Goal: Task Accomplishment & Management: Use online tool/utility

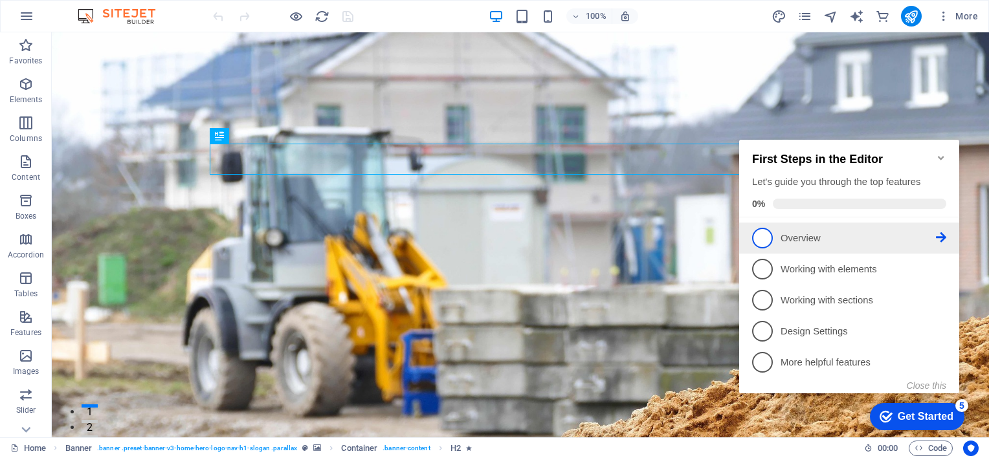
click at [762, 237] on span "1" at bounding box center [762, 238] width 21 height 21
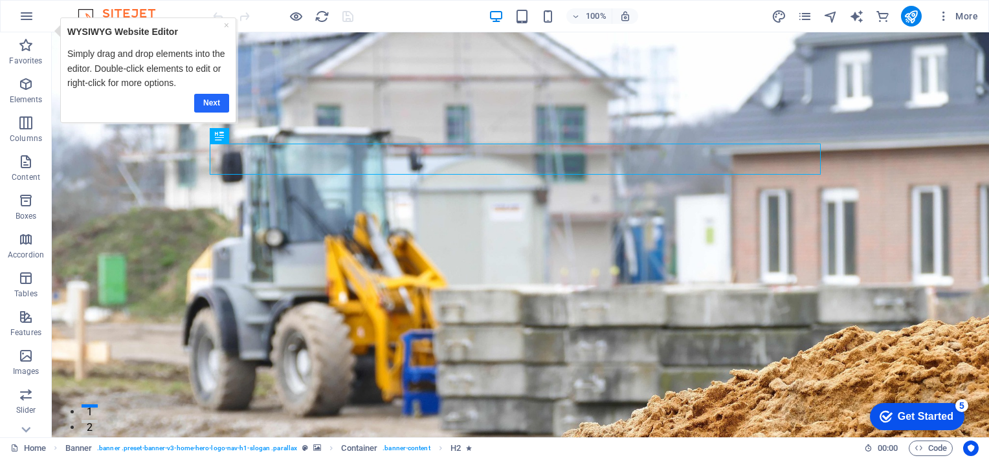
click at [209, 100] on link "Next" at bounding box center [211, 102] width 35 height 19
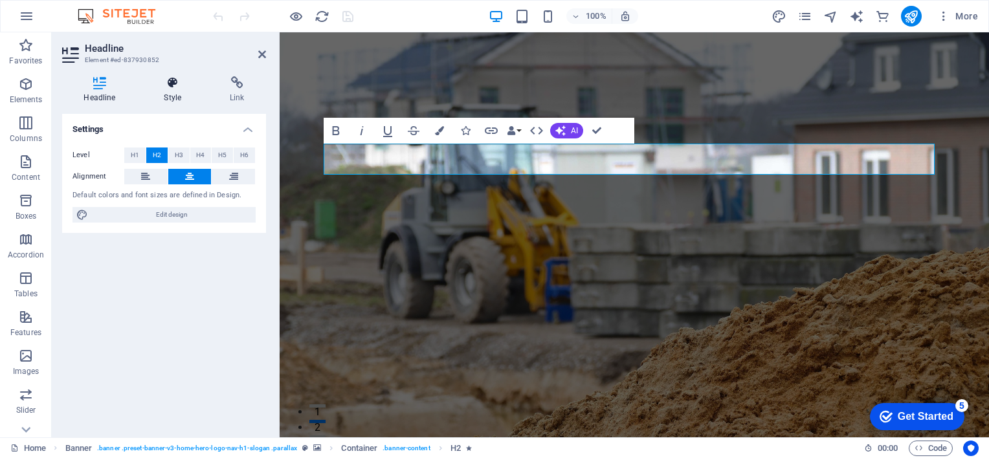
click at [172, 85] on icon at bounding box center [172, 82] width 61 height 13
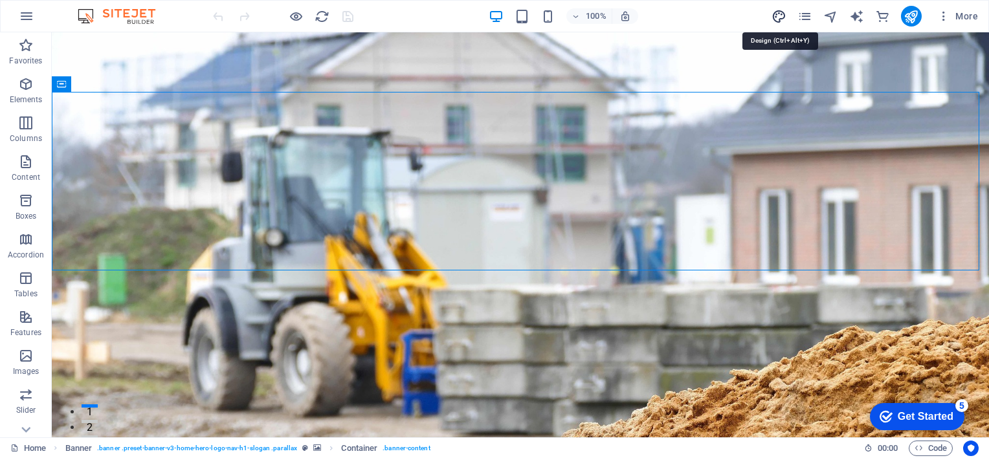
select select "px"
select select "400"
select select "px"
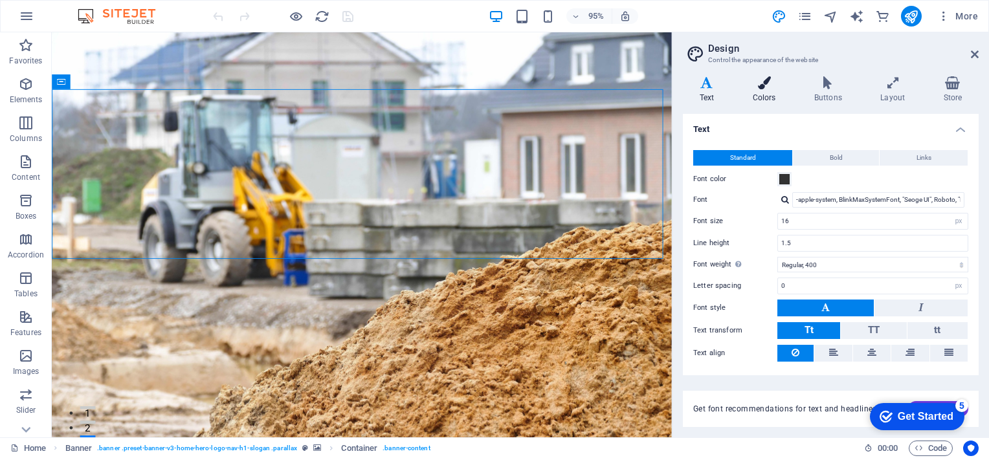
click at [762, 91] on h4 "Colors" at bounding box center [767, 89] width 62 height 27
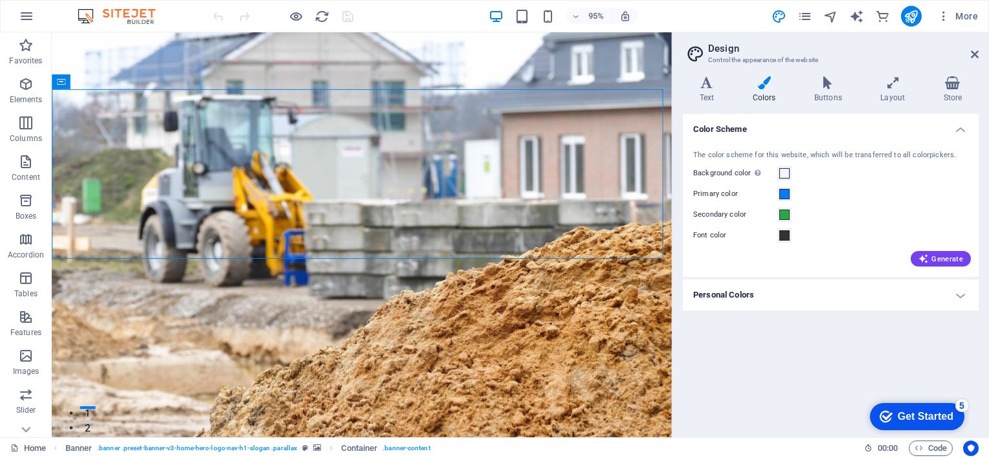
click at [964, 295] on h4 "Personal Colors" at bounding box center [831, 295] width 296 height 31
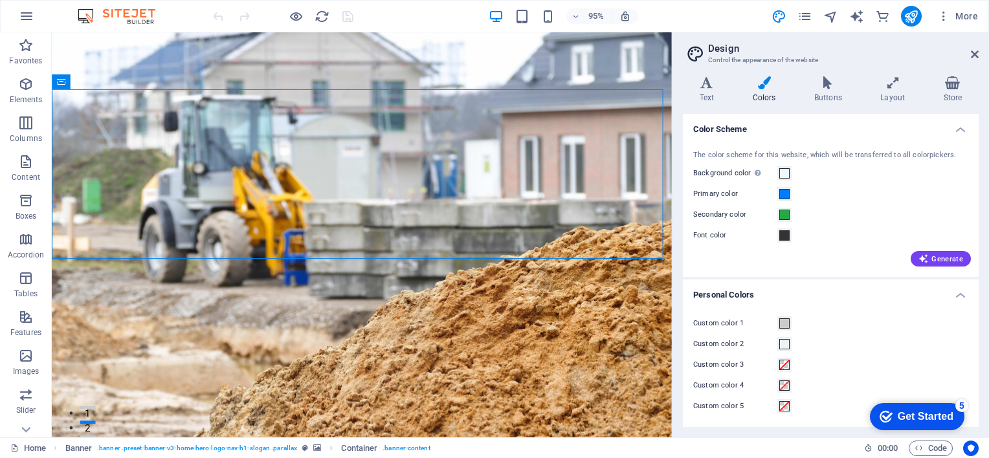
click at [718, 321] on label "Custom color 1" at bounding box center [736, 324] width 84 height 16
click at [778, 321] on button "Custom color 1" at bounding box center [785, 324] width 14 height 14
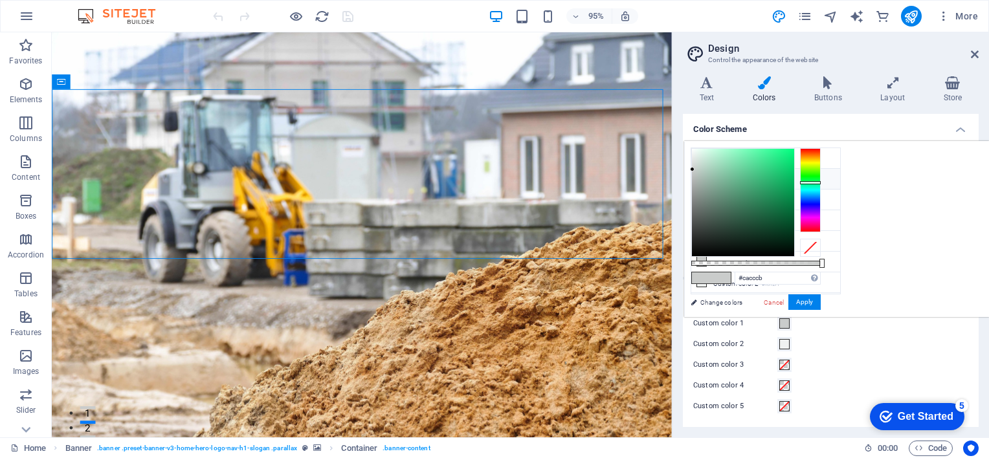
click at [748, 179] on li "Primary color #007bff" at bounding box center [766, 179] width 149 height 21
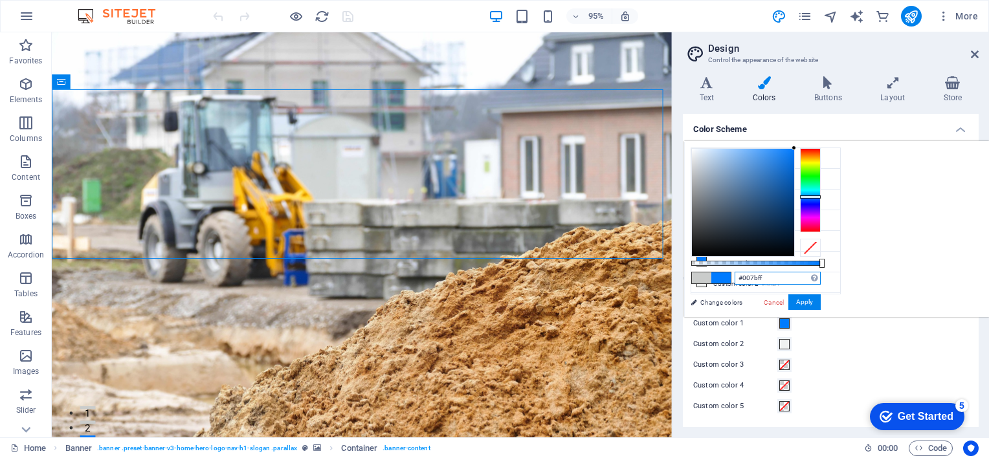
click at [821, 276] on input "#007bff" at bounding box center [778, 278] width 86 height 13
drag, startPoint x: 923, startPoint y: 277, endPoint x: 875, endPoint y: 277, distance: 47.9
click at [828, 277] on div "#007bff Supported formats #0852ed rgb(8, 82, 237) rgba(8, 82, 237, 90%) hsv(221…" at bounding box center [755, 323] width 143 height 363
paste input "87CEEB"
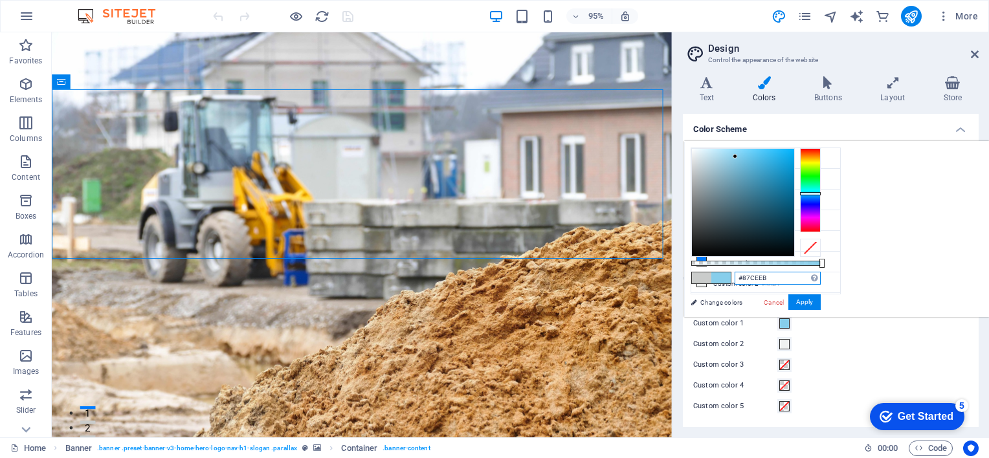
type input "#87ceeb"
click at [821, 297] on button "Apply" at bounding box center [805, 303] width 32 height 16
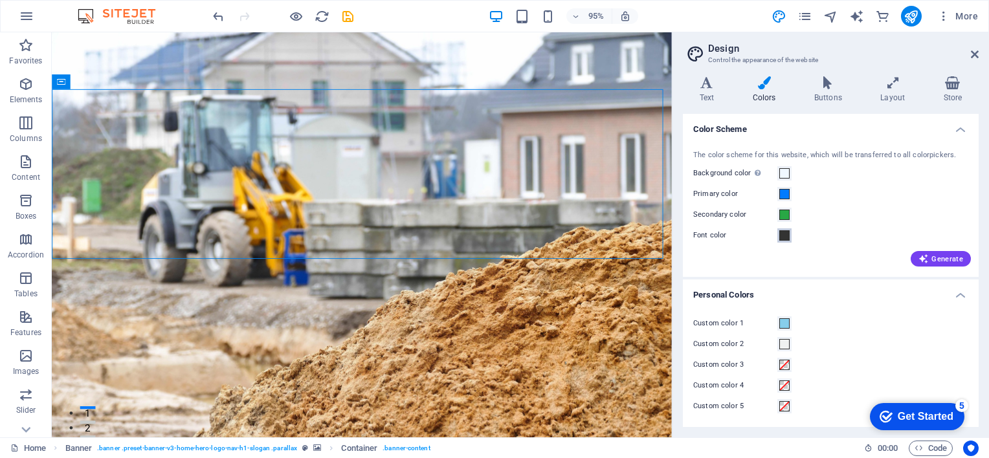
click at [785, 236] on span at bounding box center [785, 236] width 10 height 10
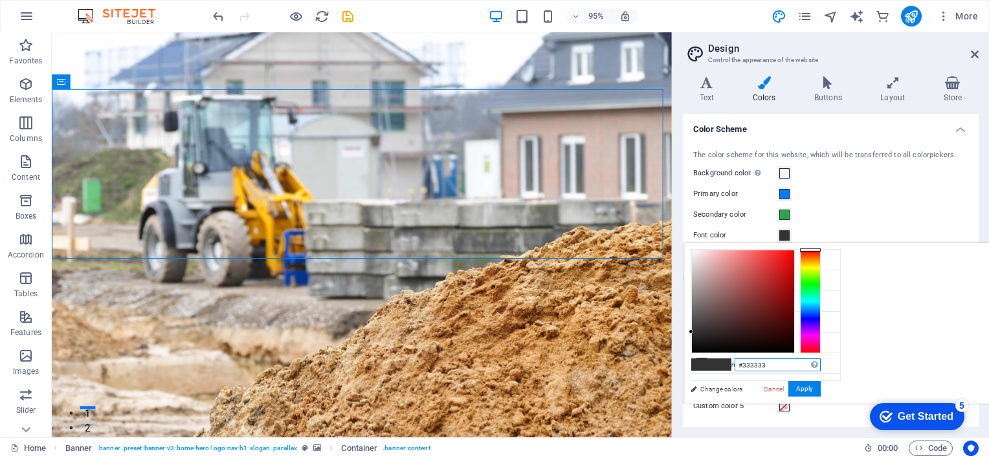
drag, startPoint x: 908, startPoint y: 368, endPoint x: 899, endPoint y: 370, distance: 8.5
click at [821, 370] on input "#333333" at bounding box center [778, 365] width 86 height 13
paste input "FFFFFF"
type input "#ffffff"
click at [821, 390] on button "Apply" at bounding box center [805, 389] width 32 height 16
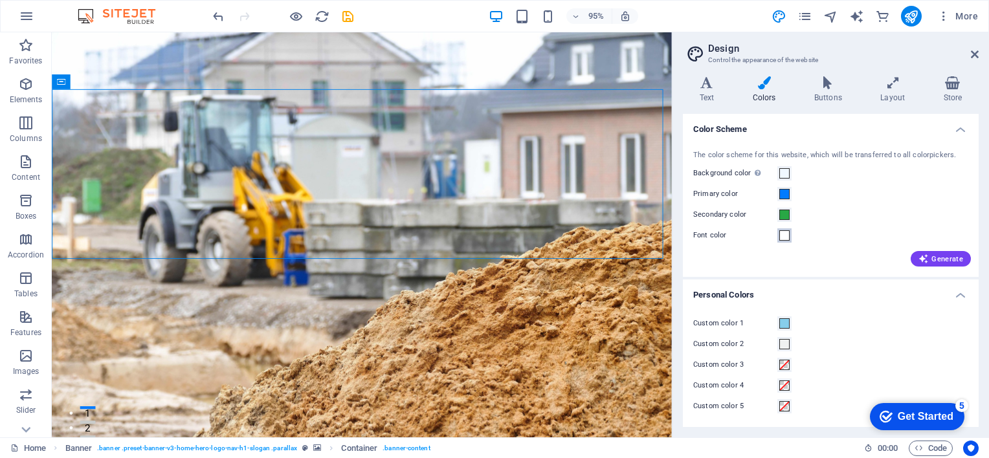
click at [785, 238] on span at bounding box center [785, 236] width 10 height 10
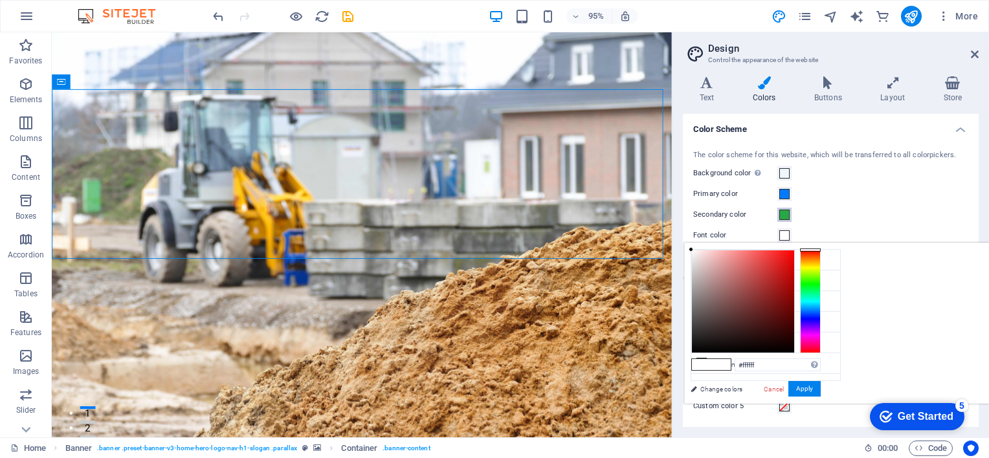
click at [780, 215] on span at bounding box center [785, 215] width 10 height 10
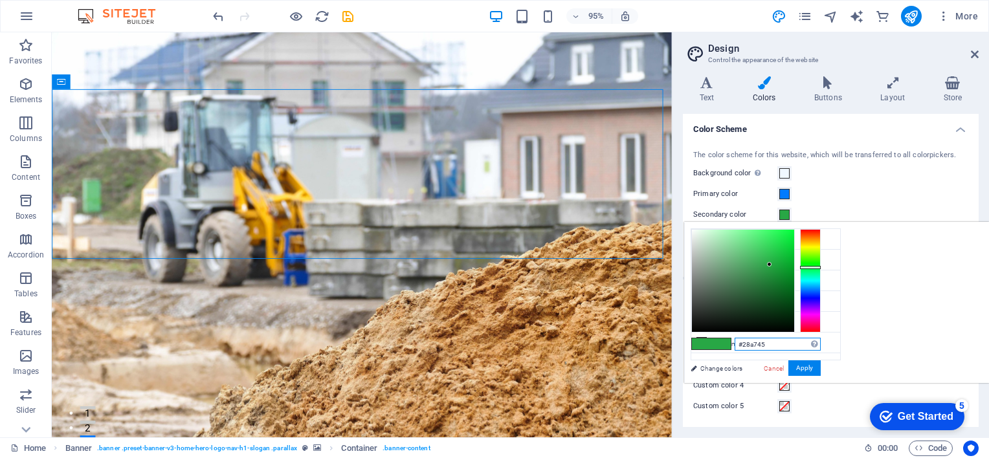
drag, startPoint x: 929, startPoint y: 344, endPoint x: 898, endPoint y: 344, distance: 30.4
click at [821, 344] on input "#28a745" at bounding box center [778, 344] width 86 height 13
paste input "005F73"
type input "#005f73"
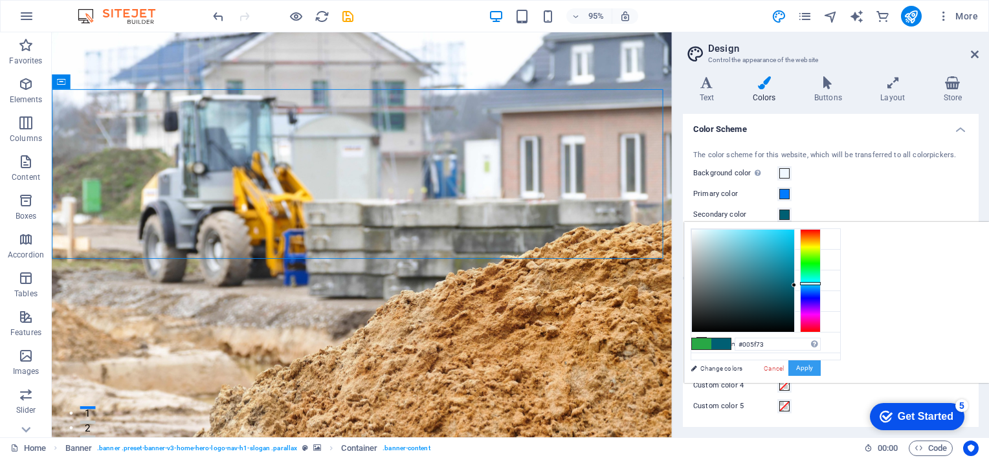
click at [821, 365] on button "Apply" at bounding box center [805, 369] width 32 height 16
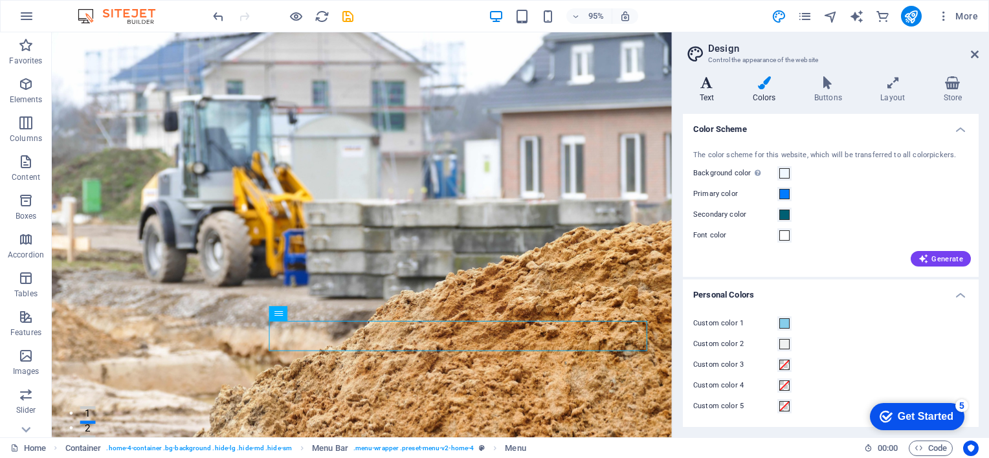
click at [706, 94] on h4 "Text" at bounding box center [709, 89] width 53 height 27
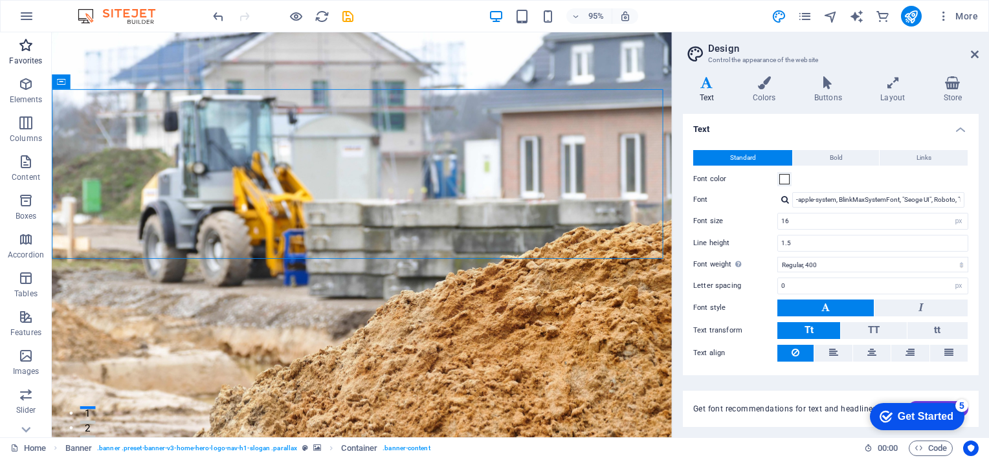
click at [23, 50] on icon "button" at bounding box center [26, 46] width 16 height 16
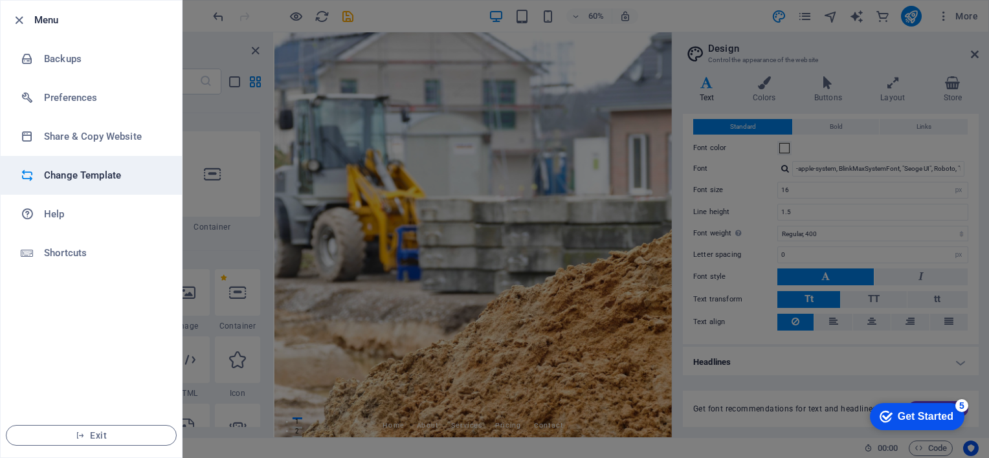
click at [54, 176] on h6 "Change Template" at bounding box center [104, 176] width 120 height 16
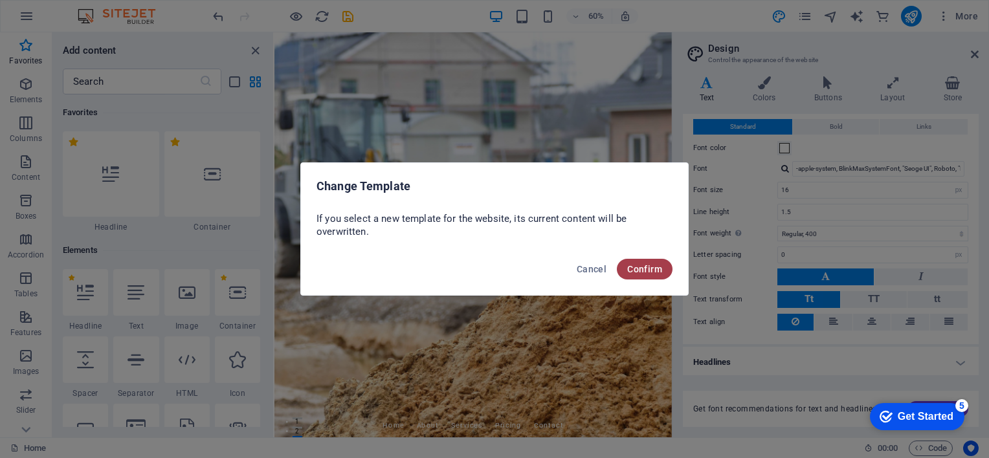
click at [646, 273] on span "Confirm" at bounding box center [644, 269] width 35 height 10
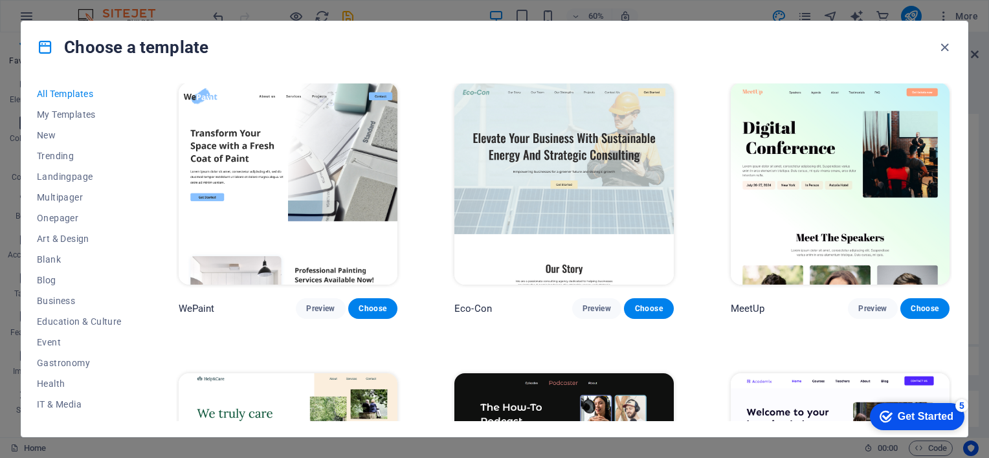
scroll to position [1230, 0]
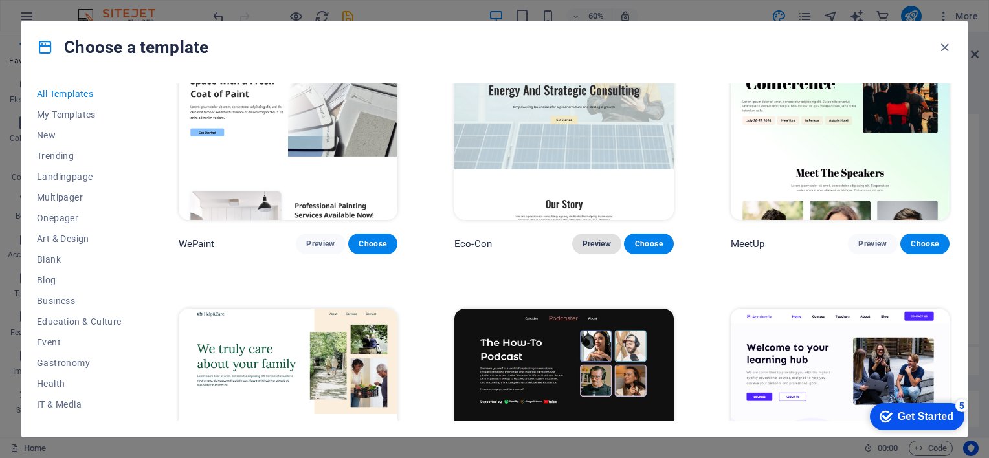
click at [602, 239] on span "Preview" at bounding box center [597, 244] width 28 height 10
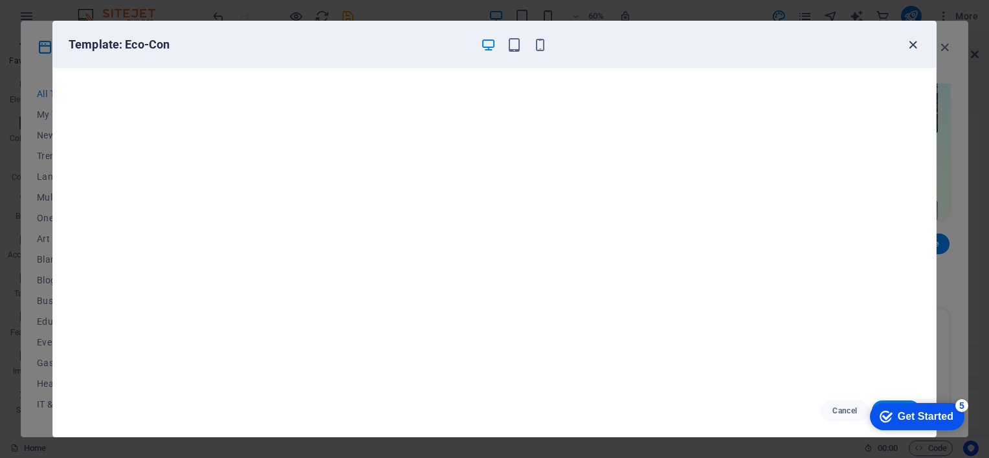
click at [912, 47] on icon "button" at bounding box center [913, 45] width 15 height 15
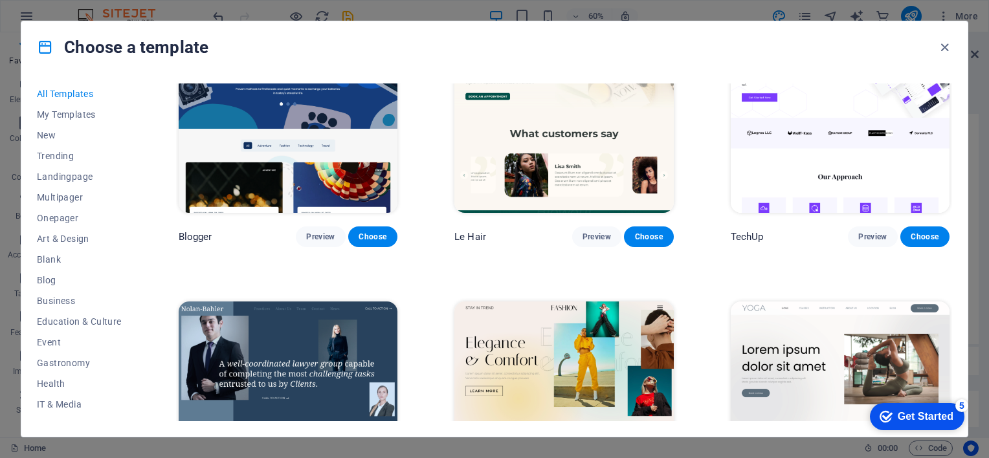
scroll to position [4727, 0]
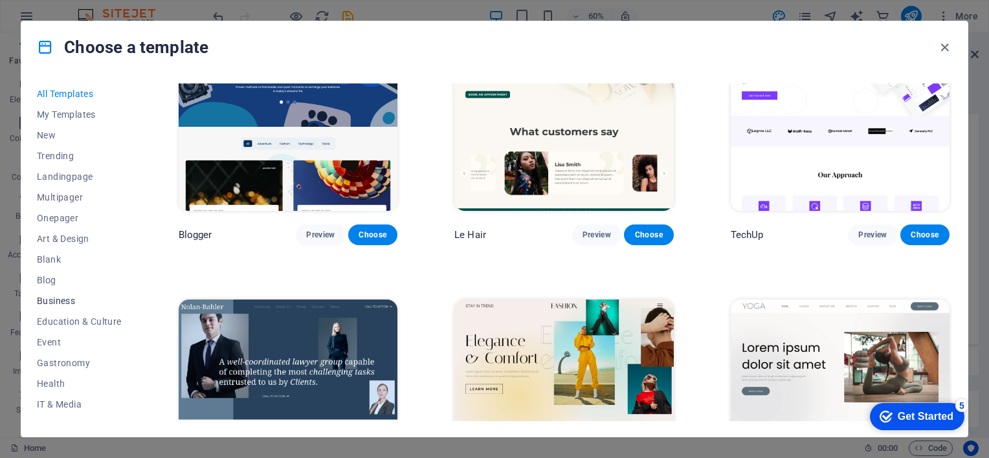
click at [53, 301] on span "Business" at bounding box center [79, 301] width 85 height 10
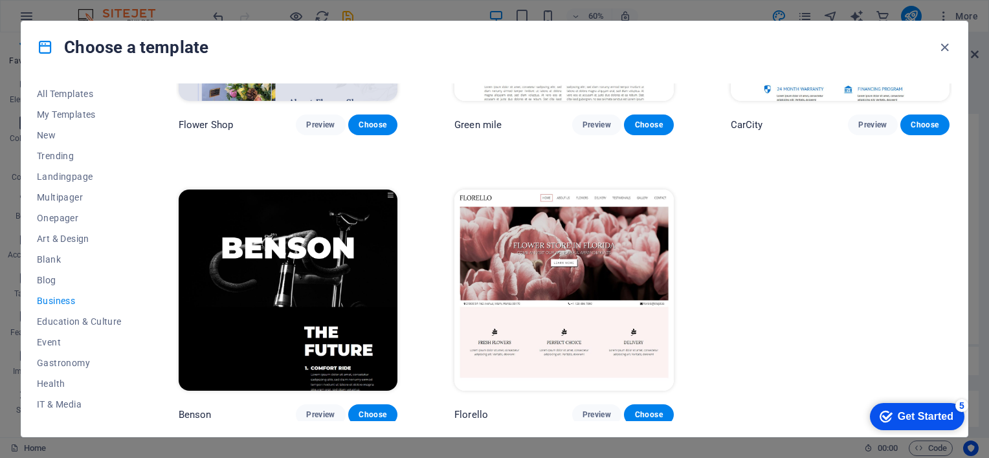
scroll to position [65, 0]
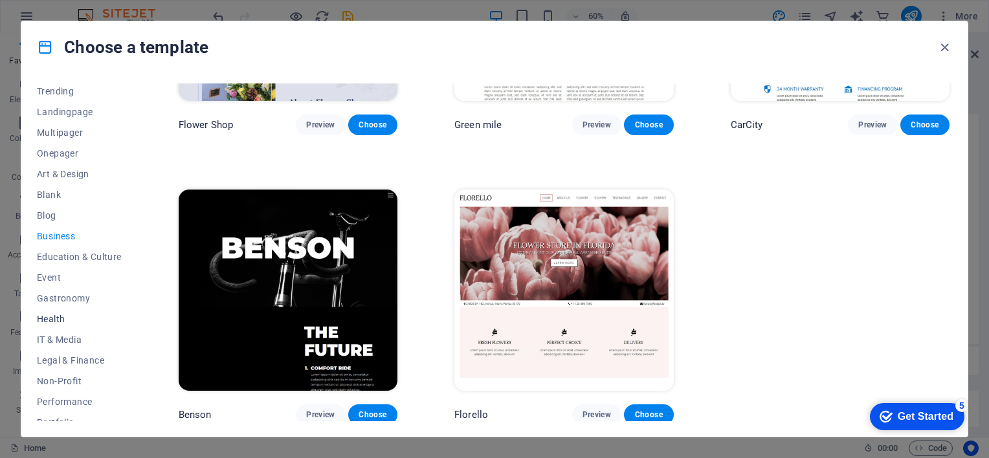
click at [56, 317] on span "Health" at bounding box center [79, 319] width 85 height 10
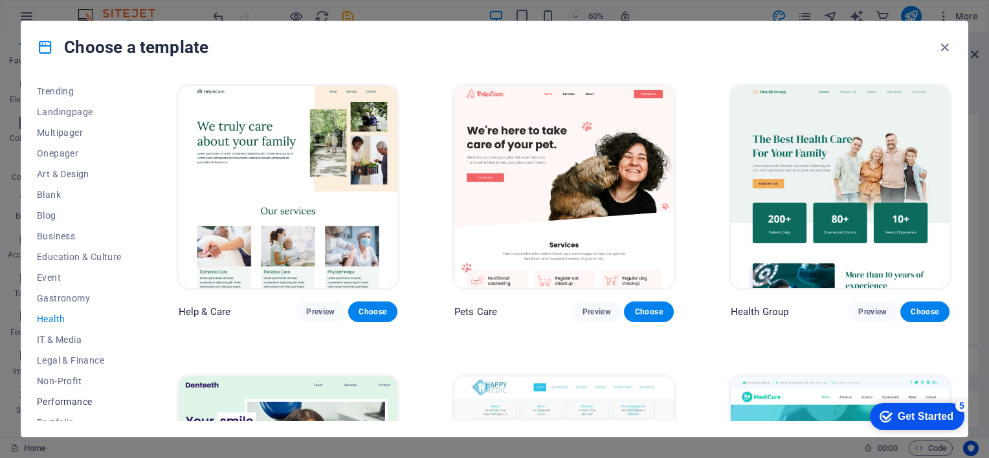
scroll to position [194, 0]
click at [63, 315] on span "Services" at bounding box center [79, 314] width 85 height 10
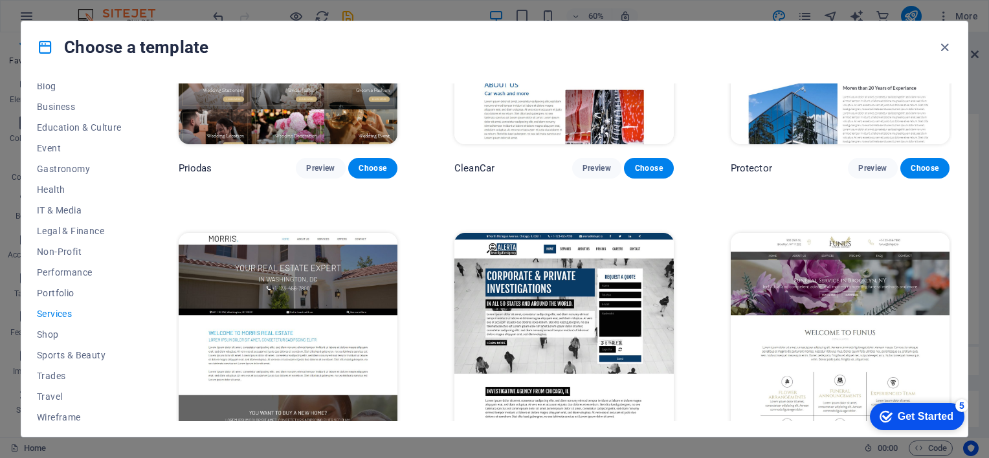
scroll to position [1101, 0]
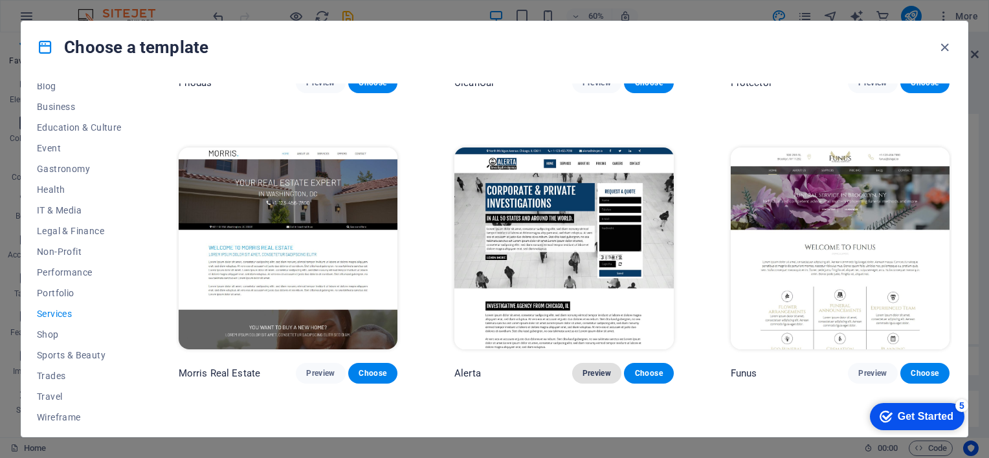
click at [594, 368] on span "Preview" at bounding box center [597, 373] width 28 height 10
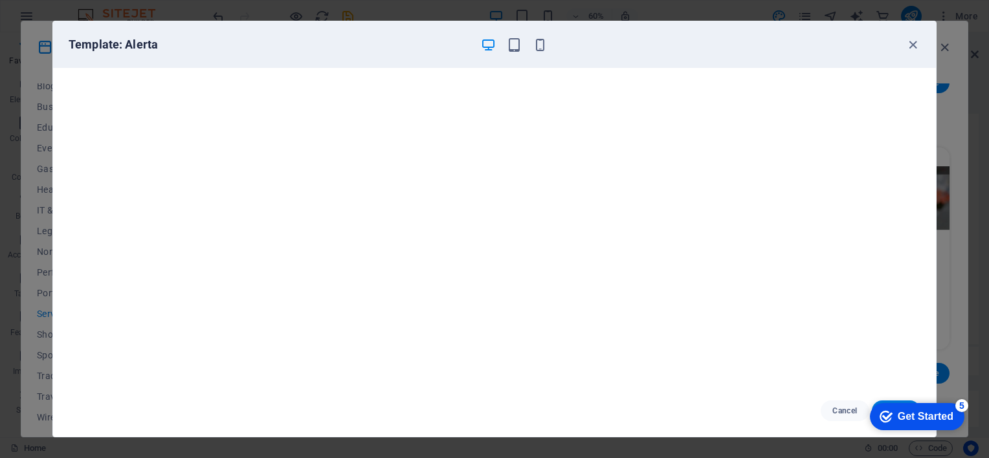
scroll to position [0, 0]
click at [912, 41] on icon "button" at bounding box center [913, 45] width 15 height 15
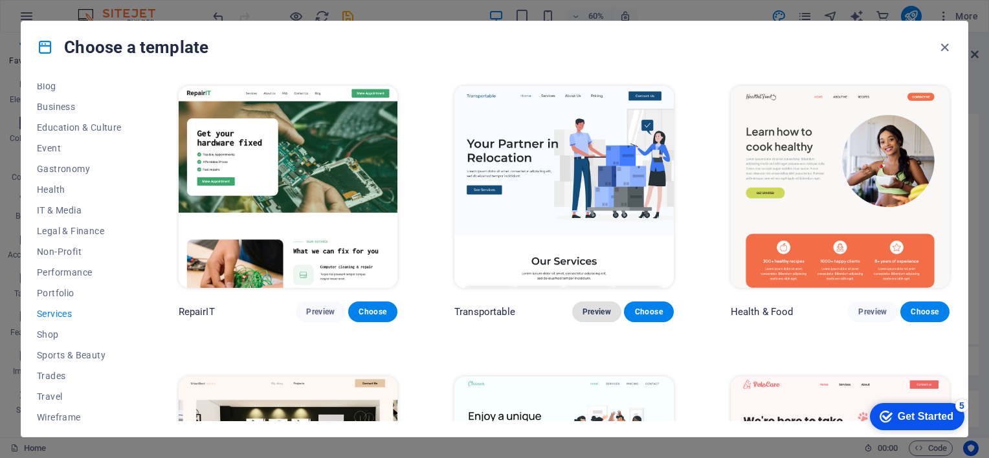
click at [589, 311] on span "Preview" at bounding box center [597, 312] width 28 height 10
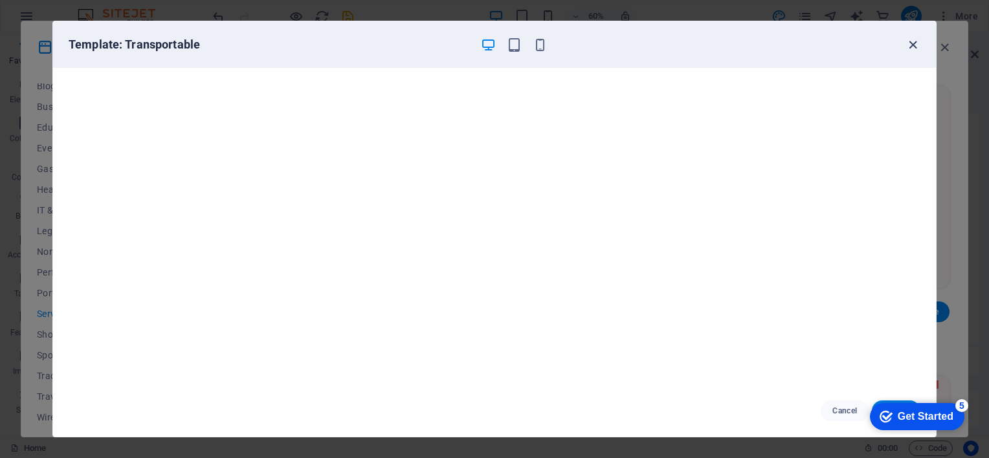
click at [910, 42] on icon "button" at bounding box center [913, 45] width 15 height 15
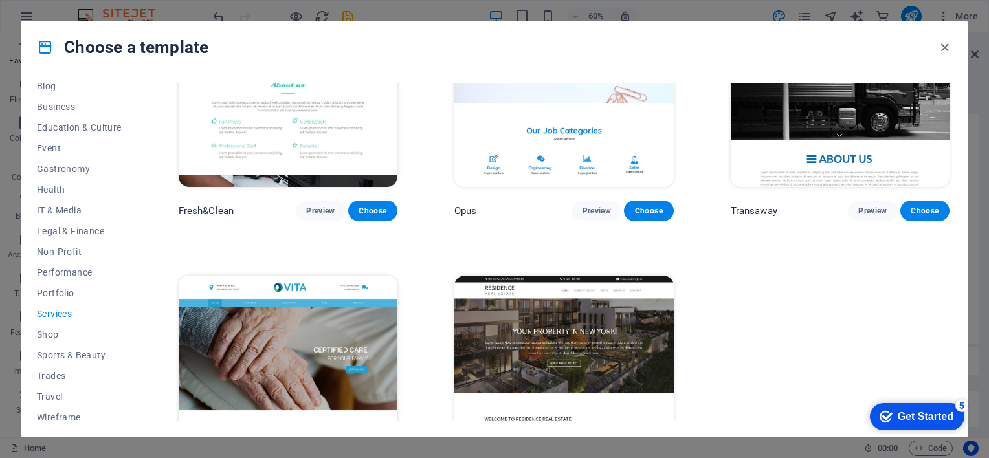
scroll to position [1635, 0]
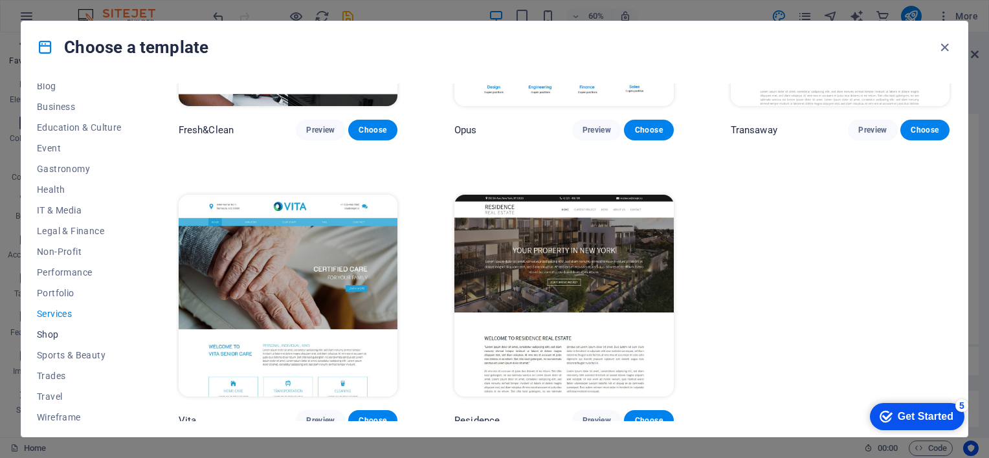
click at [49, 336] on span "Shop" at bounding box center [79, 335] width 85 height 10
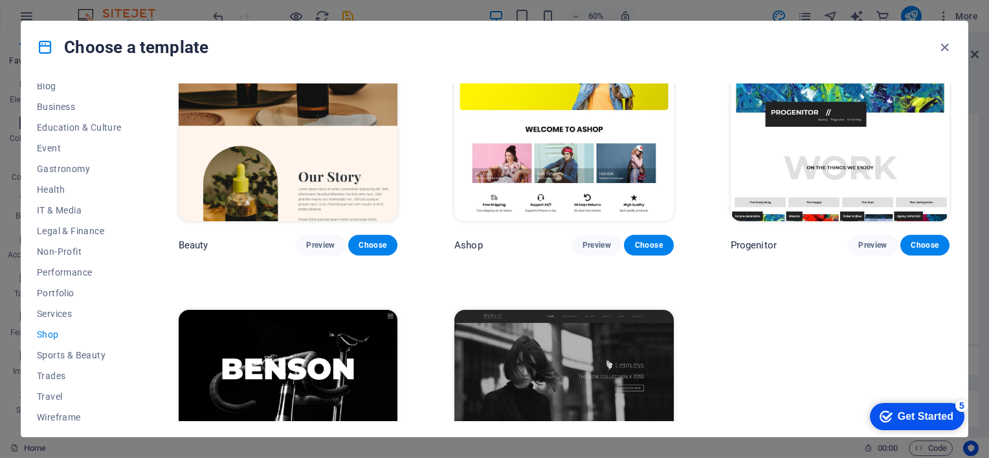
scroll to position [767, 0]
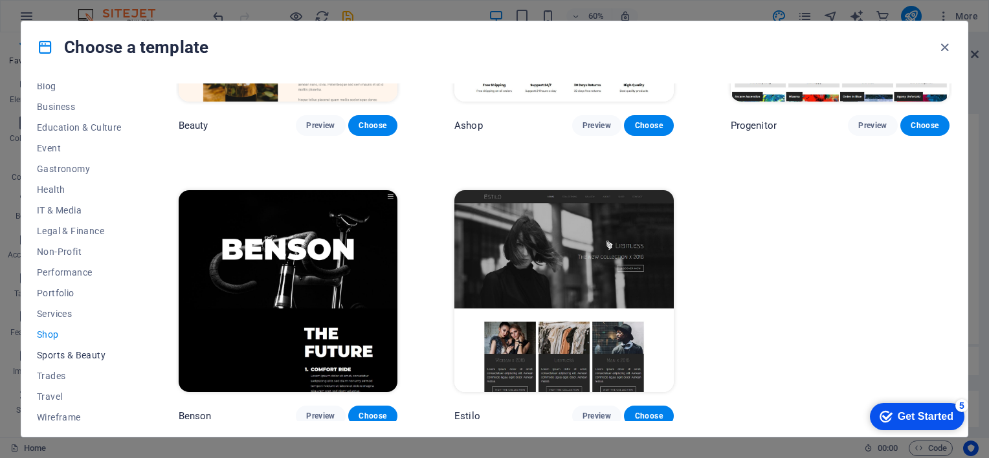
click at [71, 354] on span "Sports & Beauty" at bounding box center [79, 355] width 85 height 10
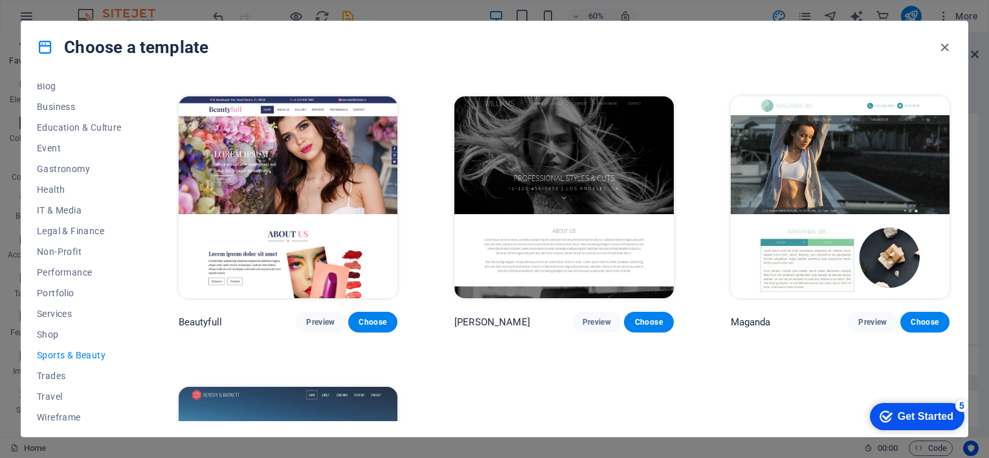
scroll to position [1346, 0]
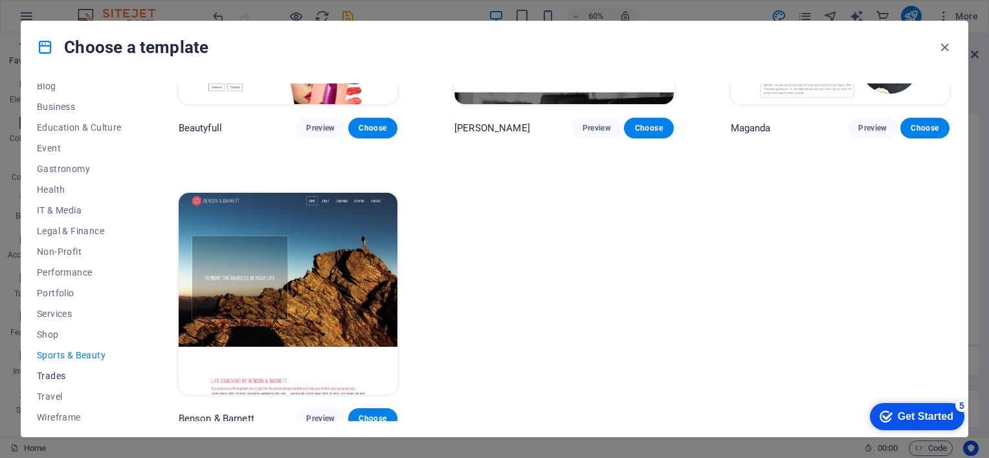
click at [49, 373] on span "Trades" at bounding box center [79, 376] width 85 height 10
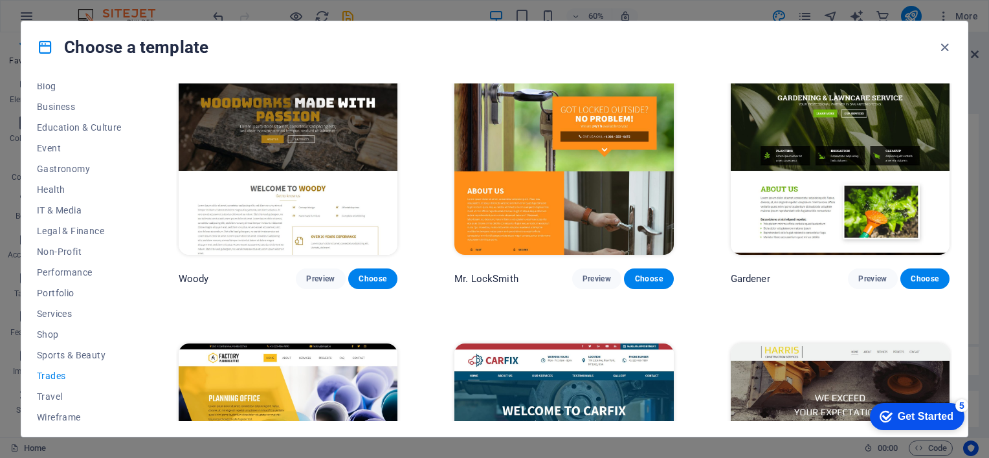
scroll to position [478, 0]
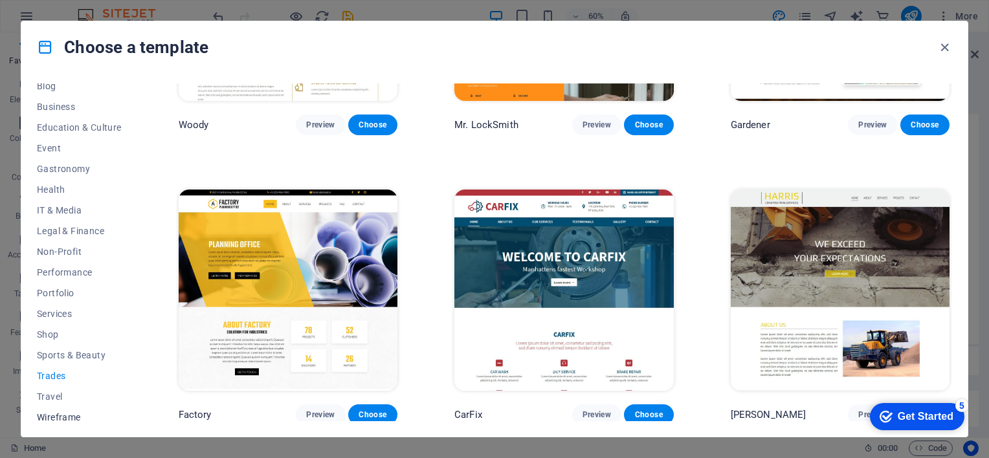
click at [56, 416] on span "Wireframe" at bounding box center [79, 417] width 85 height 10
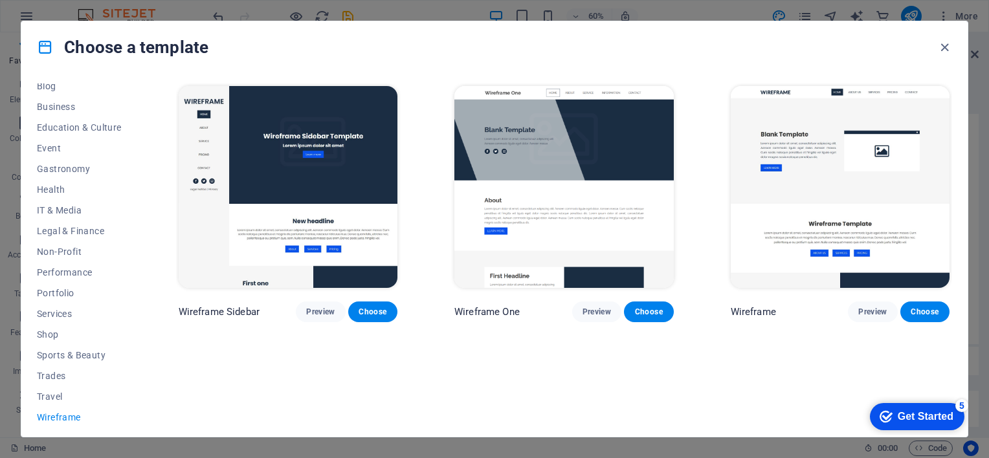
scroll to position [0, 0]
click at [48, 333] on span "Shop" at bounding box center [79, 335] width 85 height 10
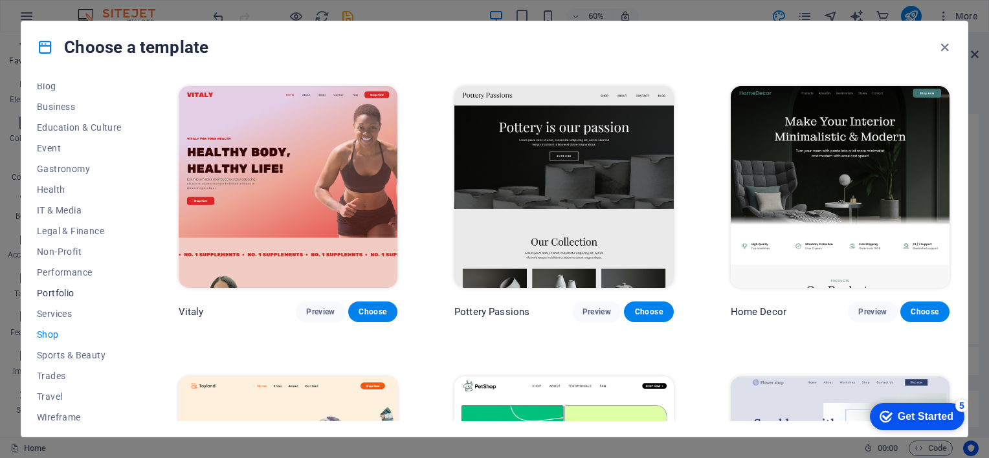
click at [62, 291] on span "Portfolio" at bounding box center [79, 293] width 85 height 10
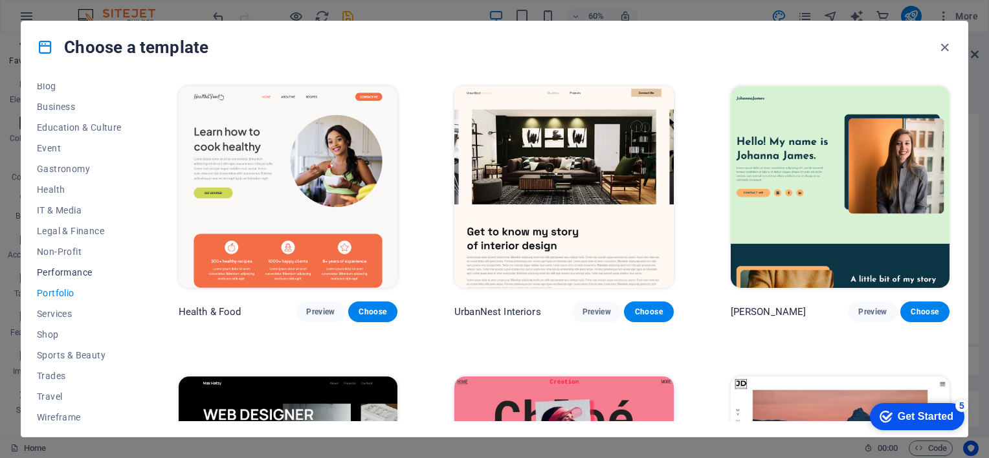
click at [69, 270] on span "Performance" at bounding box center [79, 272] width 85 height 10
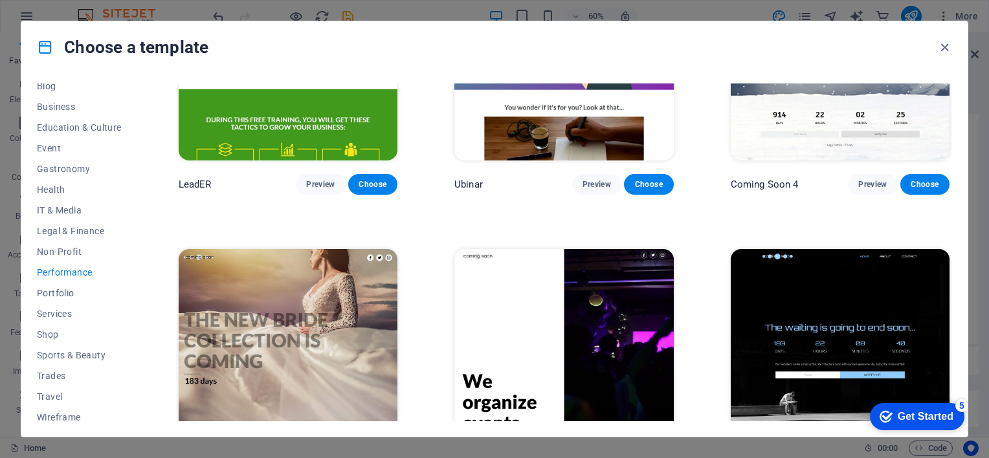
scroll to position [1346, 0]
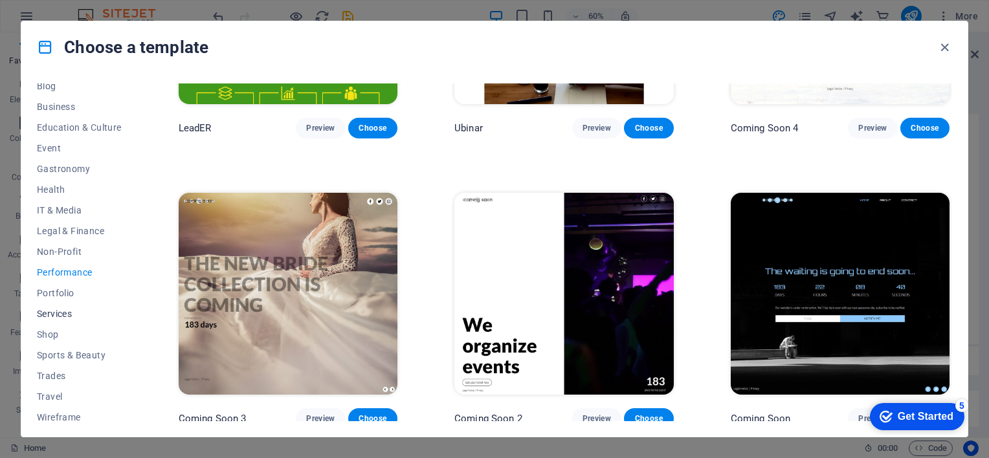
click at [62, 313] on span "Services" at bounding box center [79, 314] width 85 height 10
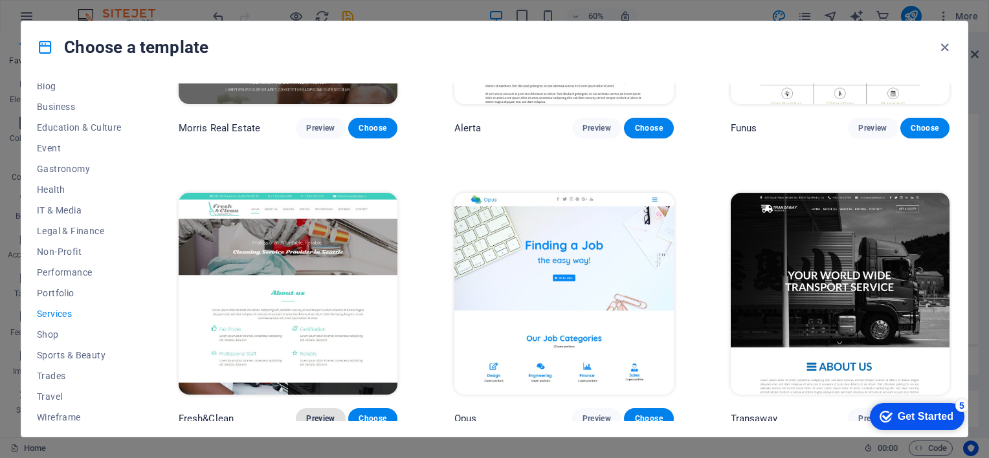
click at [311, 414] on span "Preview" at bounding box center [320, 419] width 28 height 10
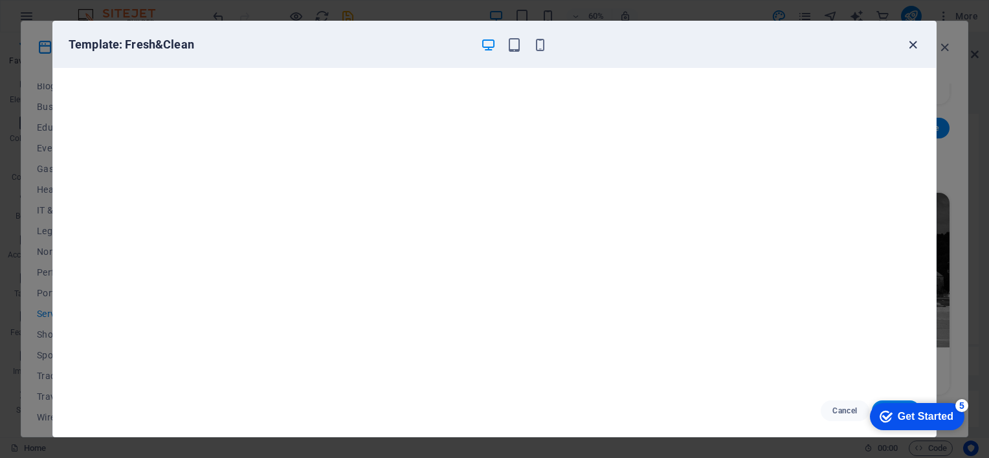
click at [912, 41] on icon "button" at bounding box center [913, 45] width 15 height 15
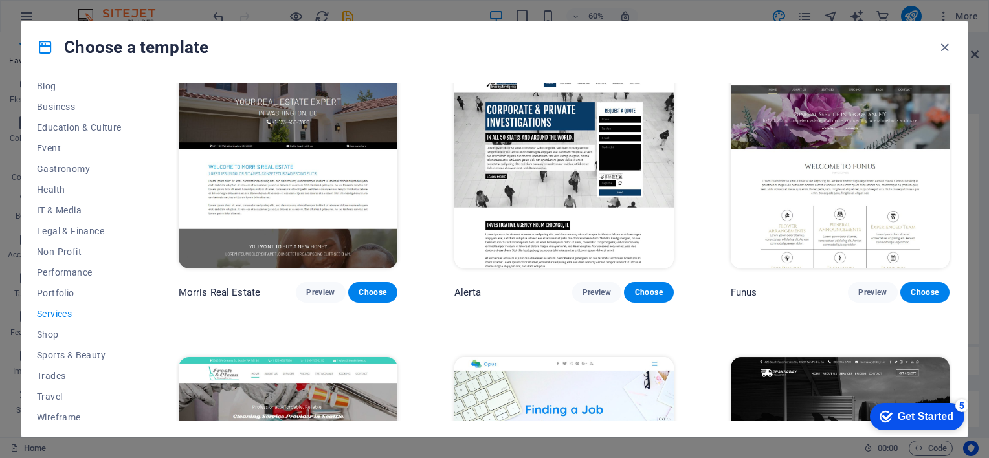
scroll to position [65, 0]
click at [55, 192] on span "Blank" at bounding box center [79, 195] width 85 height 10
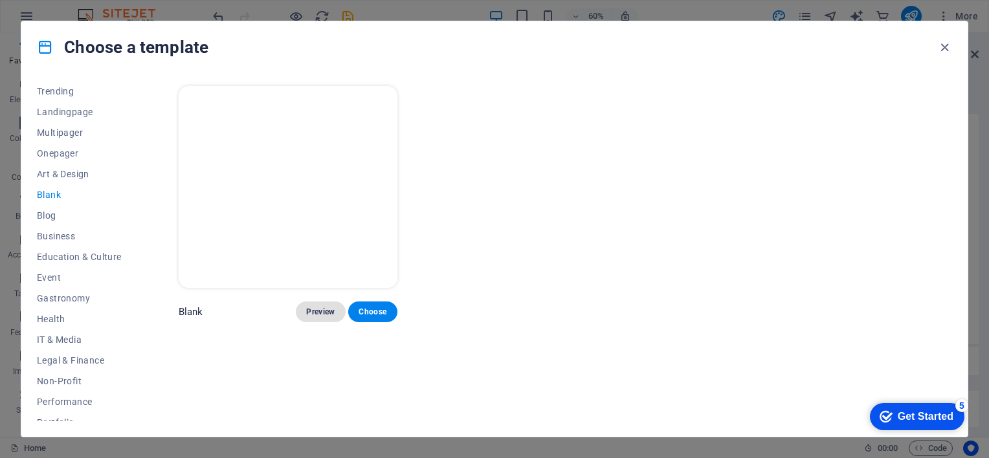
click at [308, 313] on span "Preview" at bounding box center [320, 312] width 28 height 10
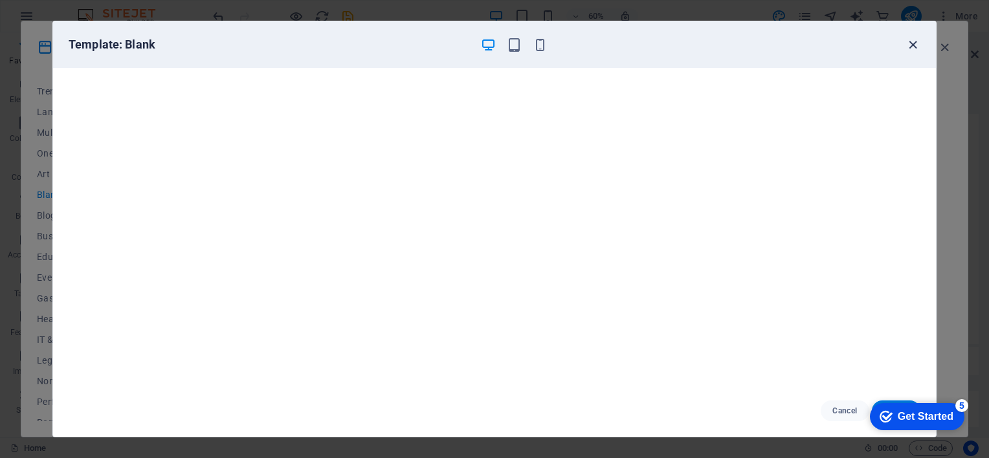
click at [910, 41] on icon "button" at bounding box center [913, 45] width 15 height 15
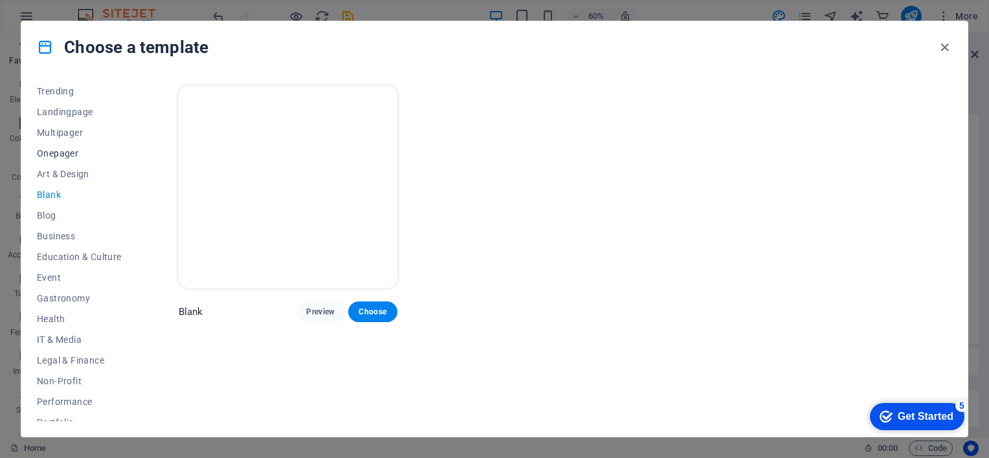
click at [58, 154] on span "Onepager" at bounding box center [79, 153] width 85 height 10
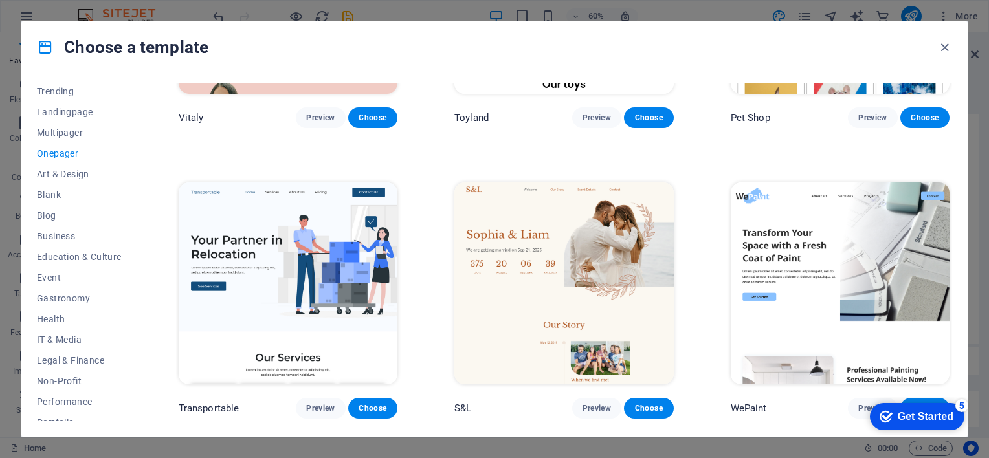
scroll to position [259, 0]
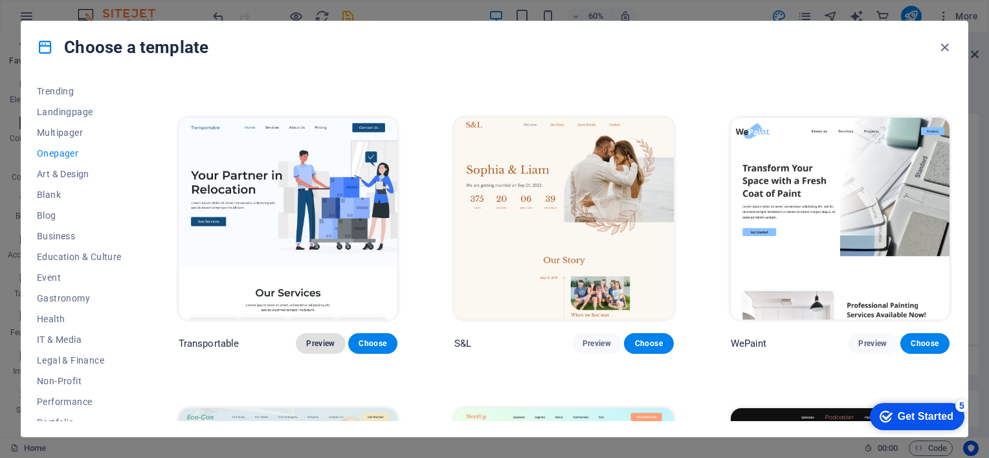
click at [323, 342] on span "Preview" at bounding box center [320, 344] width 28 height 10
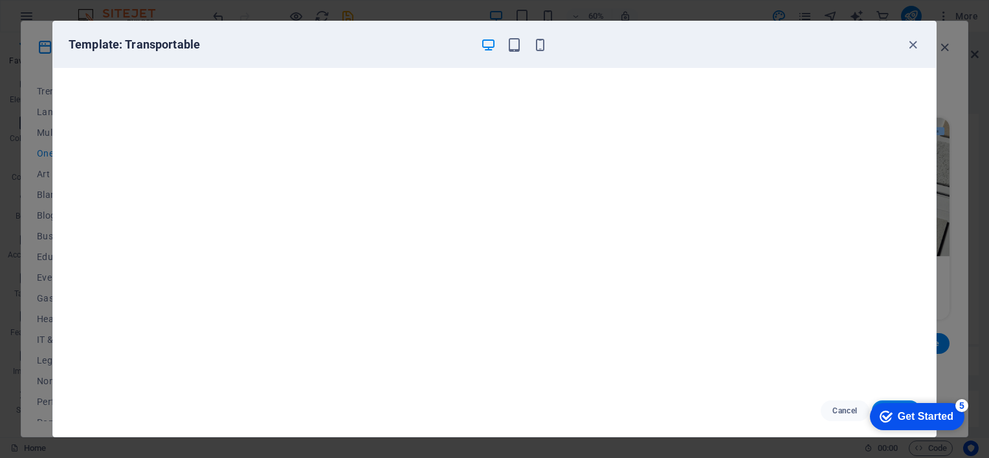
click at [912, 420] on div "Get Started" at bounding box center [926, 417] width 56 height 12
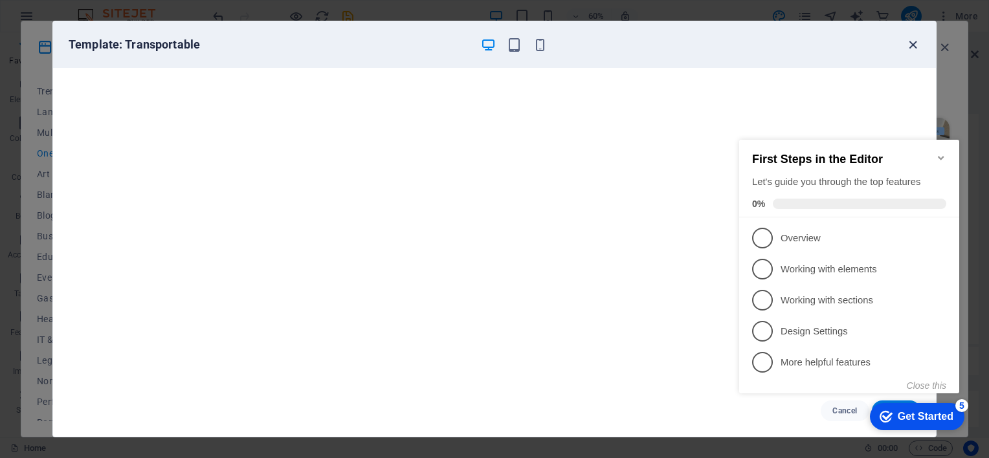
click at [912, 44] on icon "button" at bounding box center [913, 45] width 15 height 15
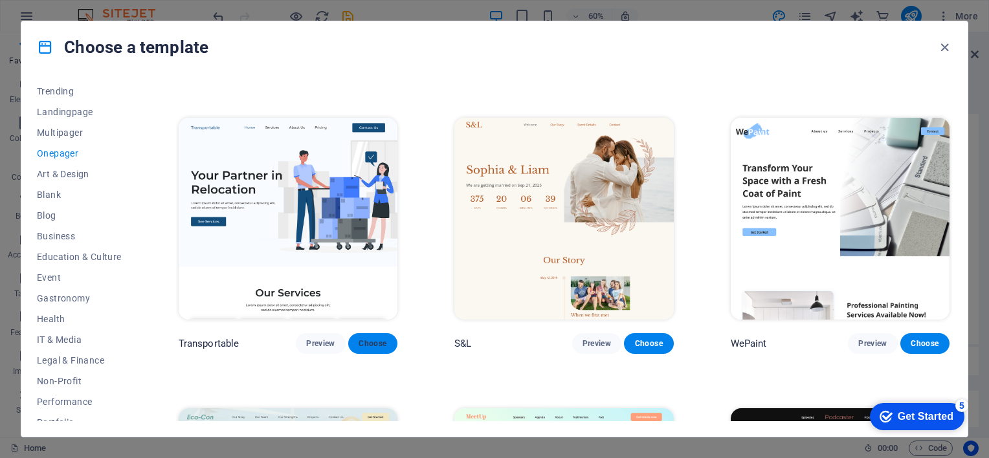
click at [376, 343] on span "Choose" at bounding box center [373, 344] width 28 height 10
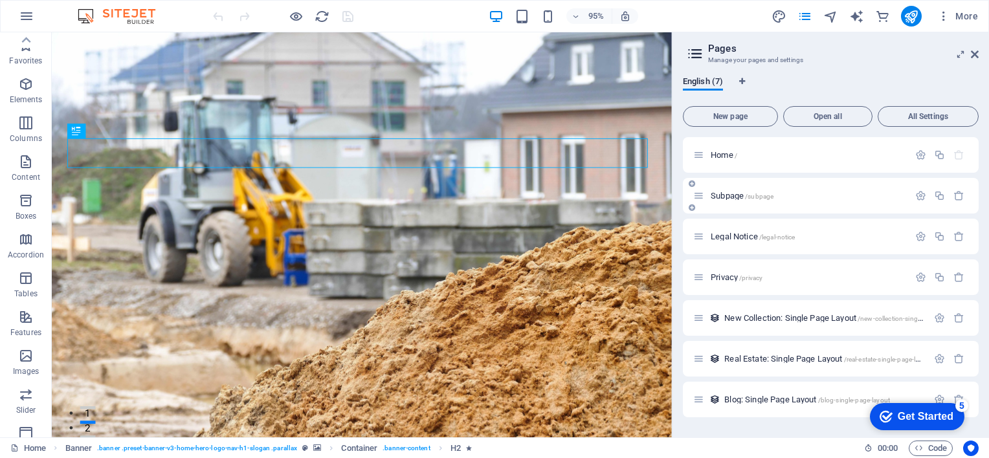
scroll to position [216, 0]
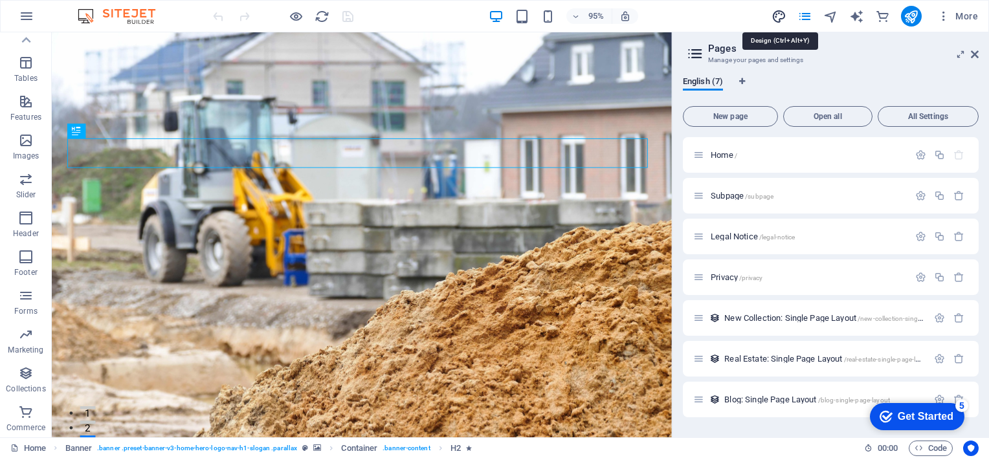
click at [776, 16] on icon "design" at bounding box center [779, 16] width 15 height 15
select select "px"
select select "400"
select select "px"
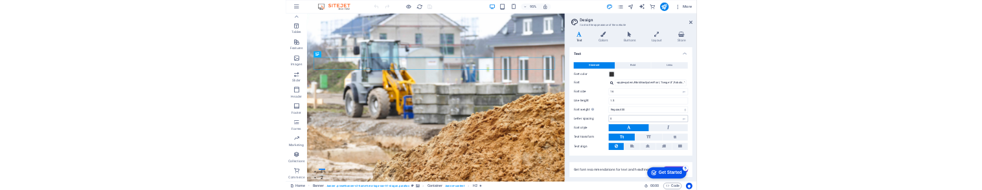
scroll to position [31, 0]
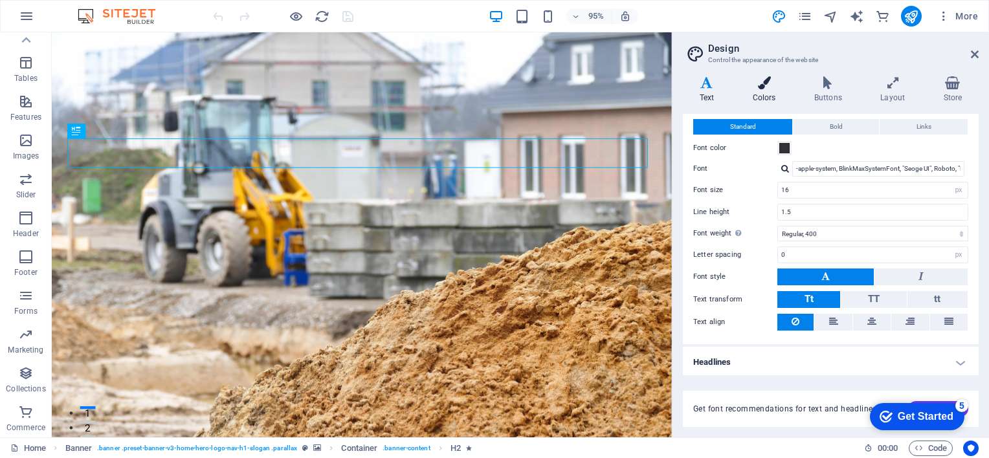
click at [767, 83] on icon at bounding box center [764, 82] width 56 height 13
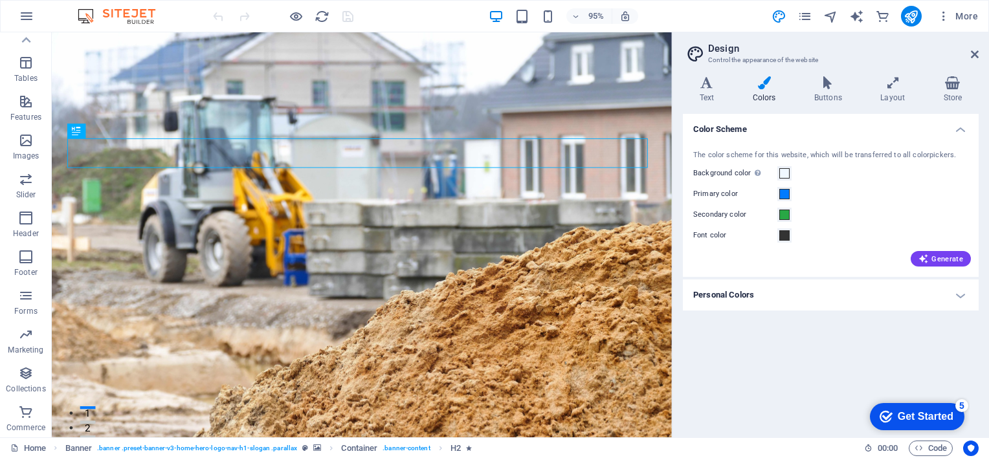
click at [765, 295] on h4 "Personal Colors" at bounding box center [831, 295] width 296 height 31
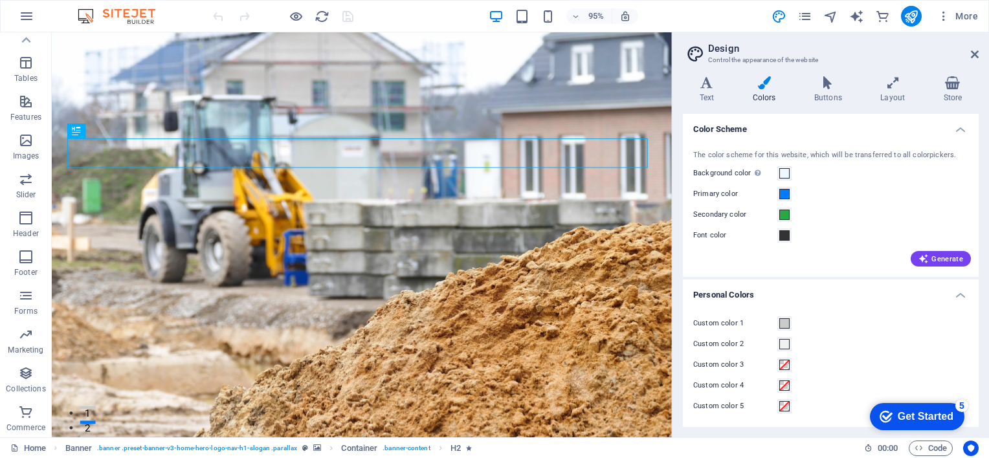
click at [723, 325] on label "Custom color 1" at bounding box center [736, 324] width 84 height 16
click at [778, 325] on button "Custom color 1" at bounding box center [785, 324] width 14 height 14
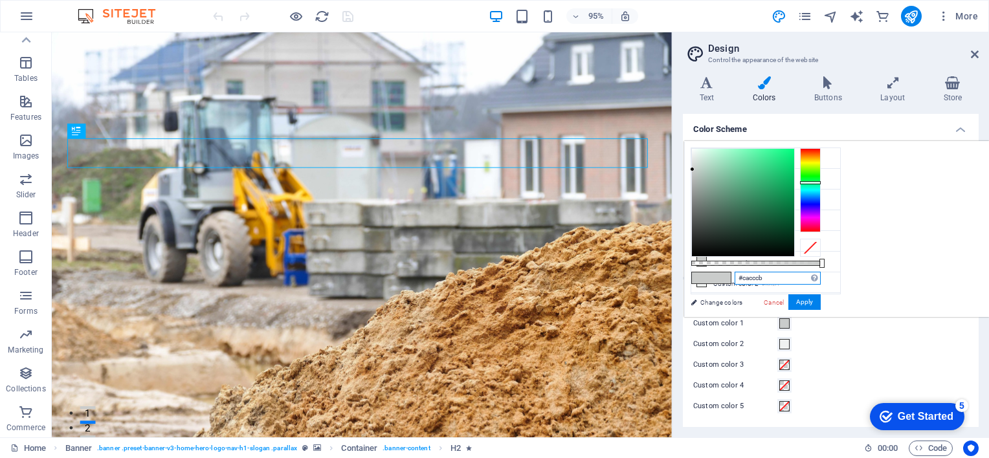
click at [821, 275] on input "#cacccb" at bounding box center [778, 278] width 86 height 13
drag, startPoint x: 930, startPoint y: 278, endPoint x: 896, endPoint y: 280, distance: 33.7
click at [821, 280] on input "#cacccb" at bounding box center [778, 278] width 86 height 13
paste input "87CEEB"
type input "#87ceeb"
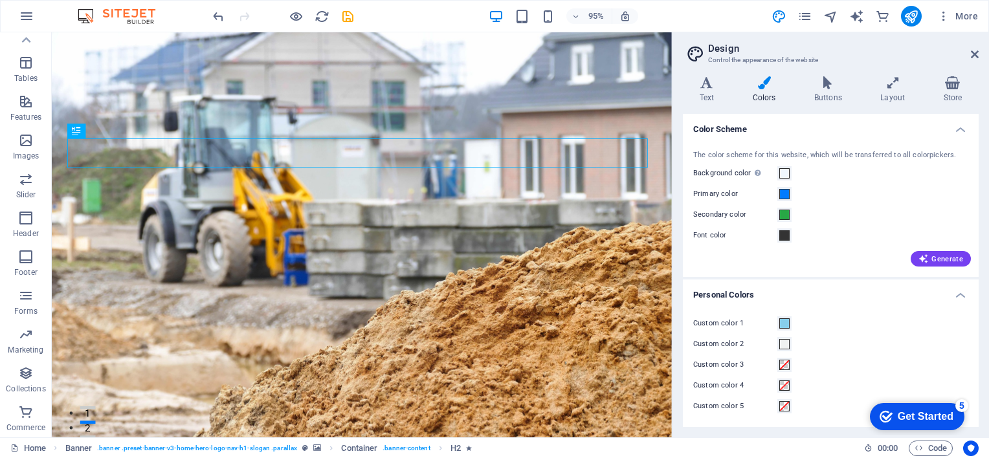
click at [764, 344] on label "Custom color 2" at bounding box center [736, 345] width 84 height 16
click at [778, 344] on button "Custom color 2" at bounding box center [785, 344] width 14 height 14
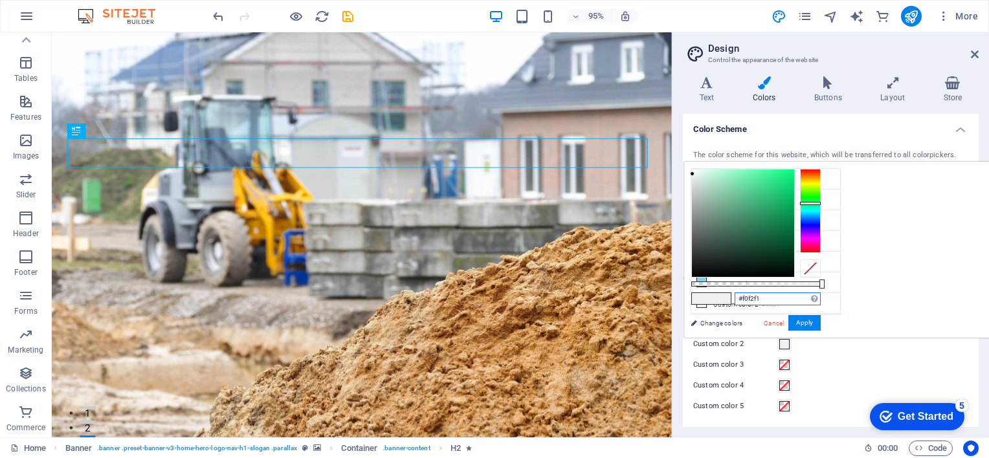
drag, startPoint x: 925, startPoint y: 300, endPoint x: 896, endPoint y: 307, distance: 29.2
paste input "005F73"
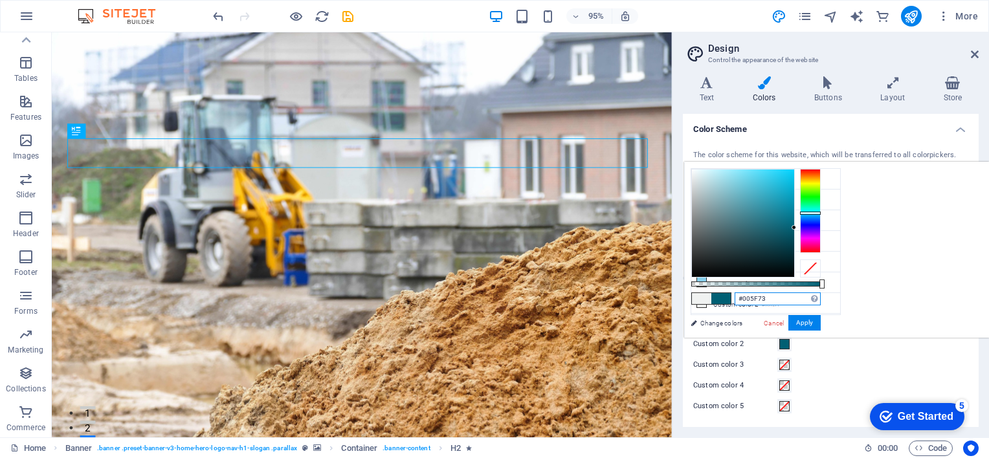
type input "#005f73"
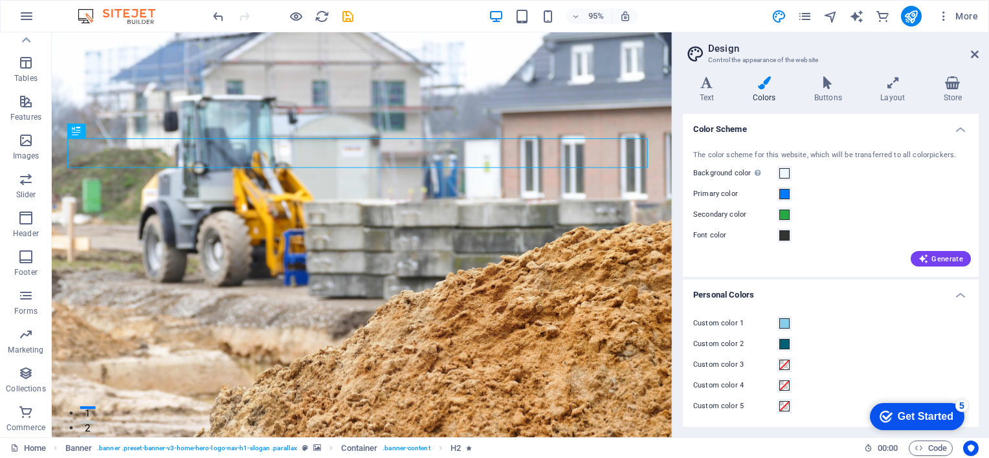
click at [762, 361] on label "Custom color 3" at bounding box center [736, 365] width 84 height 16
click at [778, 361] on button "Custom color 3" at bounding box center [785, 365] width 14 height 14
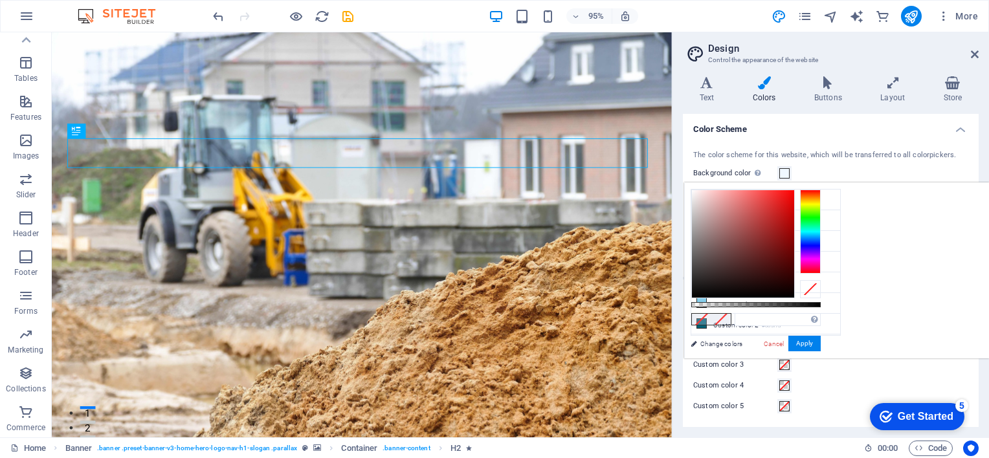
click at [743, 365] on label "Custom color 3" at bounding box center [736, 365] width 84 height 16
click at [778, 365] on button "Custom color 3" at bounding box center [785, 365] width 14 height 14
click at [821, 322] on input "text" at bounding box center [778, 319] width 86 height 13
paste input "#E0F7FA"
type input "#e0f7fa"
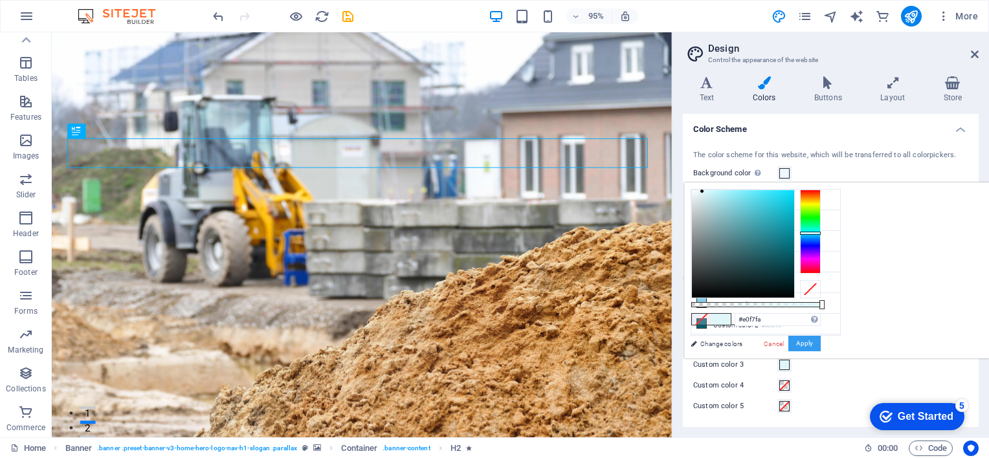
click at [821, 344] on button "Apply" at bounding box center [805, 344] width 32 height 16
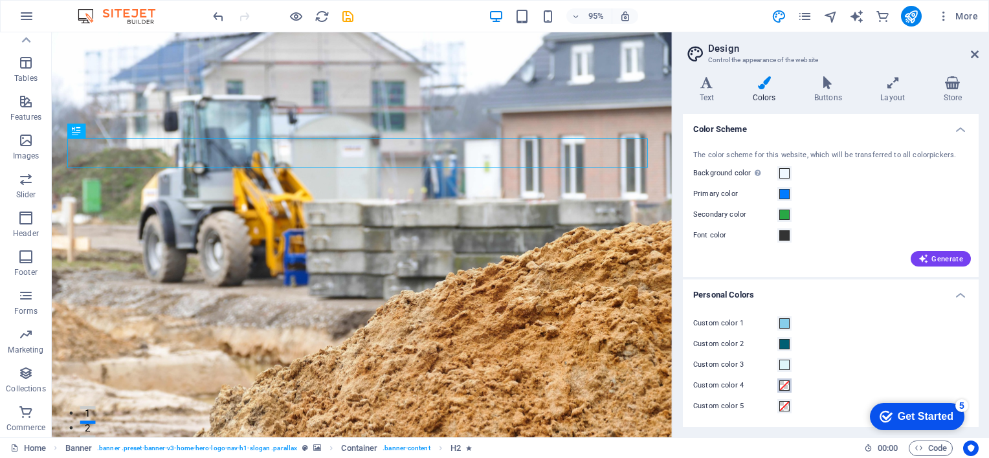
click at [787, 386] on span at bounding box center [785, 386] width 10 height 10
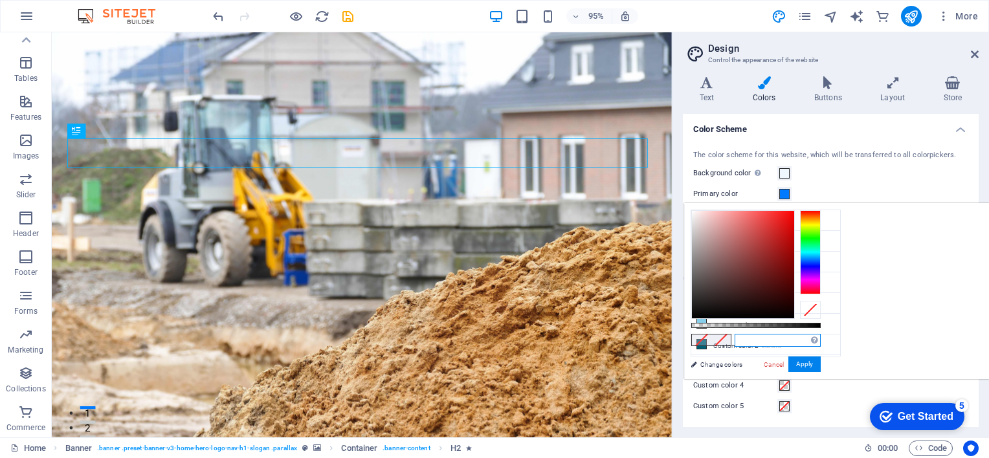
click at [821, 339] on input "text" at bounding box center [778, 340] width 86 height 13
paste input "#FFFFFF"
type input "#ffffff"
click at [821, 365] on button "Apply" at bounding box center [805, 365] width 32 height 16
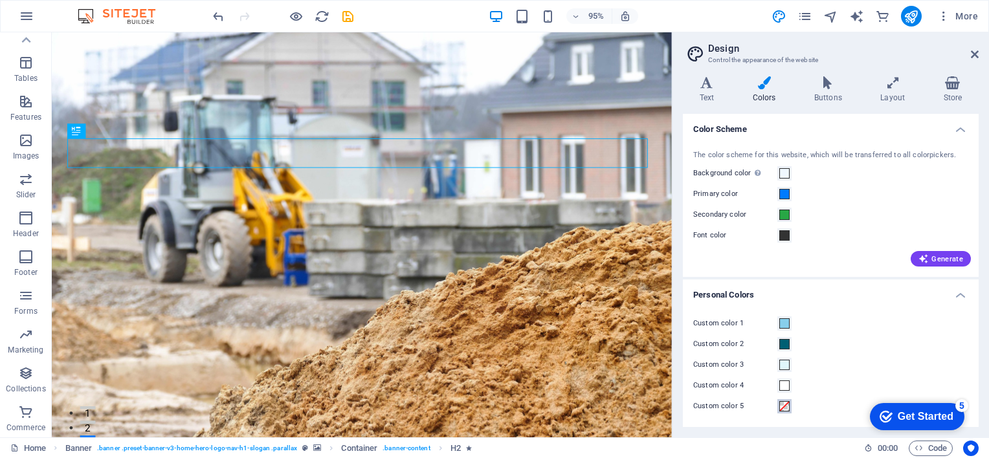
click at [784, 405] on span at bounding box center [785, 406] width 10 height 10
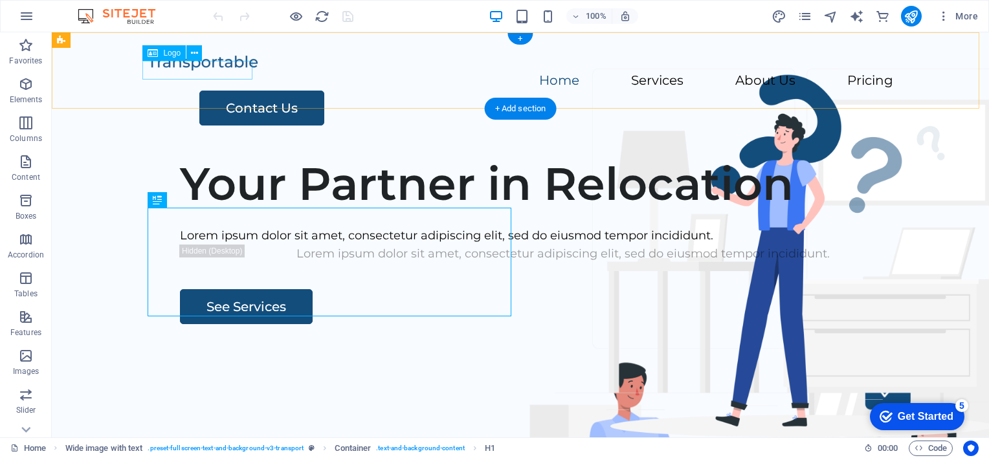
click at [212, 68] on div at bounding box center [521, 62] width 746 height 19
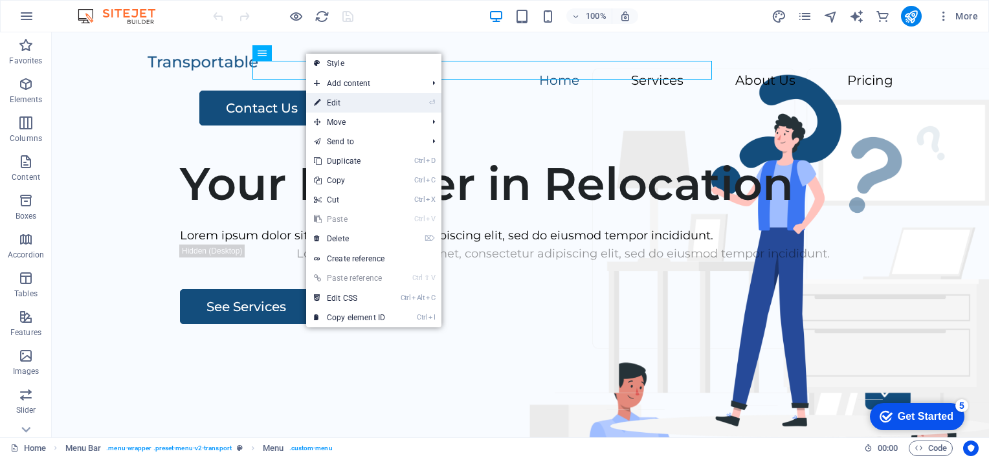
click at [332, 103] on link "⏎ Edit" at bounding box center [349, 102] width 87 height 19
select select
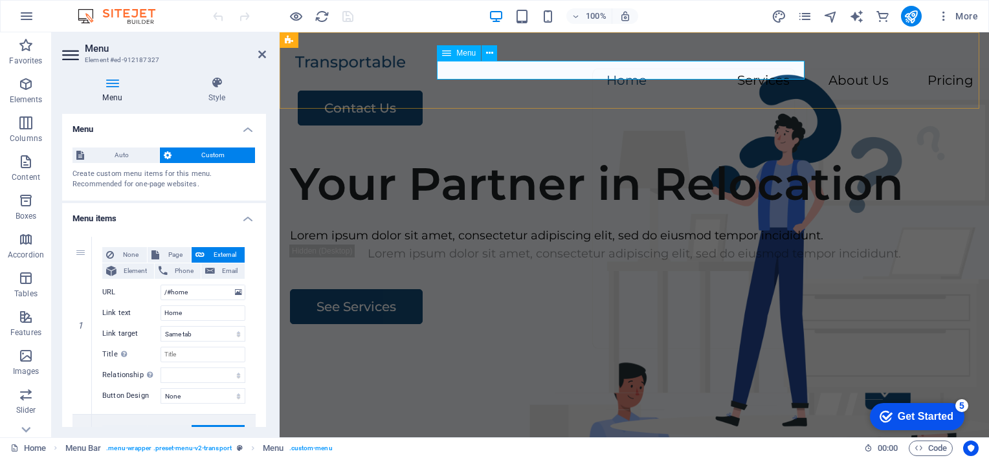
click at [783, 72] on nav "Home Services About Us Pricing" at bounding box center [634, 81] width 679 height 19
click at [782, 72] on nav "Home Services About Us Pricing" at bounding box center [634, 81] width 679 height 19
click at [199, 157] on span "Custom" at bounding box center [213, 156] width 76 height 16
click at [113, 83] on icon at bounding box center [112, 82] width 100 height 13
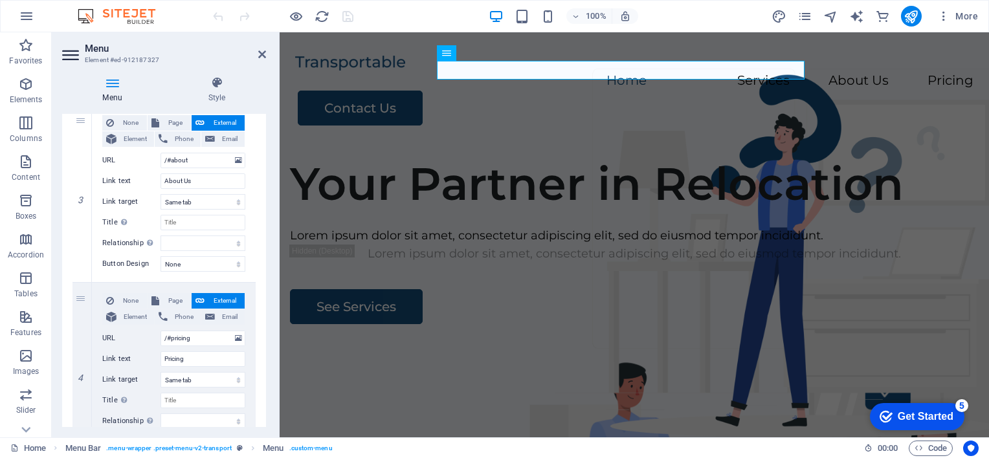
scroll to position [518, 0]
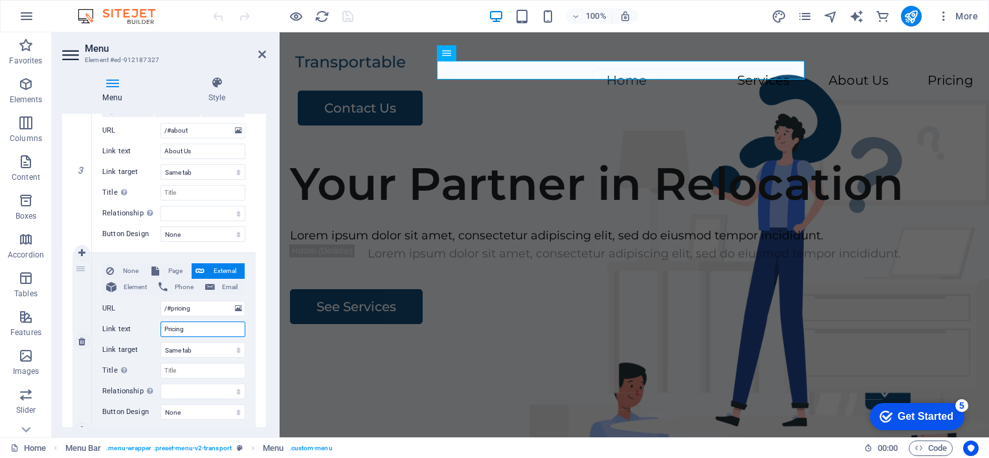
click at [186, 332] on input "Pricing" at bounding box center [203, 330] width 85 height 16
click at [192, 308] on input "/#pricing" at bounding box center [203, 309] width 85 height 16
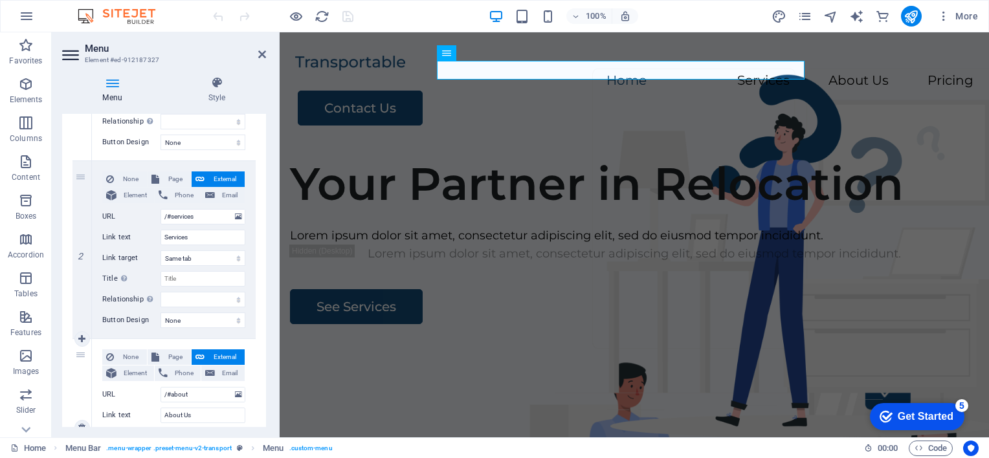
scroll to position [233, 0]
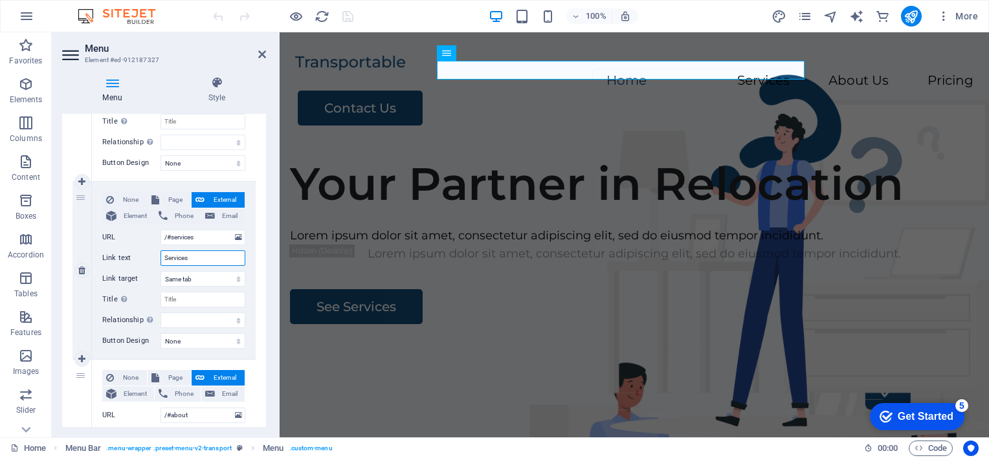
click at [164, 256] on input "Services" at bounding box center [203, 259] width 85 height 16
type input "Product Services"
select select
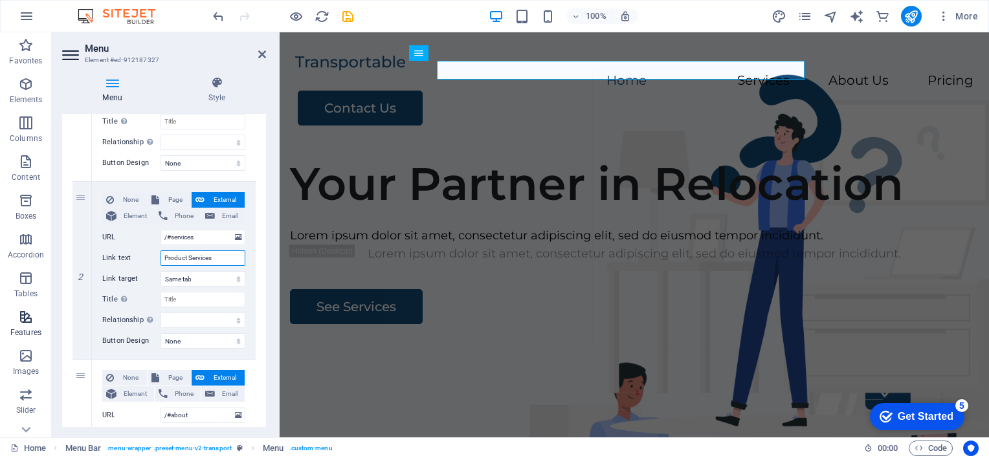
select select
type input "ProductServices"
select select
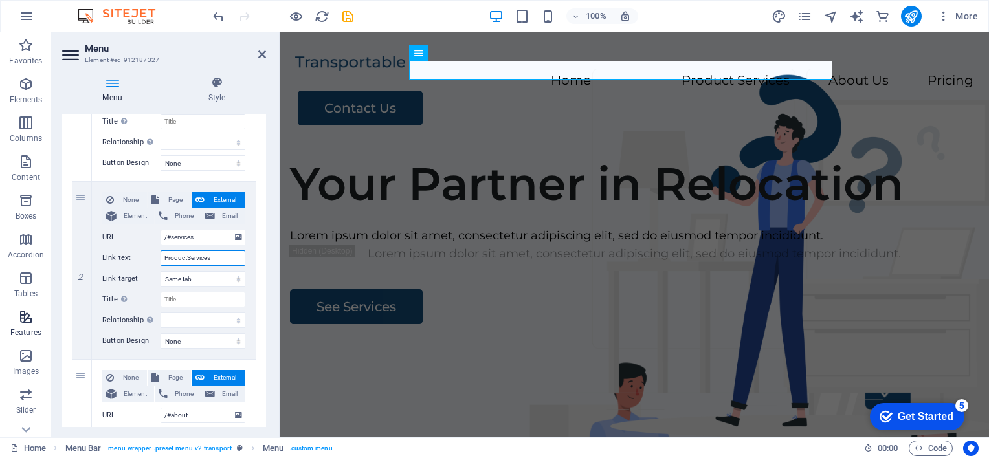
select select
type input "ProductsServices"
select select
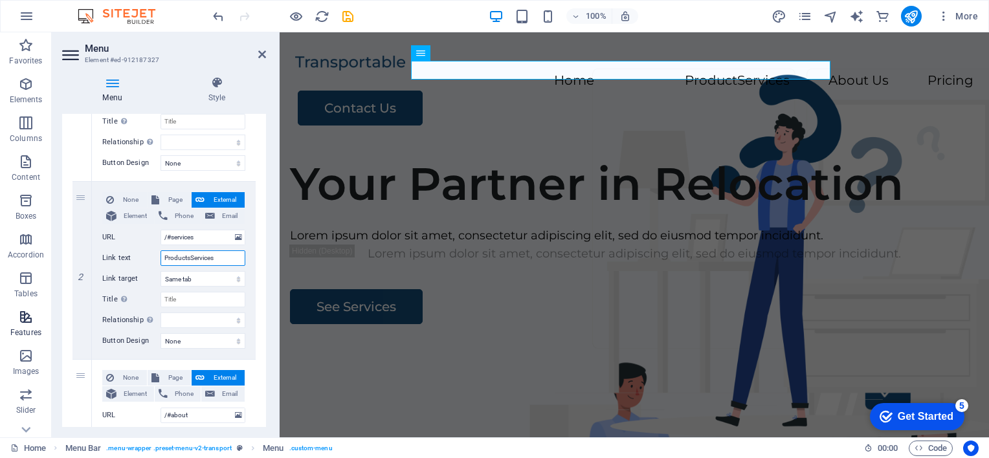
select select
type input "Products Services"
select select
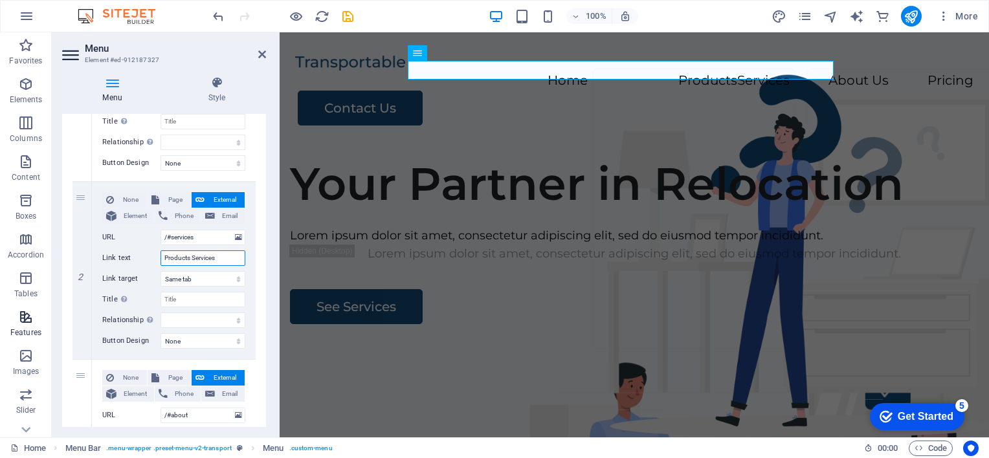
select select
type input "Products &Services"
select select
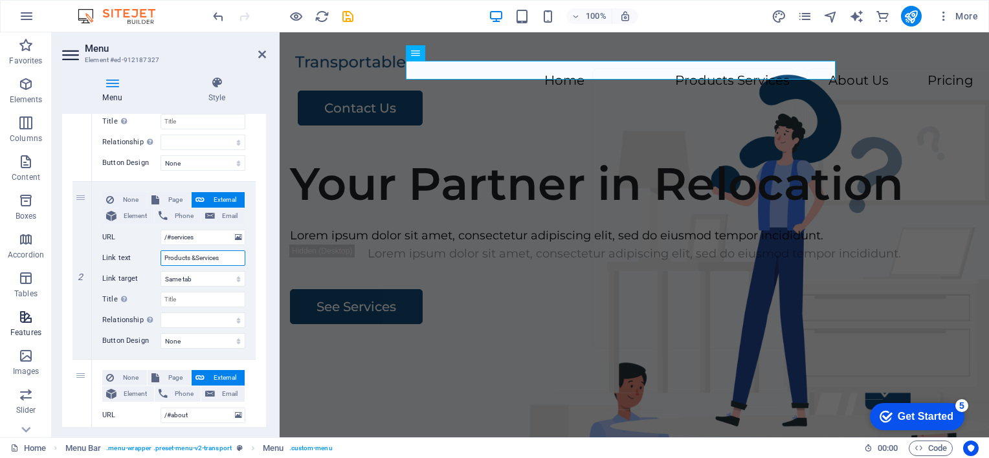
select select
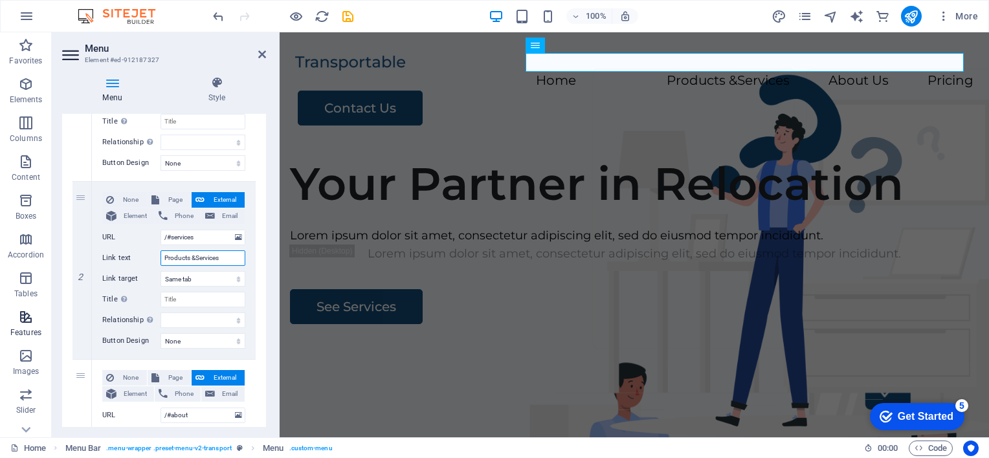
type input "Products & Services"
select select
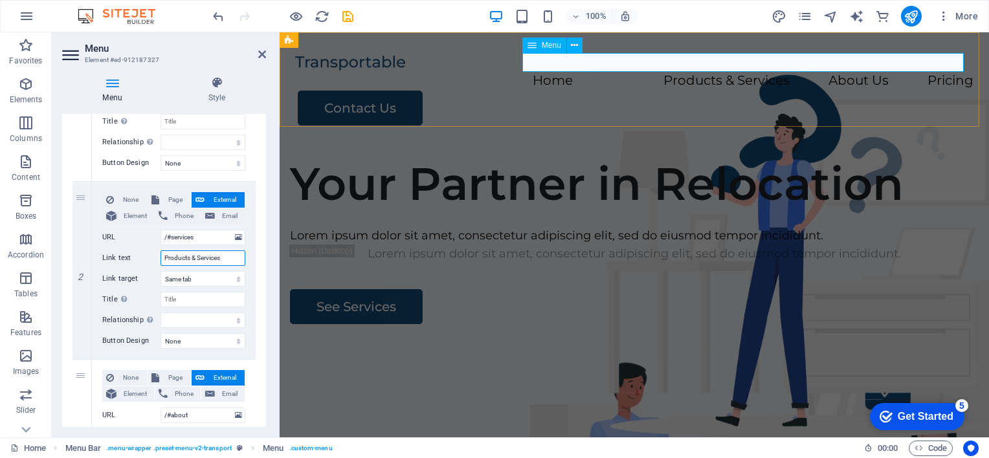
type input "Products & Services"
click at [858, 72] on nav "Home Products & Services About Us Pricing" at bounding box center [634, 81] width 679 height 19
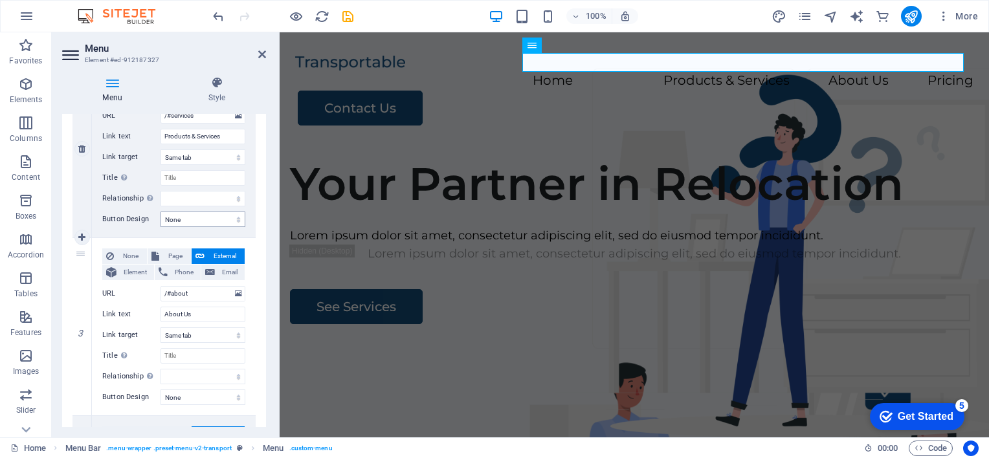
scroll to position [363, 0]
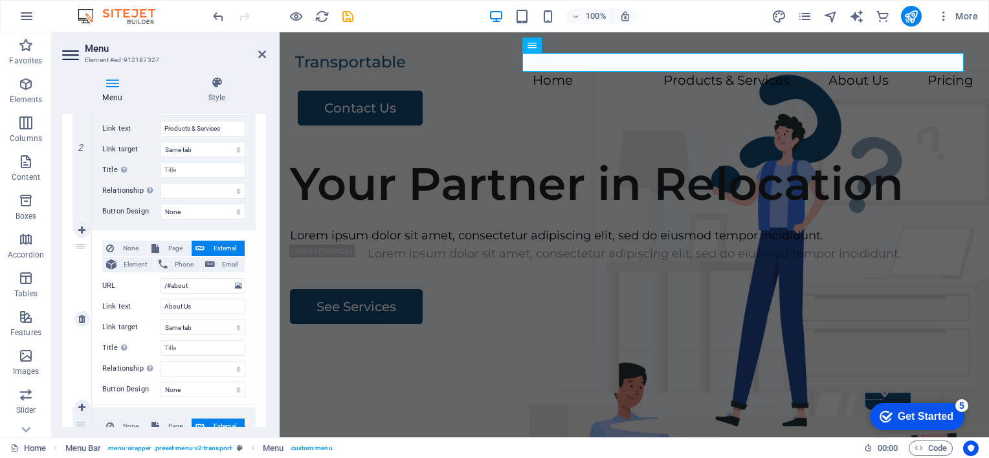
click at [80, 363] on div "3" at bounding box center [82, 319] width 19 height 177
select select
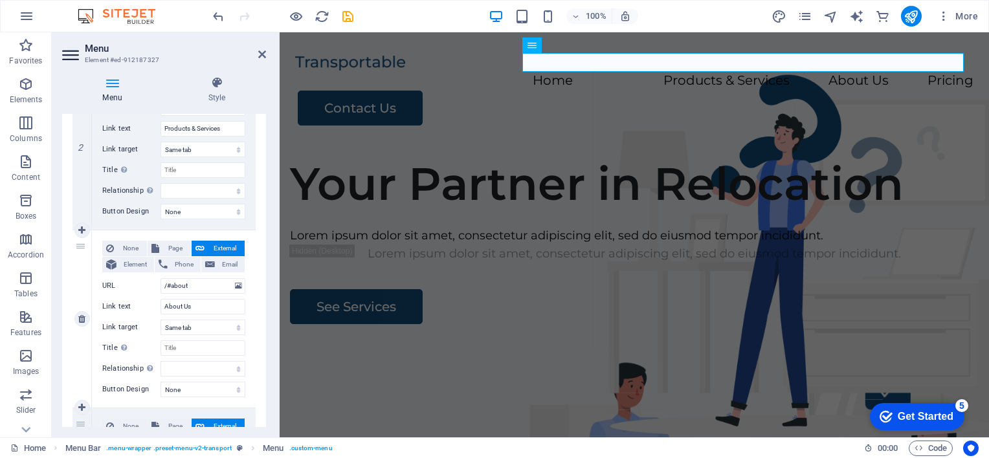
click at [85, 286] on div "3" at bounding box center [82, 319] width 19 height 177
select select
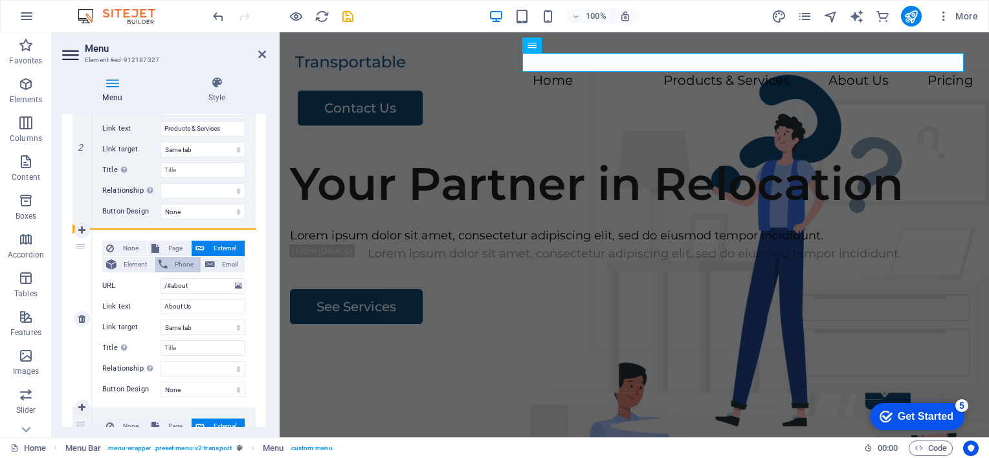
drag, startPoint x: 82, startPoint y: 347, endPoint x: 161, endPoint y: 256, distance: 120.2
click at [134, 189] on div "1 None Page External Element Phone Email Page Home Legal Notice Privacy Subpage…" at bounding box center [164, 230] width 183 height 712
select select
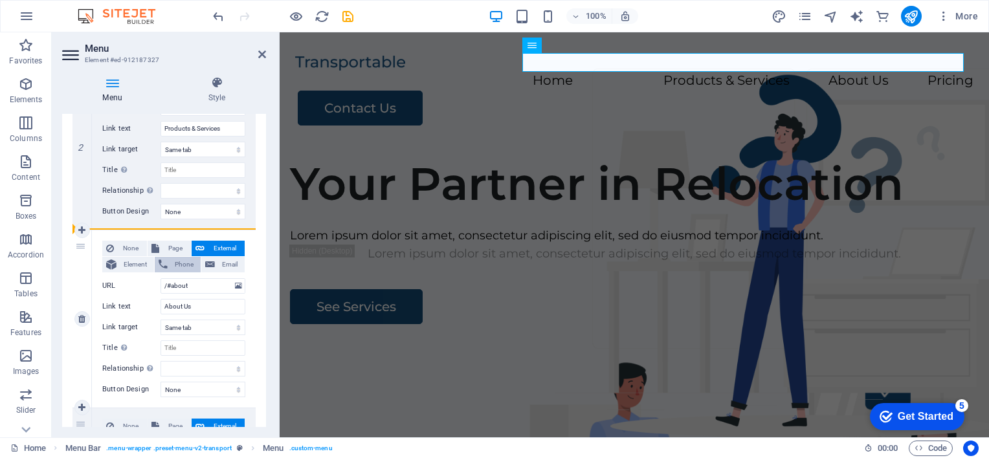
select select
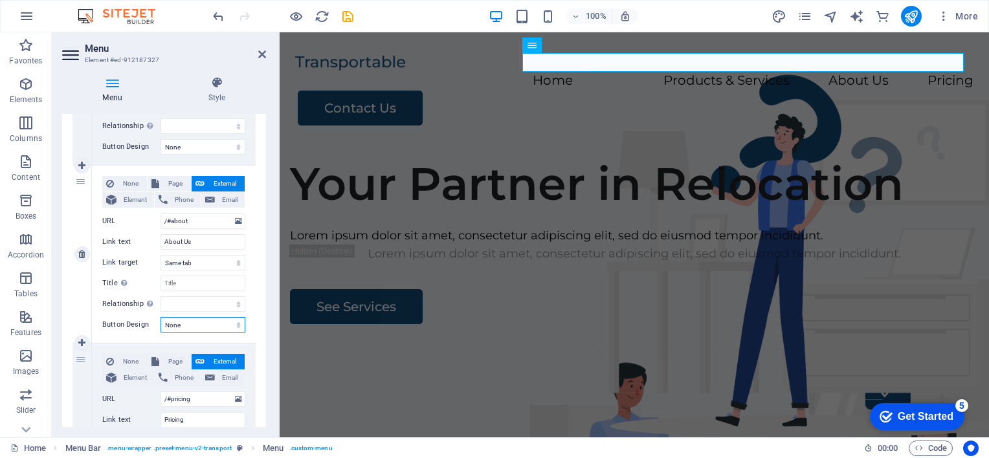
click at [236, 326] on select "None Default Primary Secondary" at bounding box center [203, 325] width 85 height 16
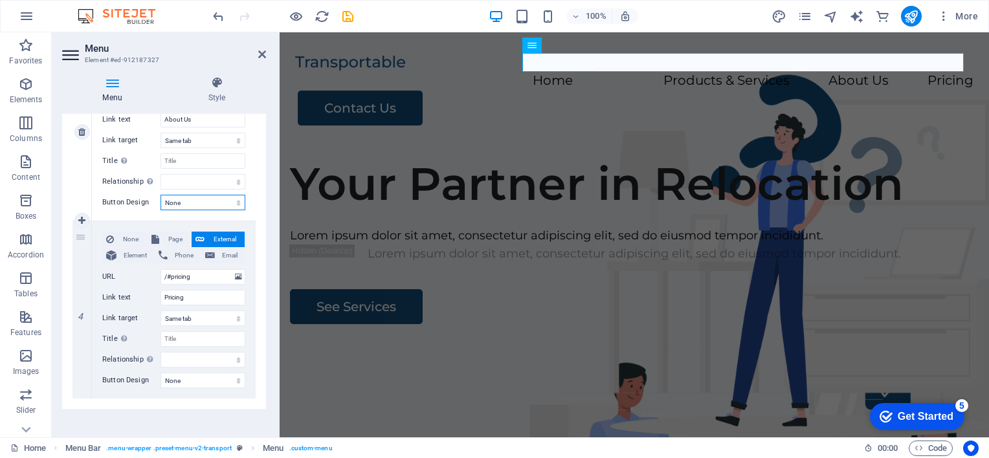
scroll to position [557, 0]
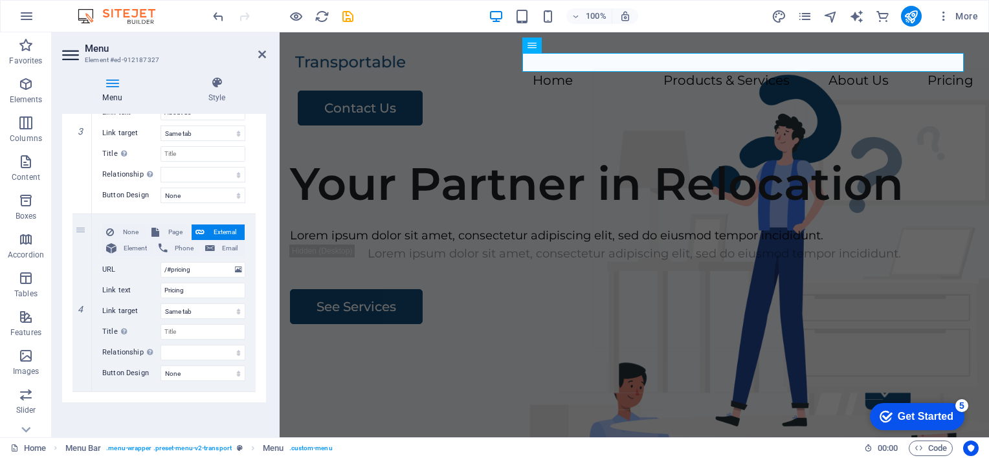
drag, startPoint x: 85, startPoint y: 249, endPoint x: 98, endPoint y: 104, distance: 145.6
click at [91, 106] on div "Menu Style Menu Auto Custom Create custom menu items for this menu. Recommended…" at bounding box center [164, 251] width 204 height 351
select select
type input "/#pricing"
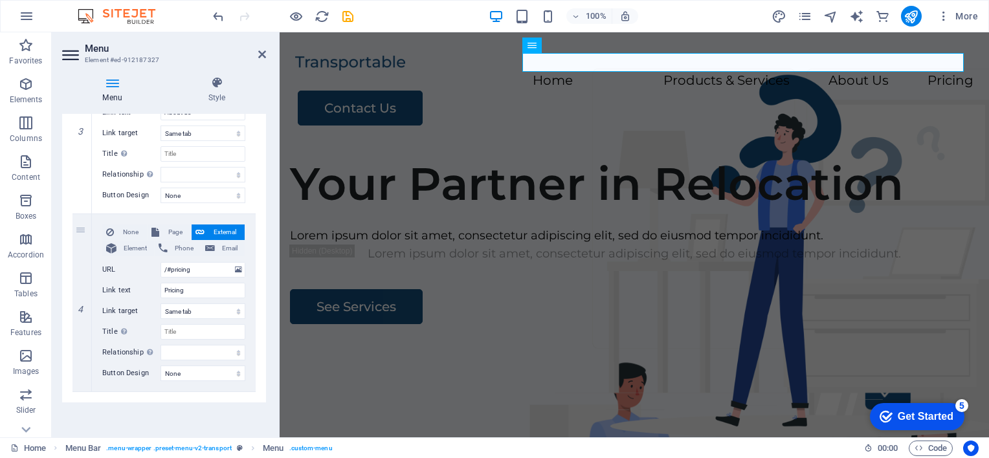
type input "Pricing"
select select
type input "/#about"
type input "About Us"
select select
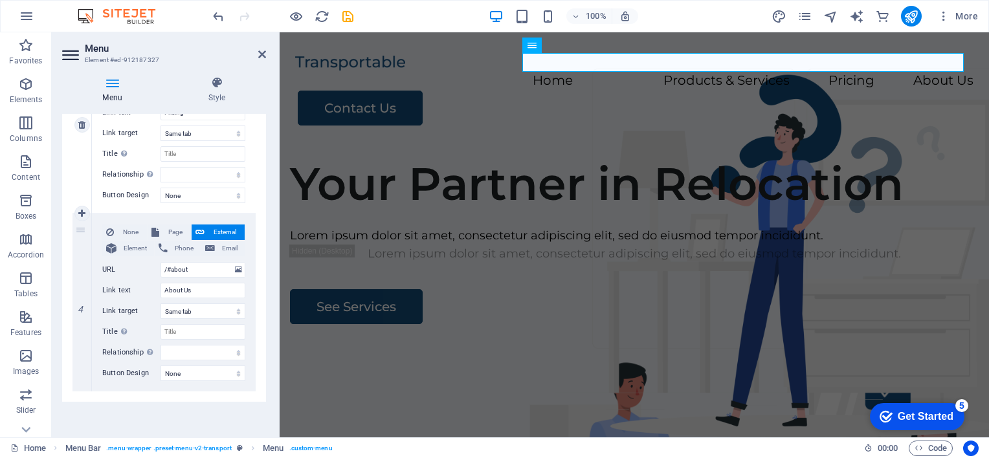
click at [83, 168] on div "3" at bounding box center [82, 124] width 19 height 177
select select
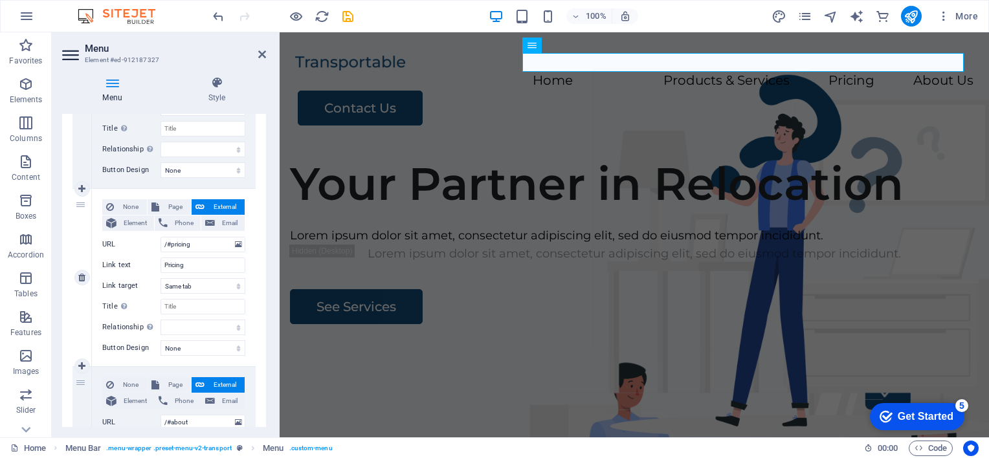
scroll to position [298, 0]
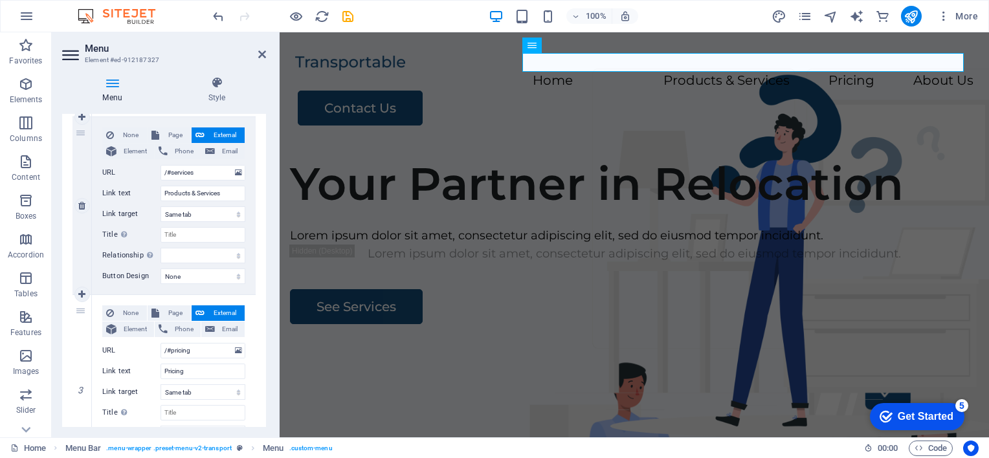
click at [231, 135] on span "External" at bounding box center [225, 136] width 32 height 16
click at [171, 135] on span "Page" at bounding box center [175, 136] width 24 height 16
select select
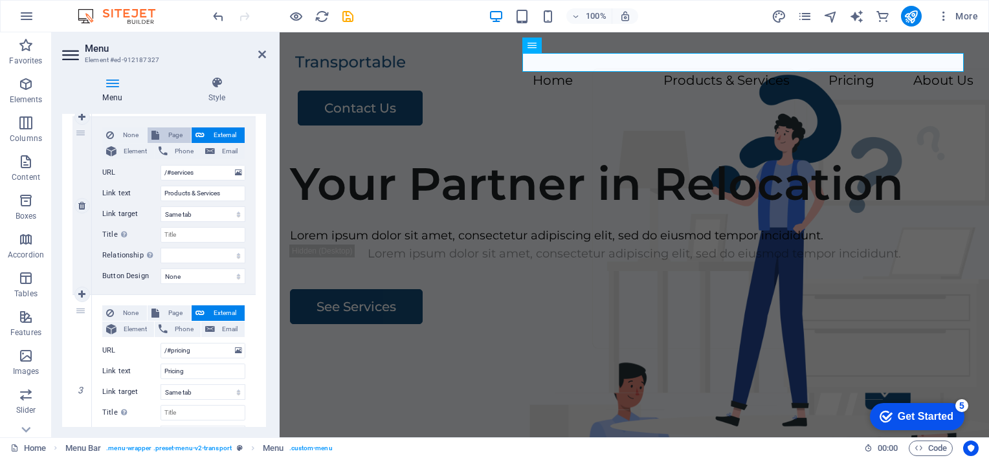
select select
click at [229, 134] on span "External" at bounding box center [225, 136] width 32 height 16
select select
select select "blank"
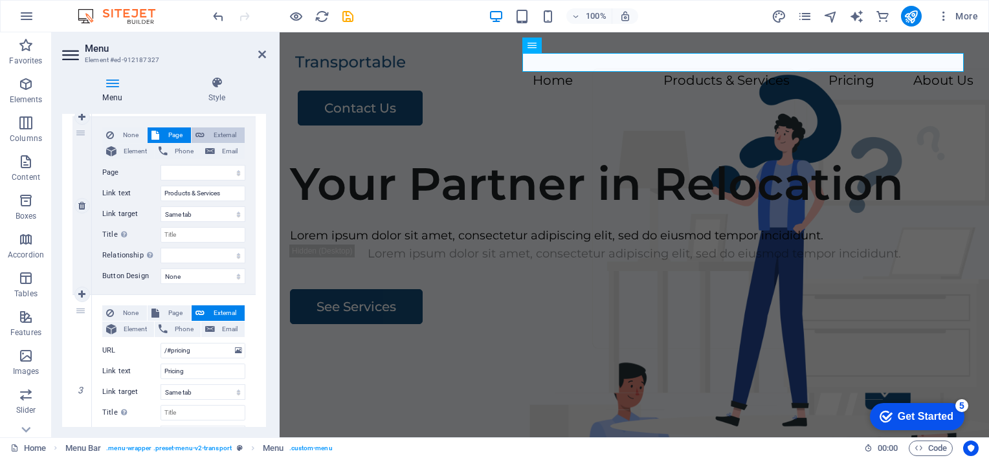
select select
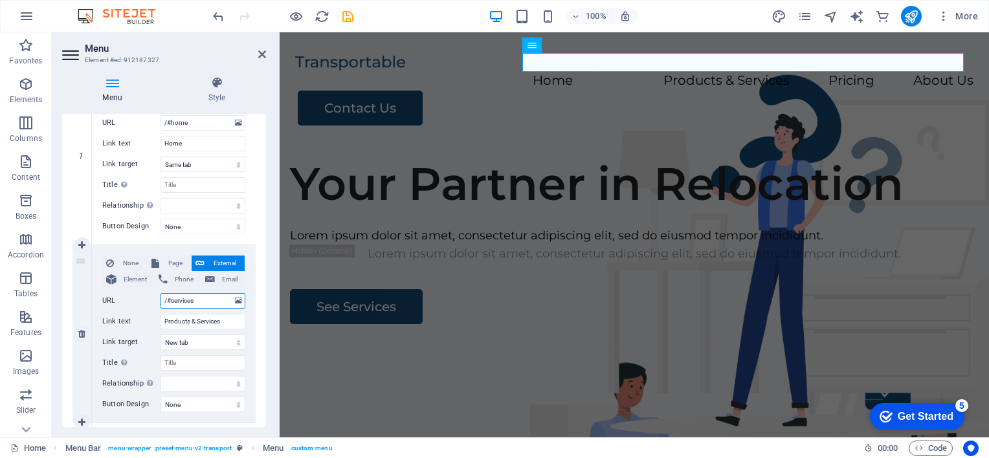
scroll to position [104, 0]
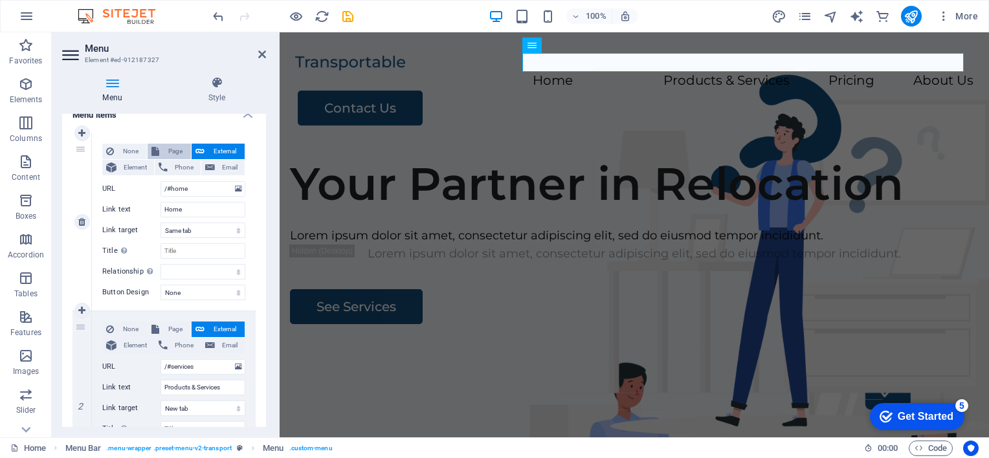
click at [174, 152] on span "Page" at bounding box center [175, 152] width 24 height 16
select select
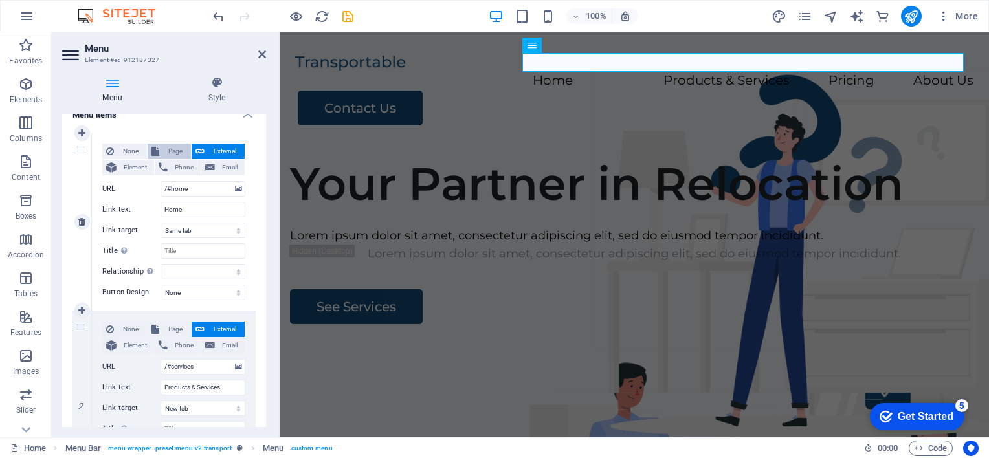
select select
click at [227, 190] on select "Home Legal Notice Privacy Subpage" at bounding box center [203, 189] width 85 height 16
select select "0"
click at [161, 181] on select "Home Legal Notice Privacy Subpage" at bounding box center [203, 189] width 85 height 16
select select
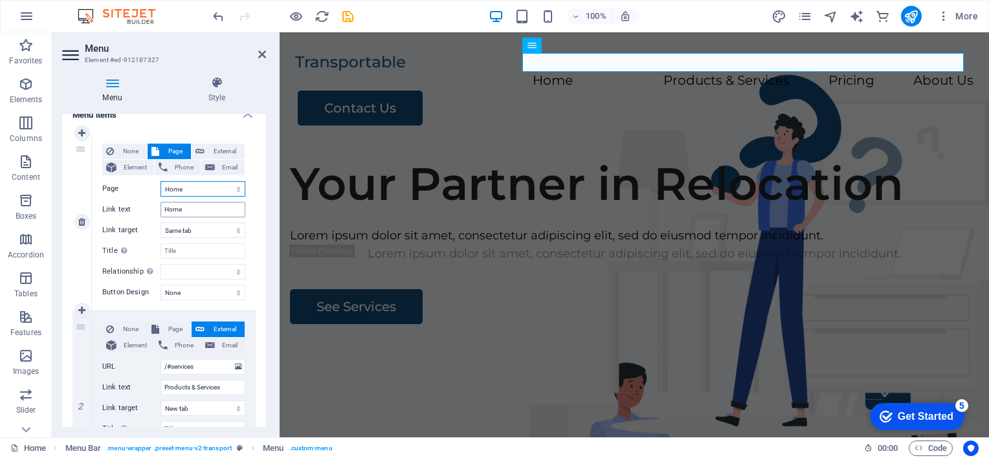
select select
click at [179, 330] on span "Page" at bounding box center [175, 330] width 24 height 16
select select
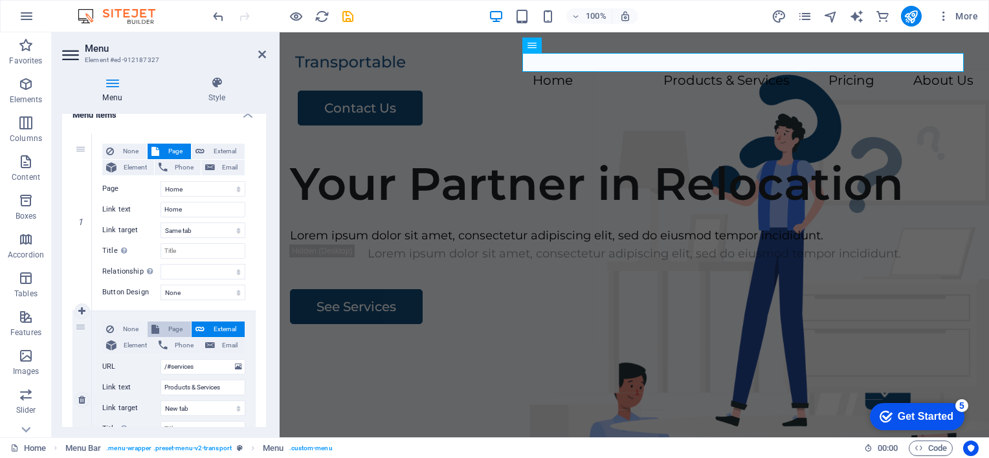
select select
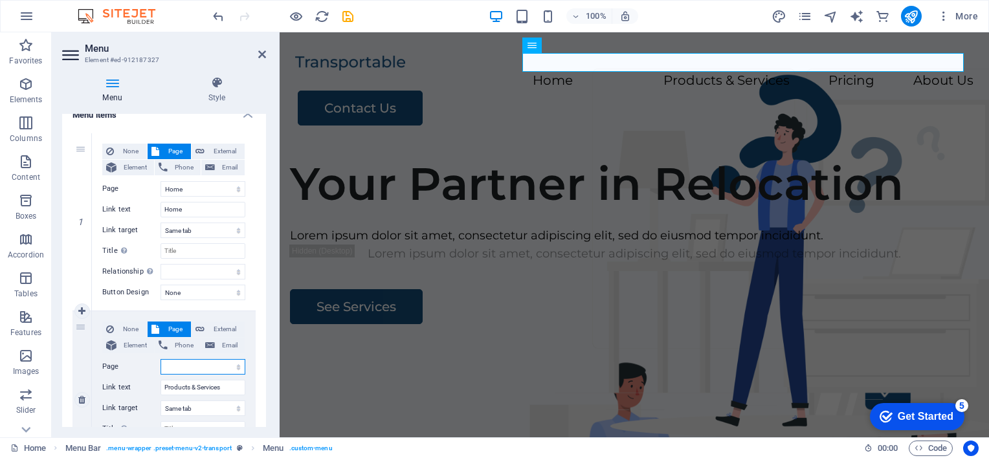
click at [237, 365] on select "Home Legal Notice Privacy Subpage" at bounding box center [203, 367] width 85 height 16
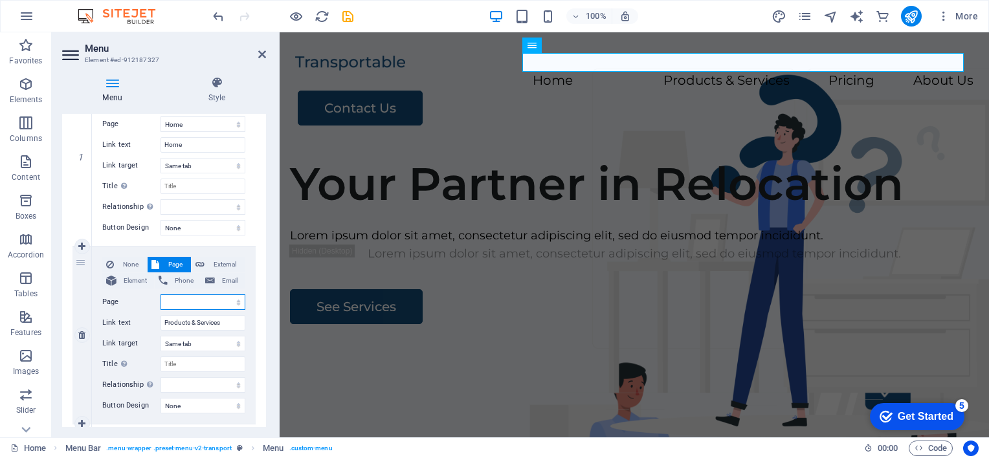
click at [237, 300] on select "Home Legal Notice Privacy Subpage" at bounding box center [203, 303] width 85 height 16
select select "0"
click at [161, 295] on select "Home Legal Notice Privacy Subpage" at bounding box center [203, 303] width 85 height 16
select select
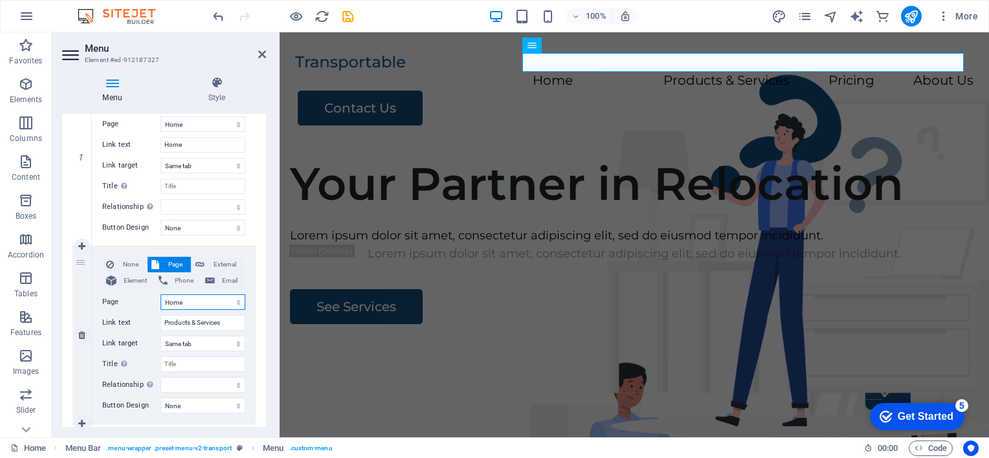
select select
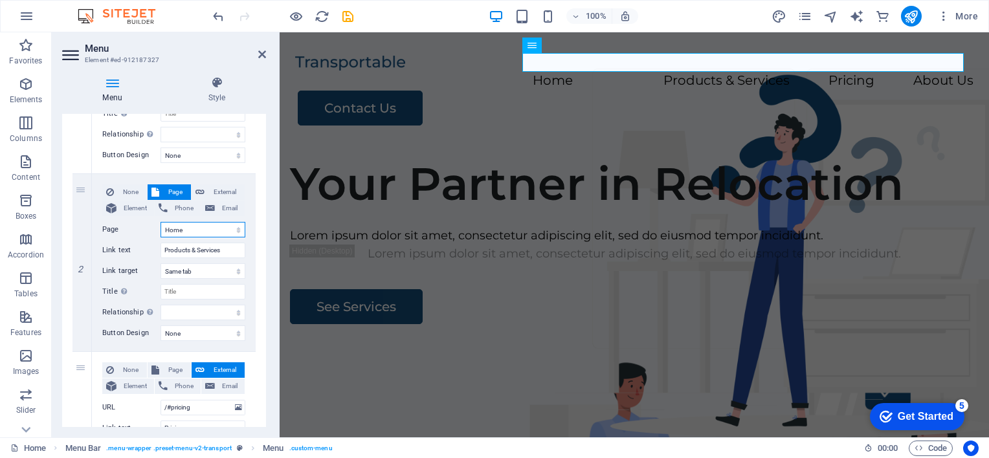
scroll to position [233, 0]
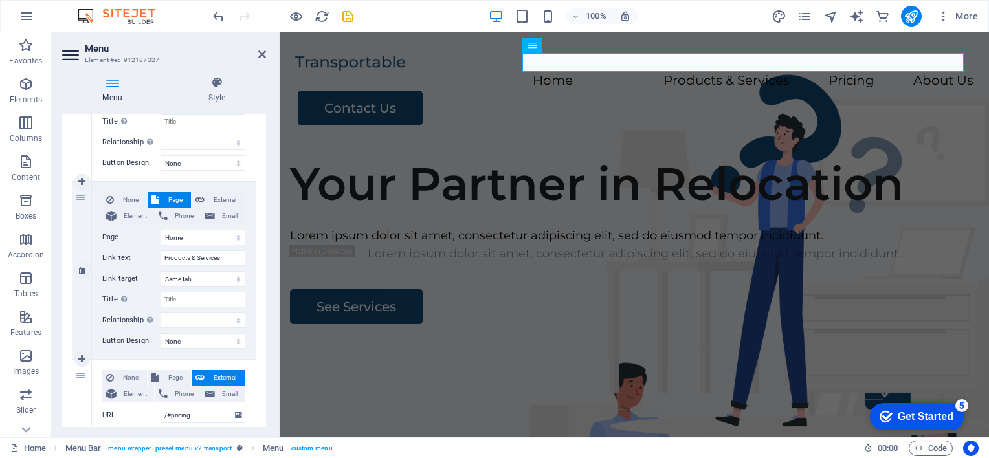
click at [234, 236] on select "Home Legal Notice Privacy Subpage" at bounding box center [203, 238] width 85 height 16
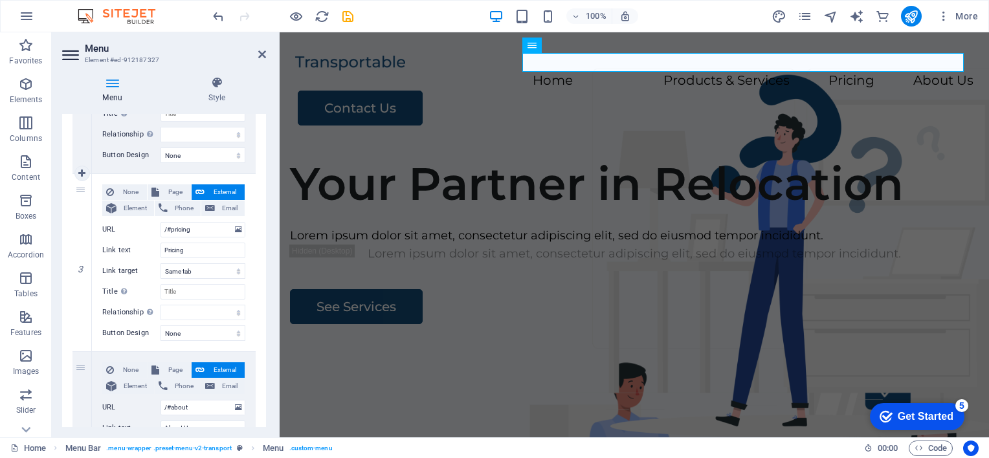
scroll to position [427, 0]
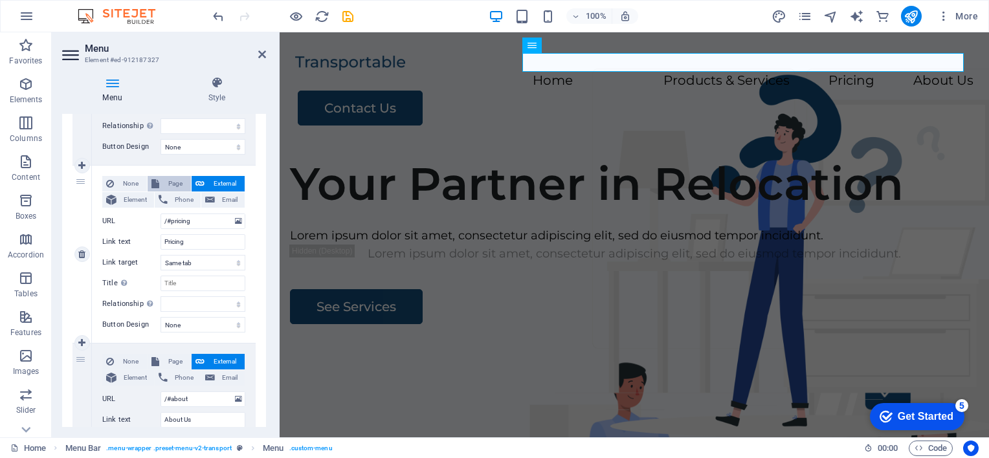
click at [170, 178] on span "Page" at bounding box center [175, 184] width 24 height 16
select select
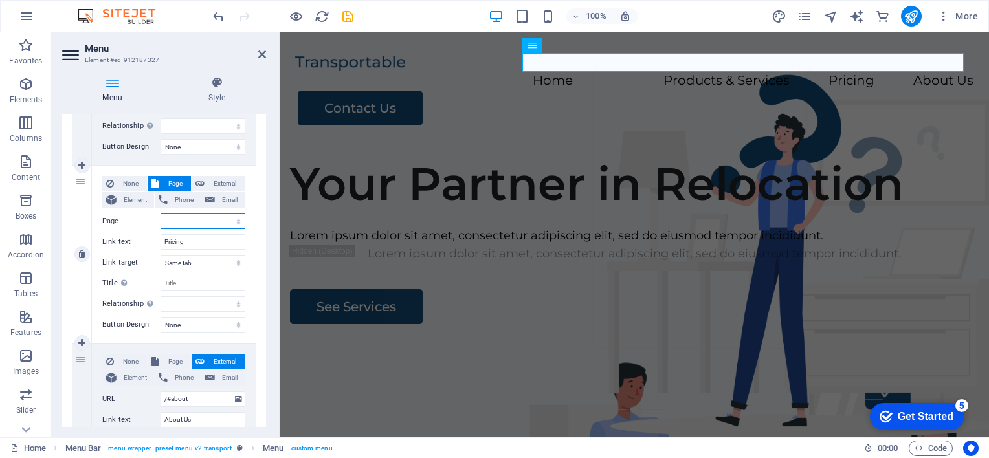
select select
click at [223, 179] on span "External" at bounding box center [225, 184] width 32 height 16
select select
select select "blank"
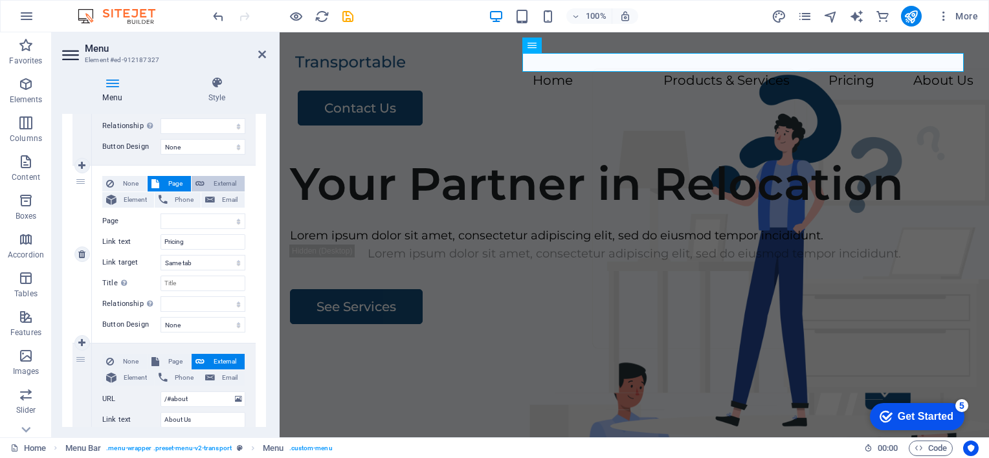
select select
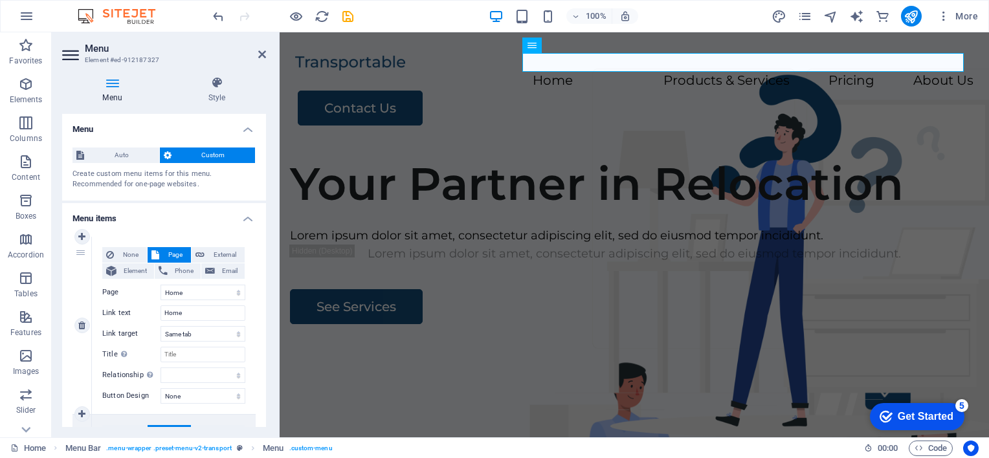
scroll to position [0, 0]
click at [227, 255] on span "External" at bounding box center [225, 255] width 32 height 16
select select "blank"
select select
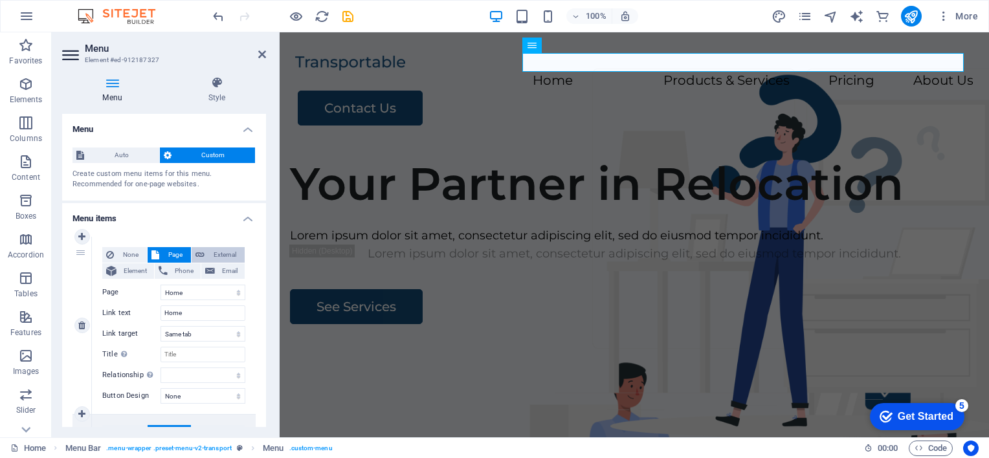
select select
click at [170, 254] on span "Page" at bounding box center [175, 255] width 24 height 16
select select
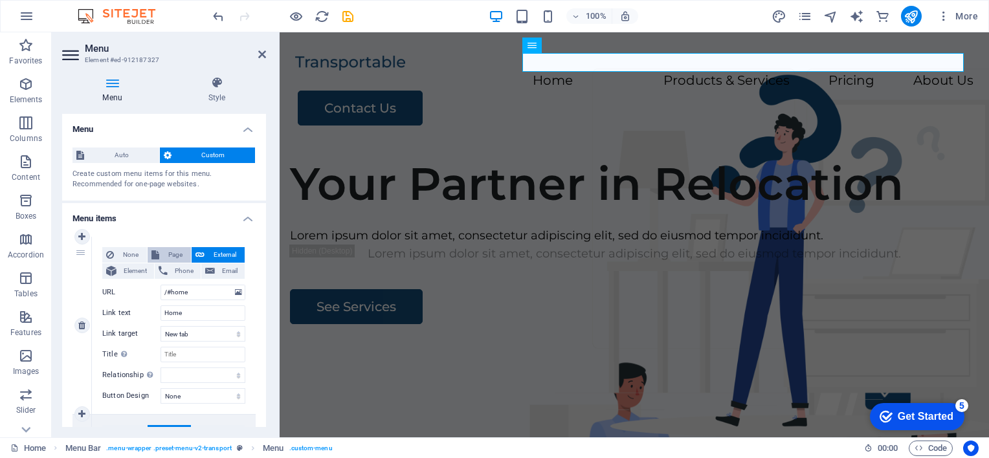
select select
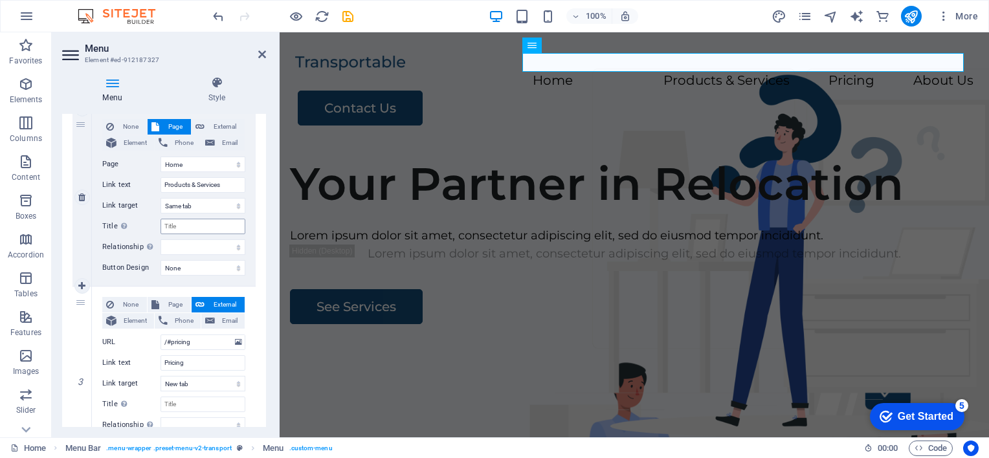
scroll to position [324, 0]
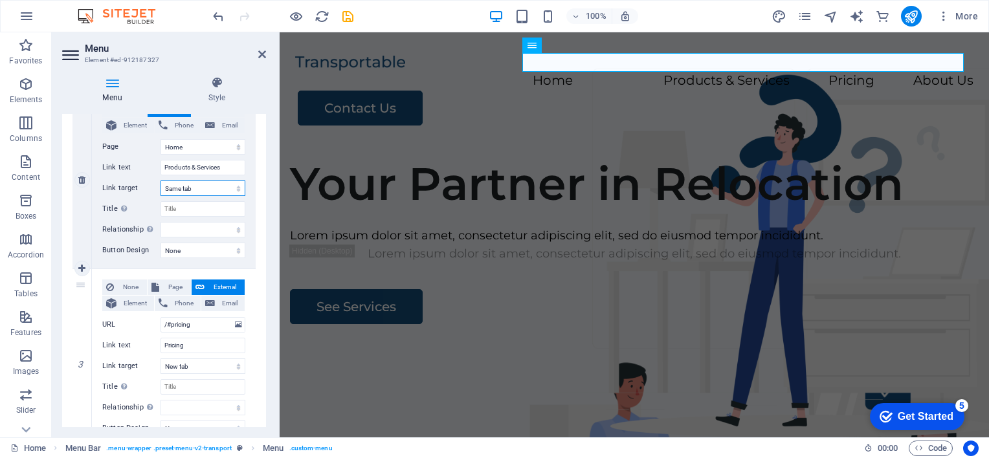
click at [234, 190] on select "New tab Same tab Overlay" at bounding box center [203, 189] width 85 height 16
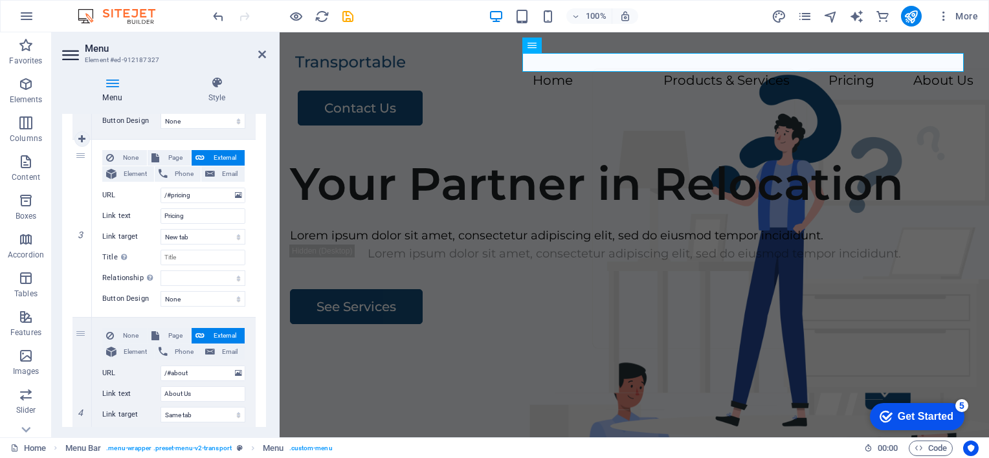
scroll to position [518, 0]
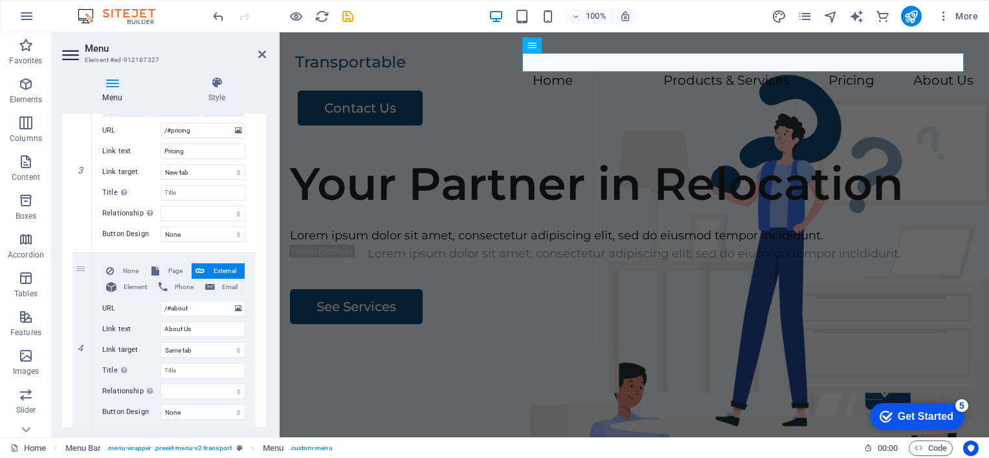
click at [113, 83] on icon at bounding box center [112, 82] width 100 height 13
click at [211, 78] on icon at bounding box center [217, 82] width 98 height 13
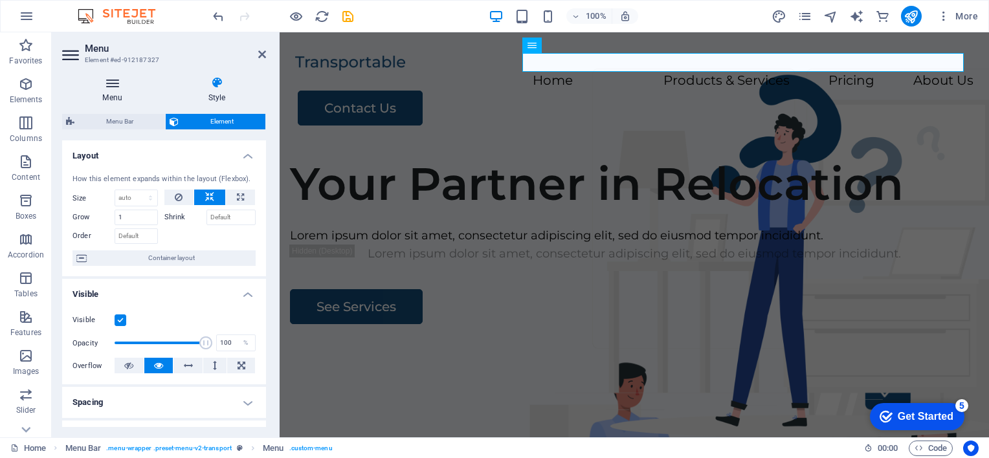
click at [112, 80] on icon at bounding box center [112, 82] width 100 height 13
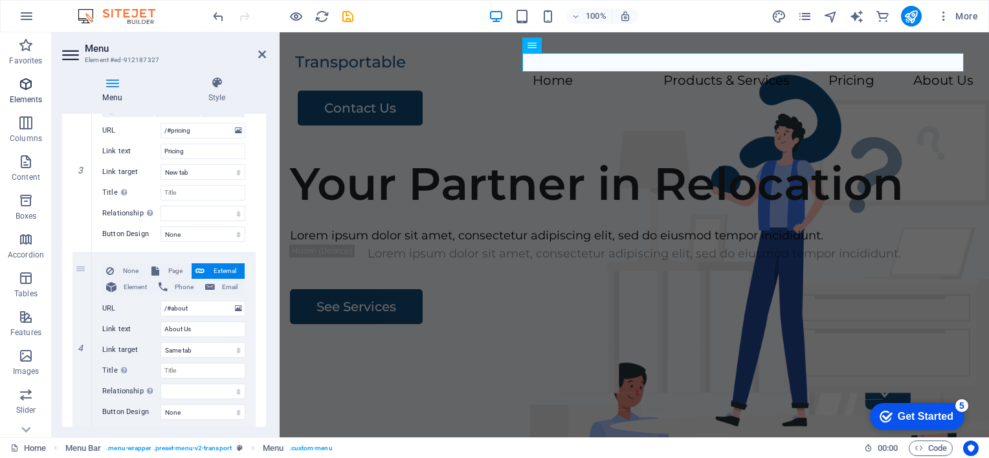
click at [27, 84] on icon "button" at bounding box center [26, 84] width 16 height 16
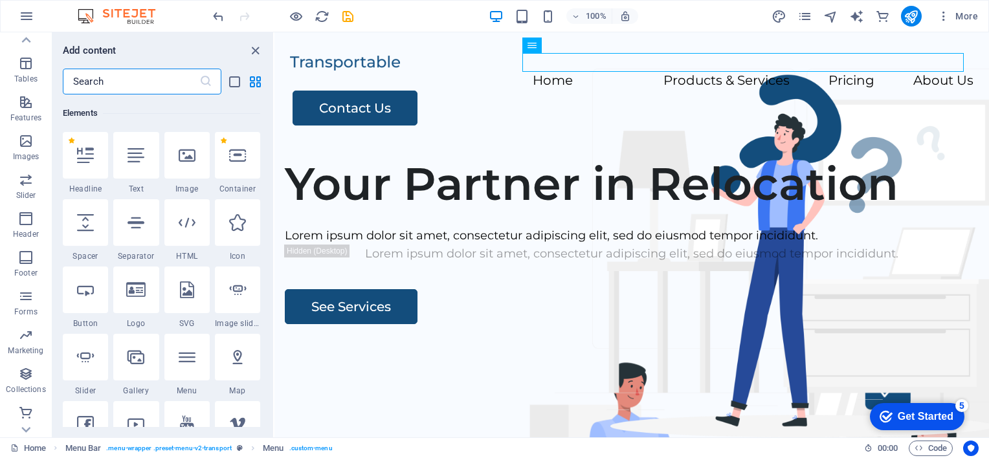
scroll to position [216, 0]
click at [34, 412] on span "Commerce" at bounding box center [26, 420] width 52 height 31
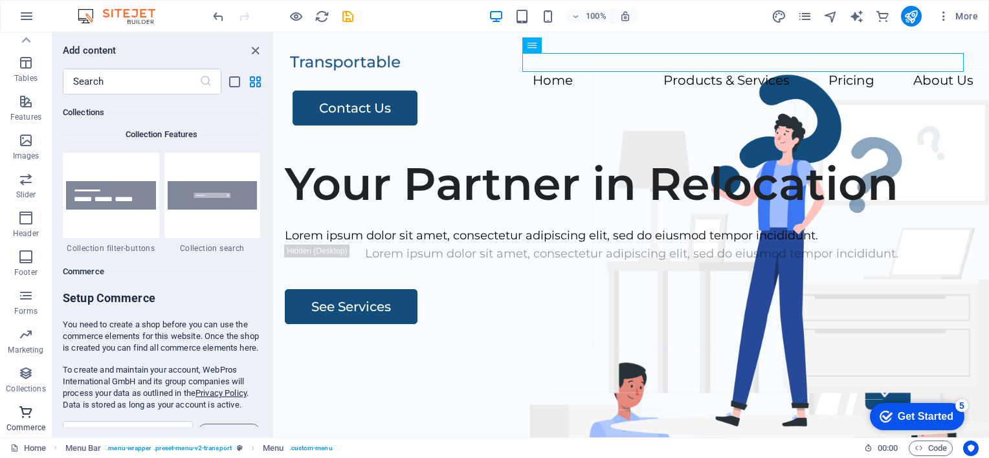
scroll to position [12479, 0]
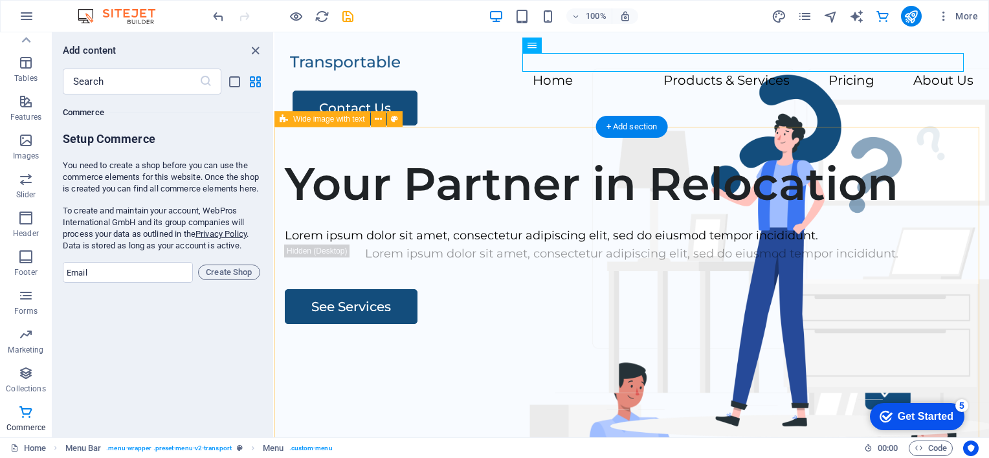
click at [511, 146] on div "Your Partner in Relocation Lorem ipsum dolor sit amet, consectetur adipiscing e…" at bounding box center [632, 394] width 715 height 496
drag, startPoint x: 922, startPoint y: 62, endPoint x: 605, endPoint y: 63, distance: 316.6
click at [605, 72] on nav "Home Products & Services Pricing About Us" at bounding box center [632, 81] width 684 height 19
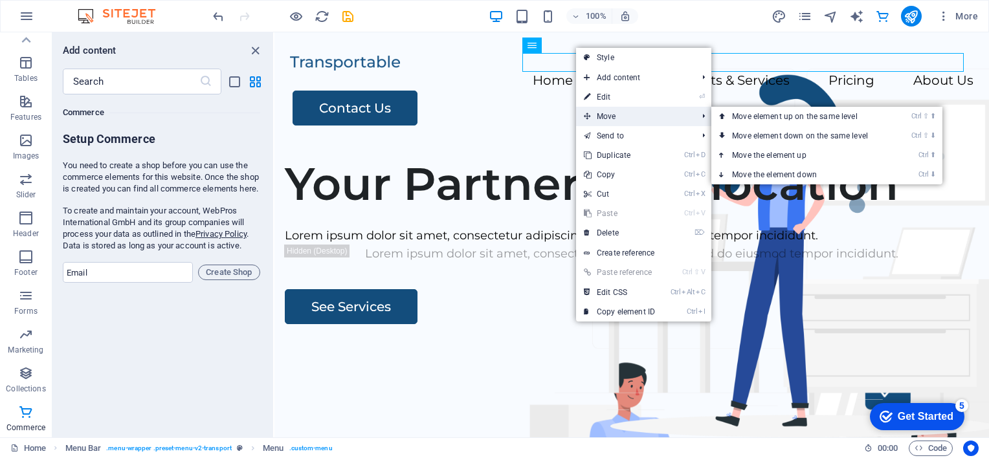
click at [609, 117] on span "Move" at bounding box center [634, 116] width 116 height 19
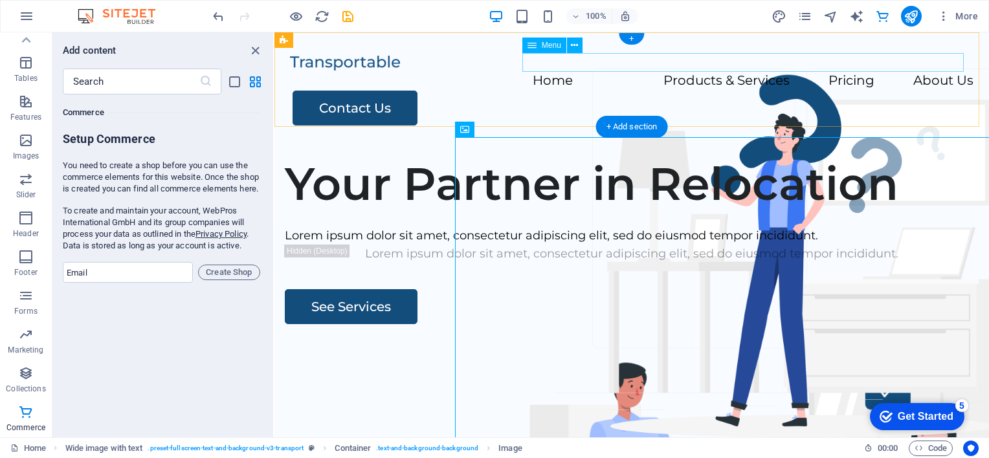
drag, startPoint x: 668, startPoint y: 62, endPoint x: 622, endPoint y: 63, distance: 46.0
click at [614, 72] on nav "Home Products & Services Pricing About Us" at bounding box center [632, 81] width 684 height 19
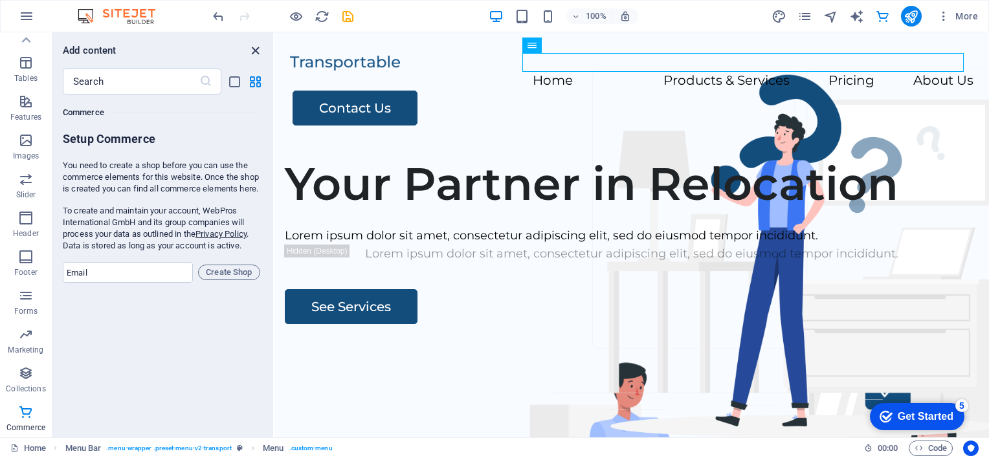
click at [256, 51] on icon "close panel" at bounding box center [255, 50] width 15 height 15
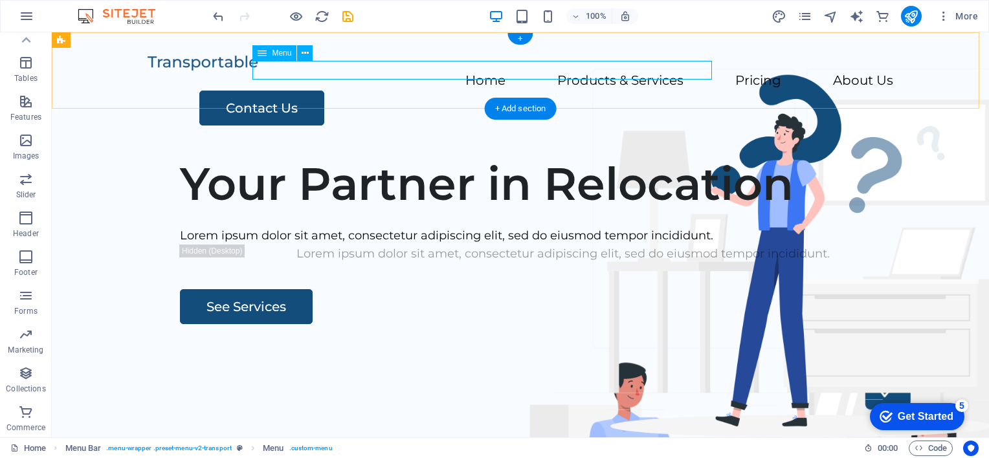
click at [565, 72] on nav "Home Products & Services Pricing About Us" at bounding box center [521, 81] width 746 height 19
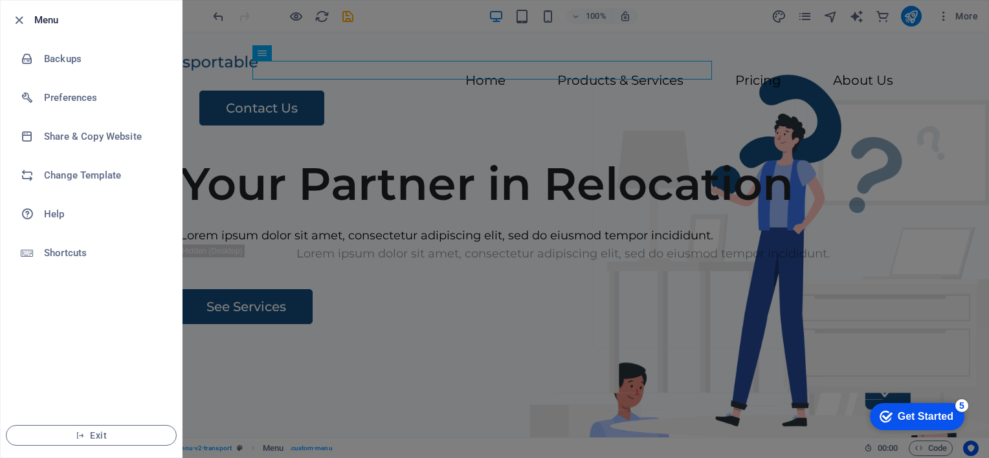
click at [311, 132] on div at bounding box center [494, 229] width 989 height 458
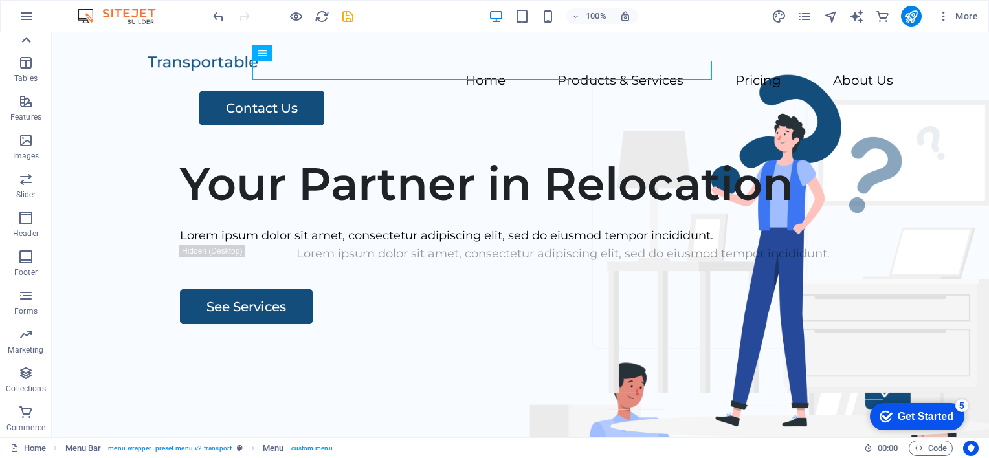
click at [25, 40] on icon at bounding box center [26, 40] width 9 height 6
click at [25, 40] on icon "button" at bounding box center [26, 46] width 16 height 16
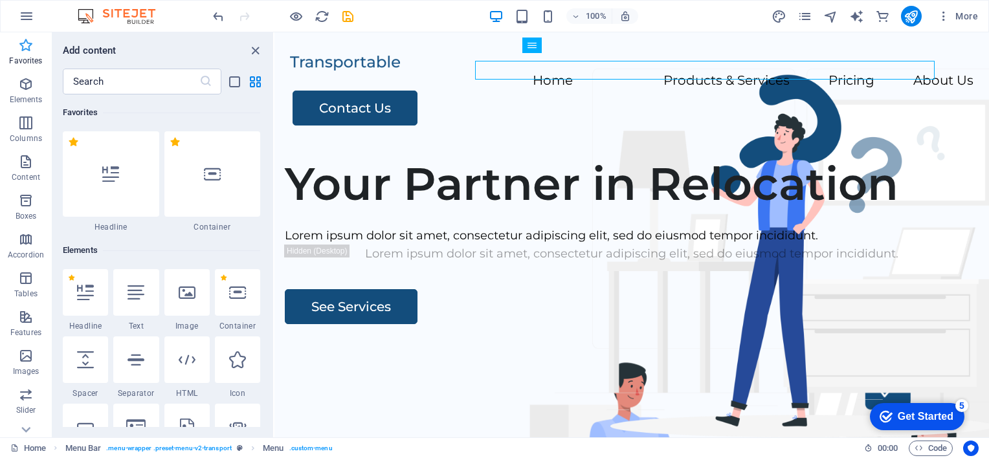
click at [25, 45] on icon "button" at bounding box center [26, 46] width 16 height 16
click at [27, 47] on icon "button" at bounding box center [26, 46] width 16 height 16
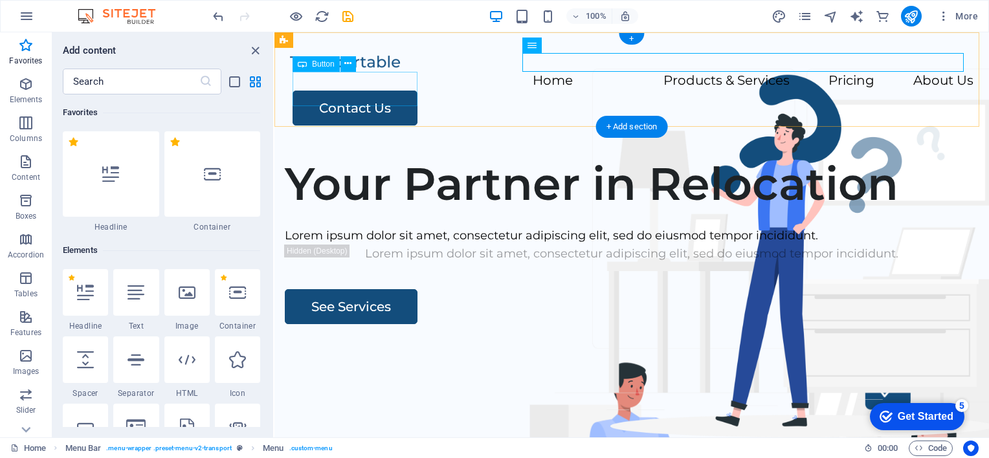
click at [359, 91] on div "Contact Us" at bounding box center [633, 108] width 681 height 35
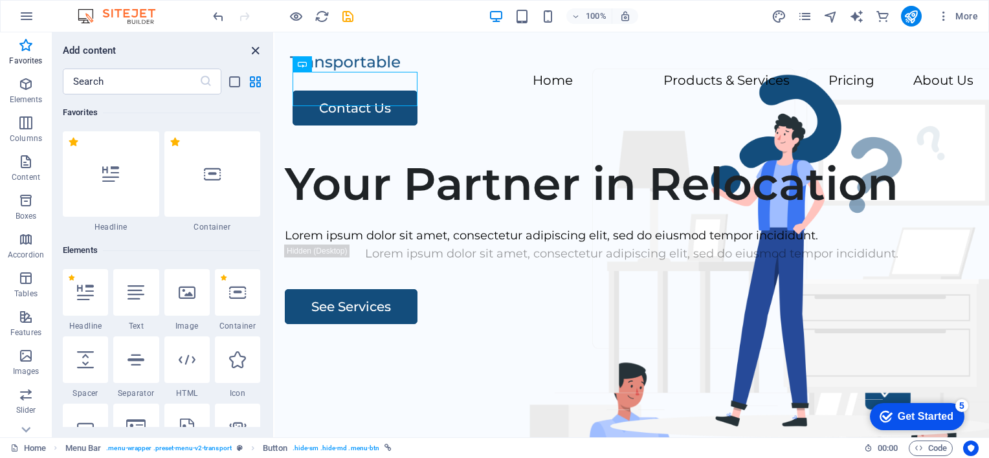
click at [252, 52] on icon "close panel" at bounding box center [255, 50] width 15 height 15
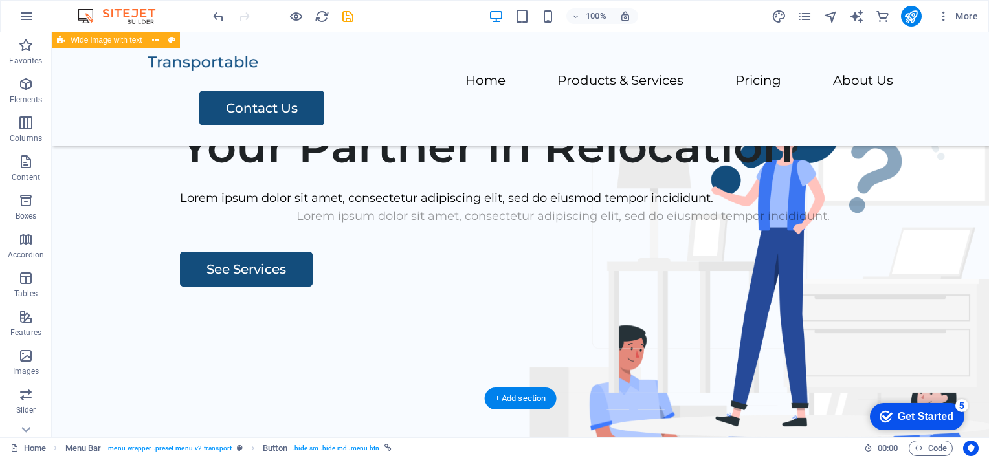
scroll to position [130, 0]
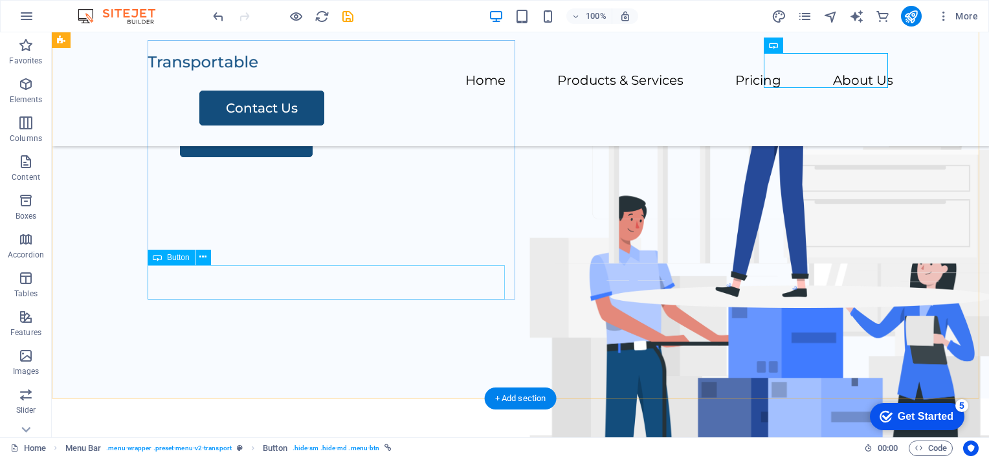
click at [232, 157] on div "See Services" at bounding box center [563, 139] width 767 height 35
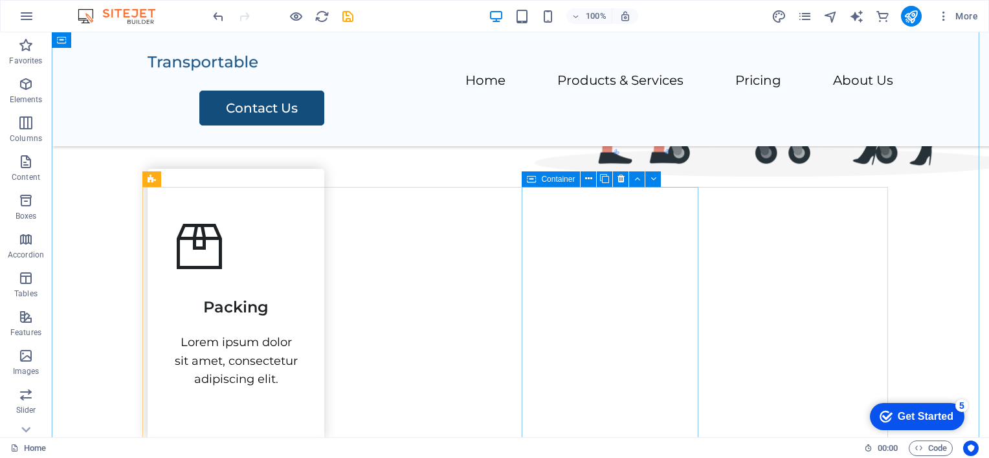
scroll to position [583, 0]
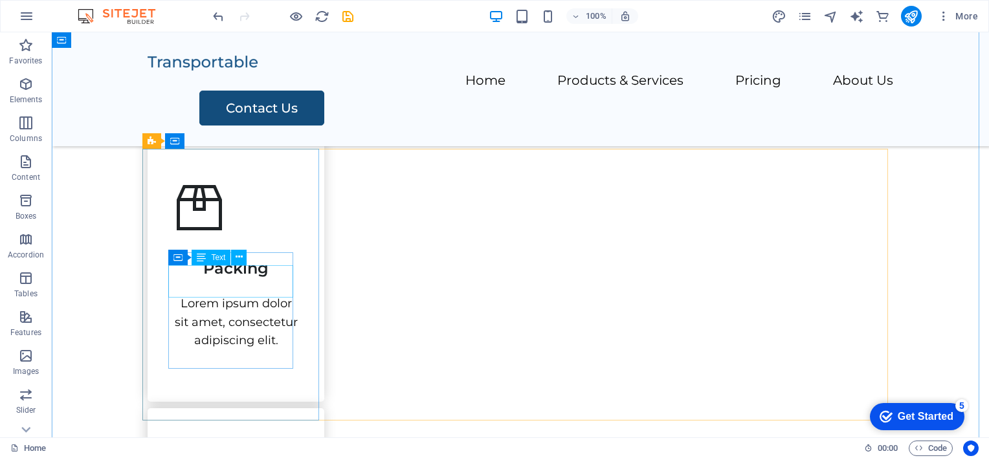
click at [238, 279] on div "Packing" at bounding box center [236, 263] width 125 height 32
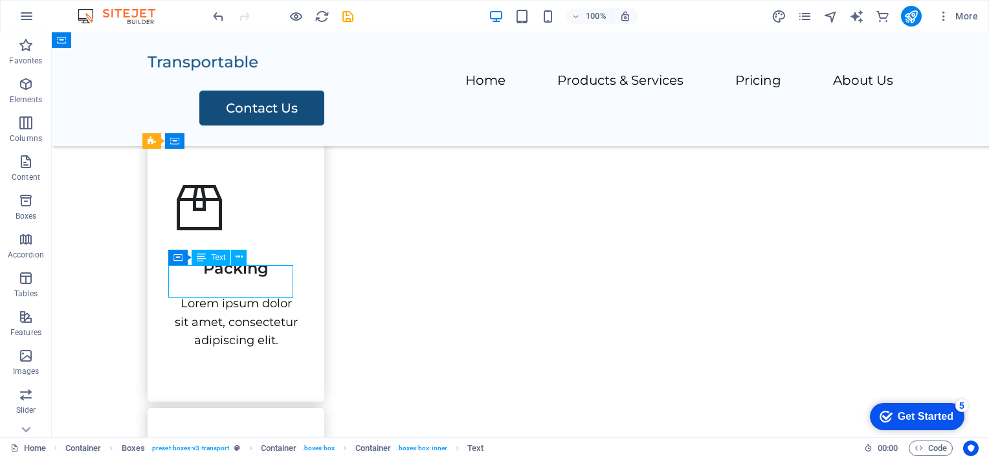
click at [266, 279] on div "Packing" at bounding box center [236, 263] width 125 height 32
click at [220, 258] on span "Text" at bounding box center [218, 258] width 14 height 8
click at [269, 279] on div "Packing" at bounding box center [236, 263] width 125 height 32
drag, startPoint x: 321, startPoint y: 320, endPoint x: 269, endPoint y: 288, distance: 61.1
click at [269, 279] on div "Packing" at bounding box center [236, 263] width 125 height 32
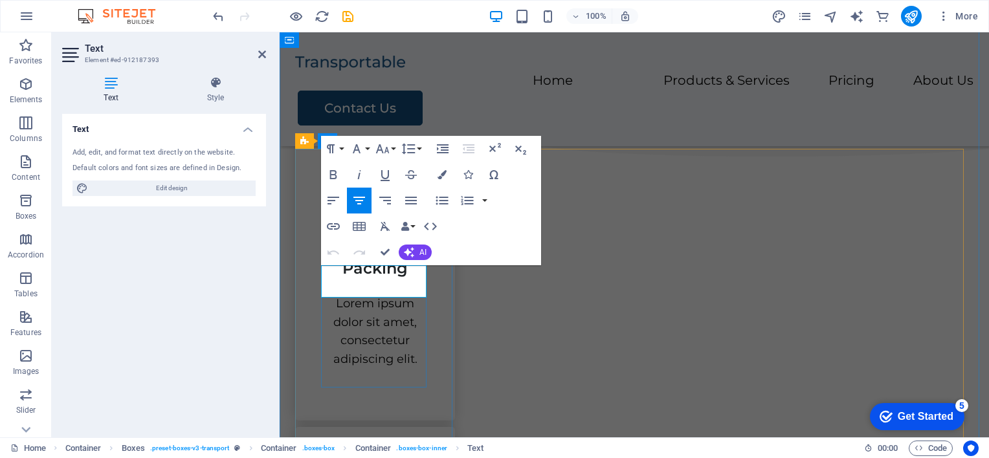
click at [407, 279] on h3 "Packing" at bounding box center [375, 263] width 108 height 32
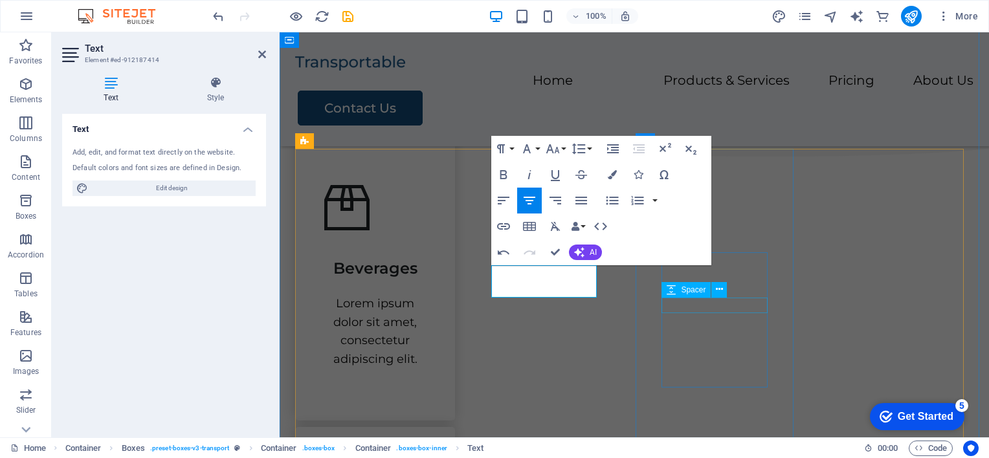
click at [708, 291] on div "Spacer" at bounding box center [686, 290] width 49 height 16
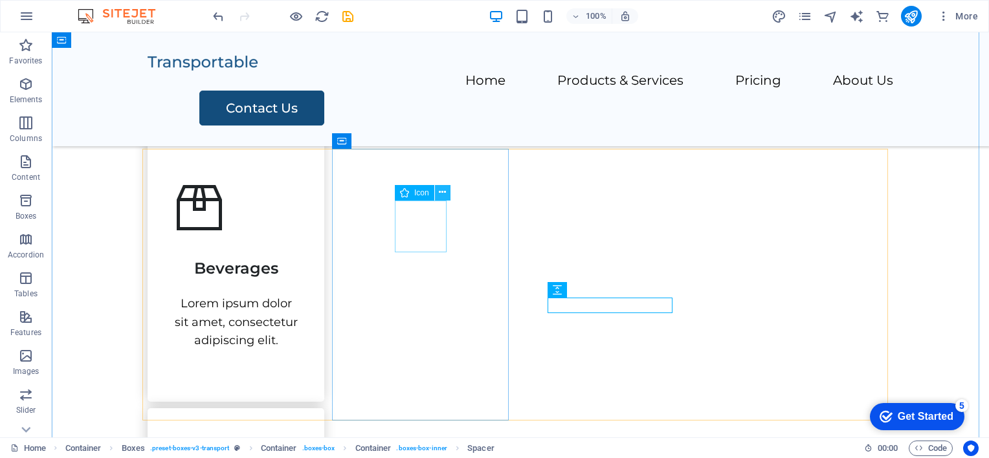
click at [442, 194] on icon at bounding box center [442, 193] width 7 height 14
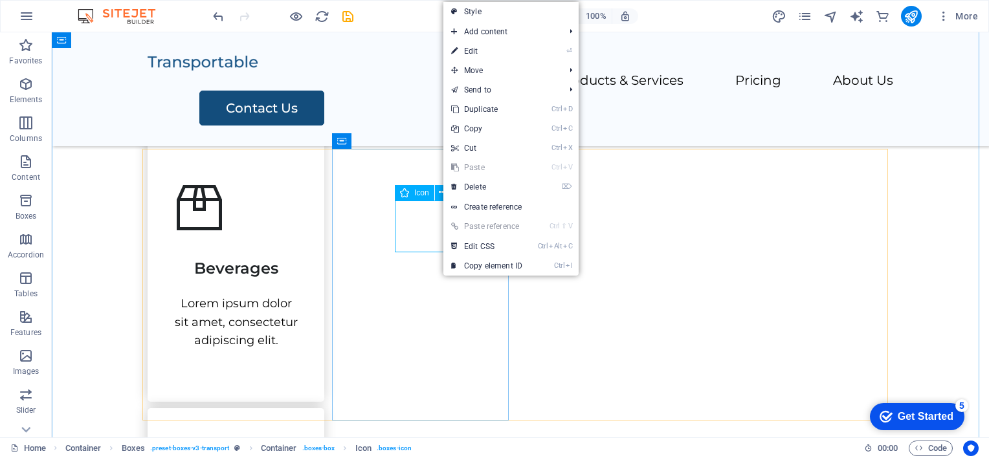
click at [416, 198] on div "Icon" at bounding box center [415, 193] width 40 height 16
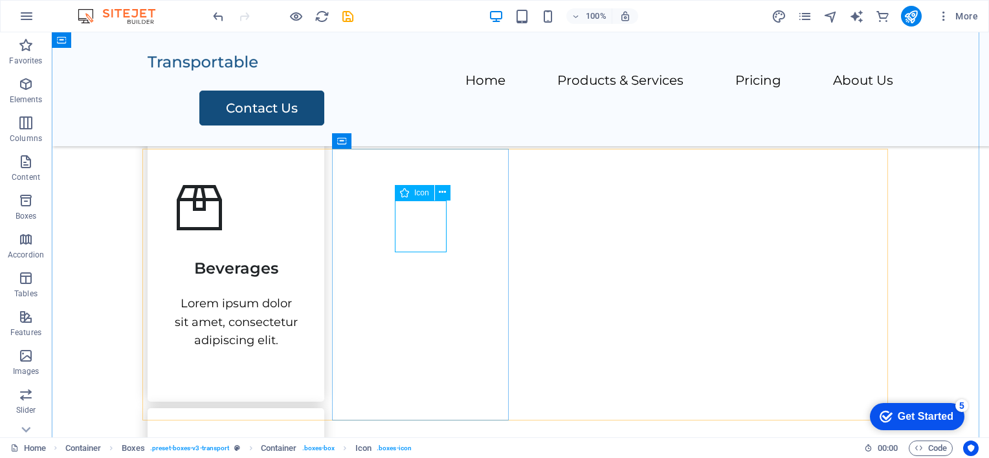
click at [421, 196] on span "Icon" at bounding box center [421, 193] width 15 height 8
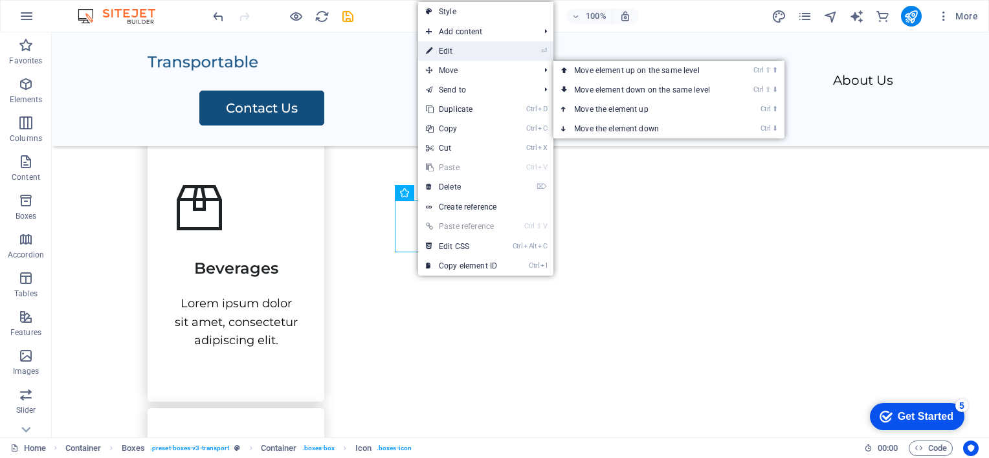
click at [446, 51] on link "⏎ Edit" at bounding box center [461, 50] width 87 height 19
select select "xMidYMid"
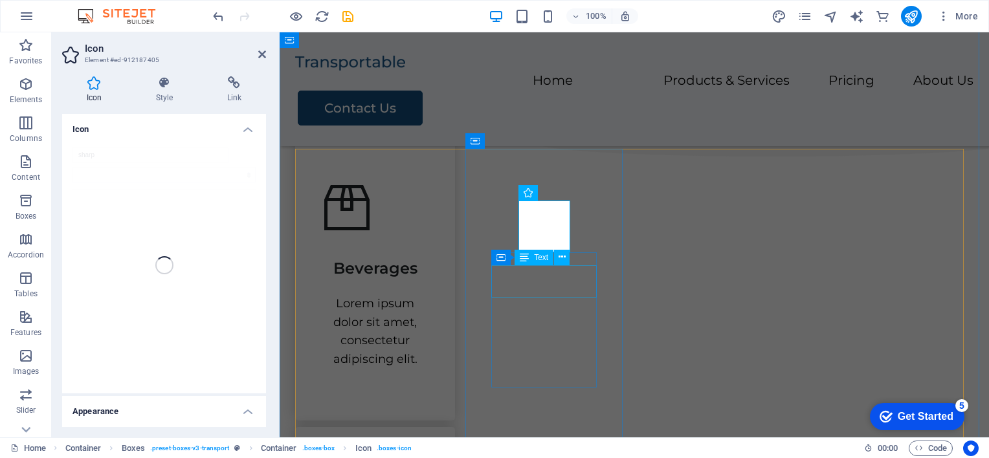
click at [576, 264] on div "Container Text" at bounding box center [534, 258] width 87 height 16
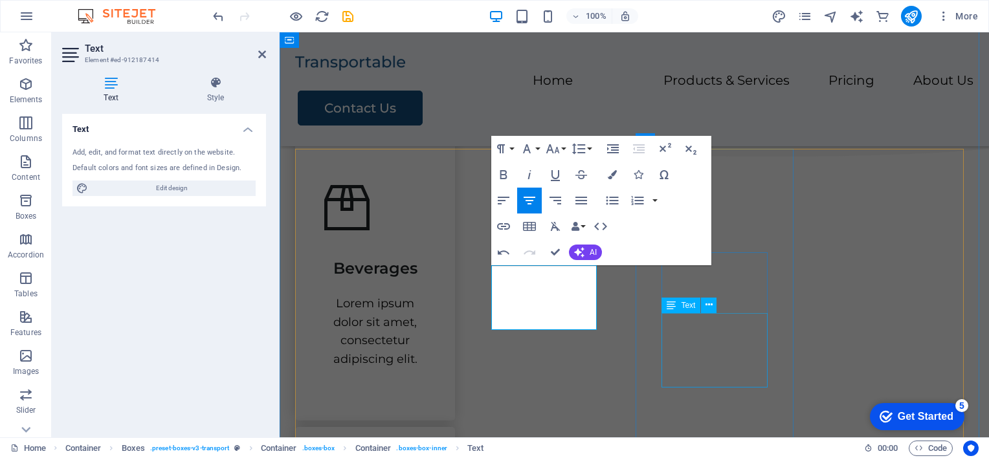
click at [723, 313] on div "Text" at bounding box center [693, 306] width 63 height 16
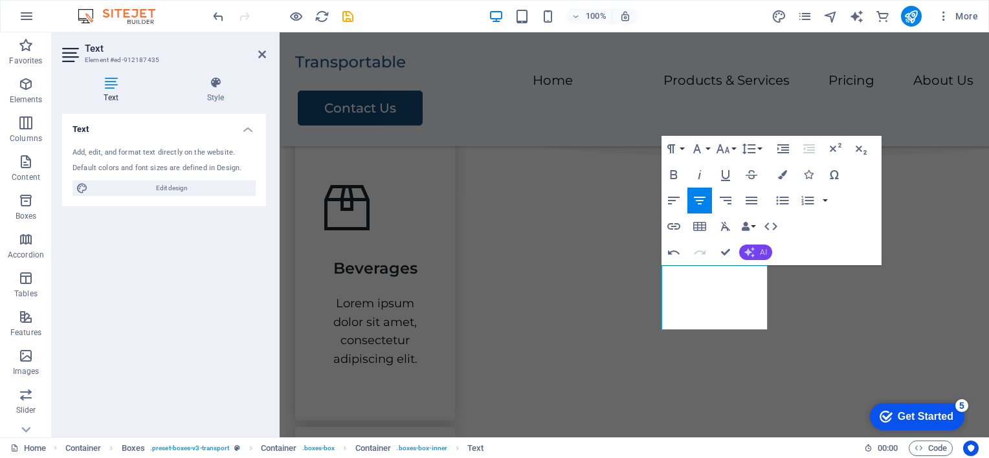
click at [762, 251] on span "AI" at bounding box center [763, 253] width 7 height 8
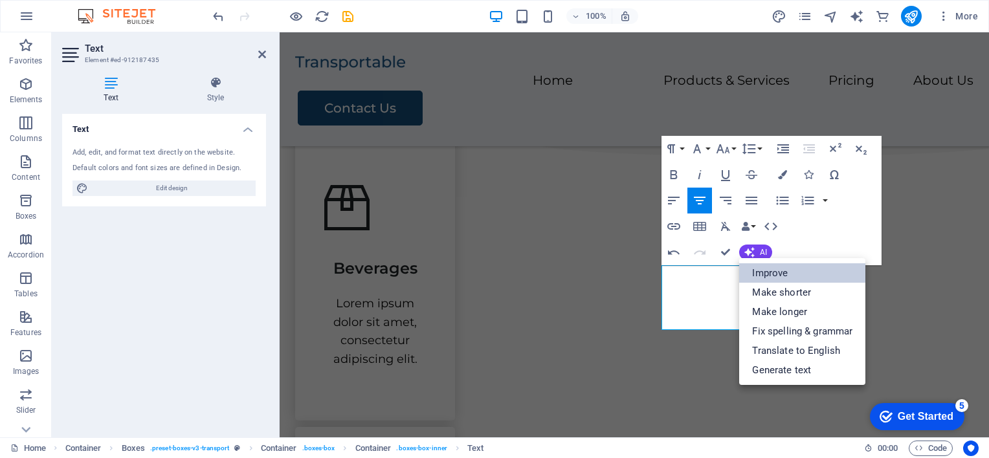
click at [769, 274] on link "Improve" at bounding box center [802, 273] width 126 height 19
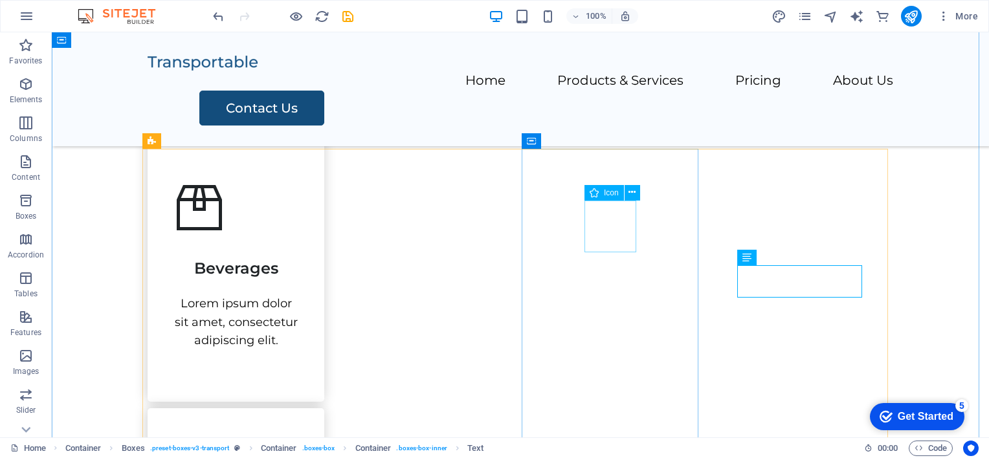
click at [615, 196] on span "Icon" at bounding box center [611, 193] width 15 height 8
click at [596, 194] on icon at bounding box center [594, 193] width 9 height 16
click at [634, 194] on icon at bounding box center [632, 193] width 7 height 14
click at [629, 193] on icon at bounding box center [632, 193] width 7 height 14
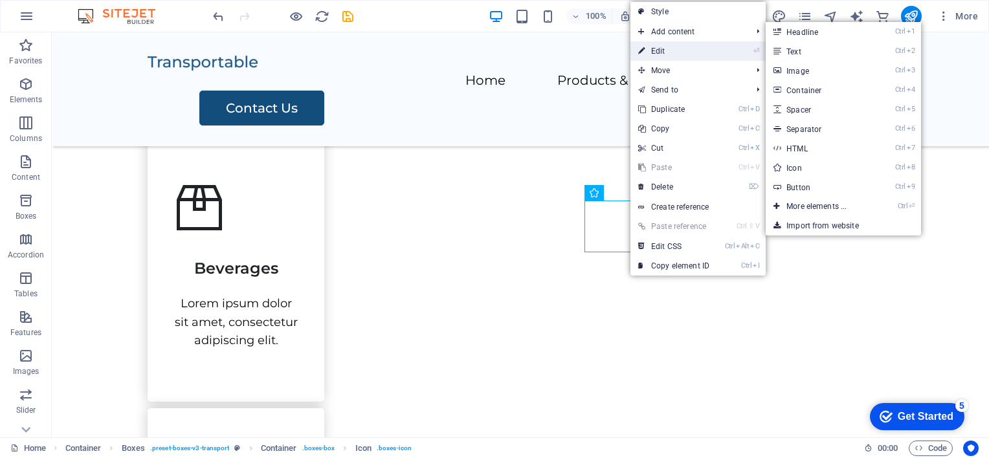
click at [659, 51] on link "⏎ Edit" at bounding box center [674, 50] width 87 height 19
select select "xMidYMid"
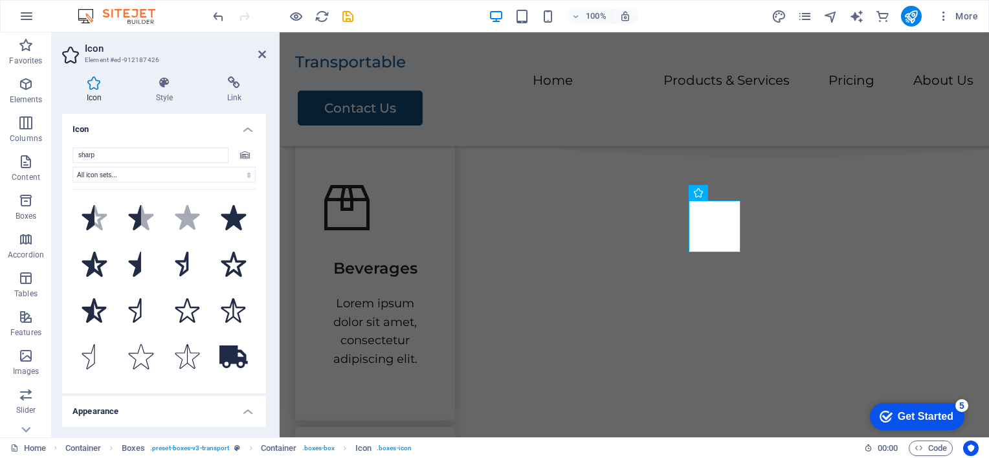
click at [93, 79] on icon at bounding box center [94, 82] width 64 height 13
click at [93, 82] on icon at bounding box center [94, 82] width 64 height 13
click at [93, 84] on icon at bounding box center [94, 82] width 64 height 13
click at [96, 155] on input "sharp" at bounding box center [151, 156] width 156 height 16
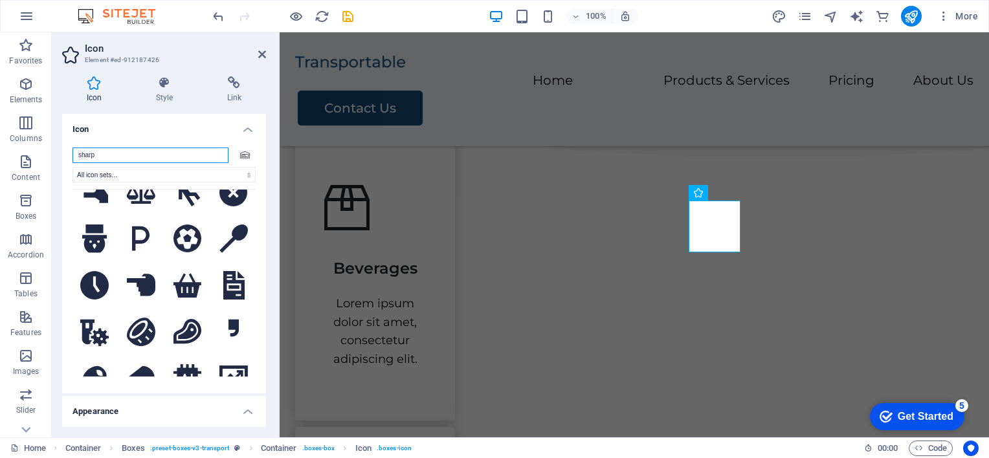
click at [104, 155] on input "sharp" at bounding box center [151, 156] width 156 height 16
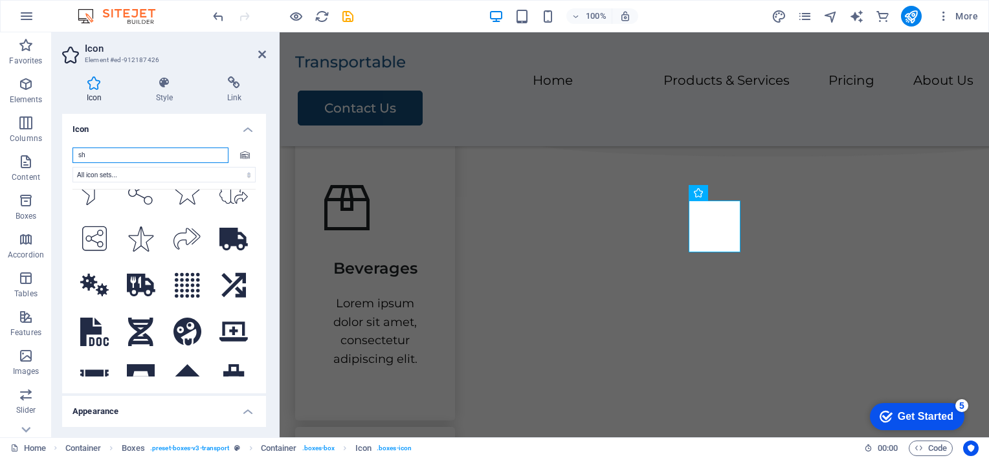
type input "s"
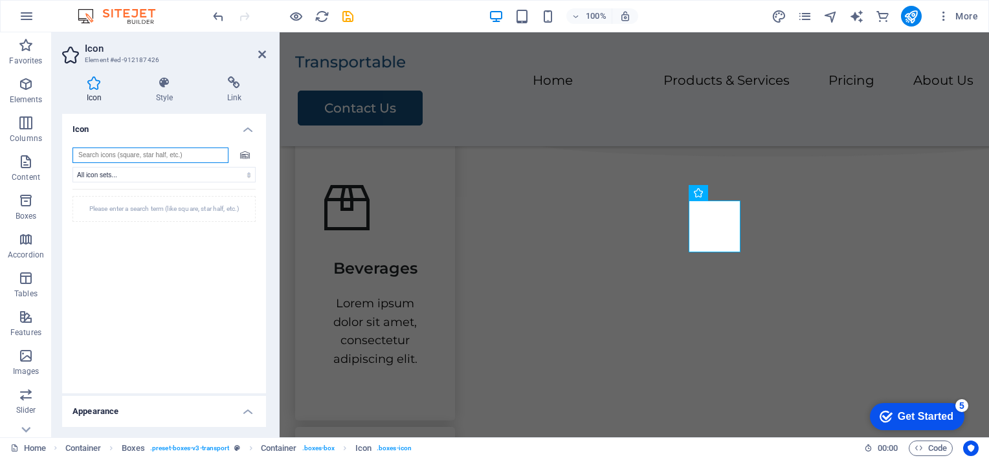
scroll to position [0, 0]
type input "laborat"
click at [91, 222] on icon at bounding box center [95, 218] width 26 height 28
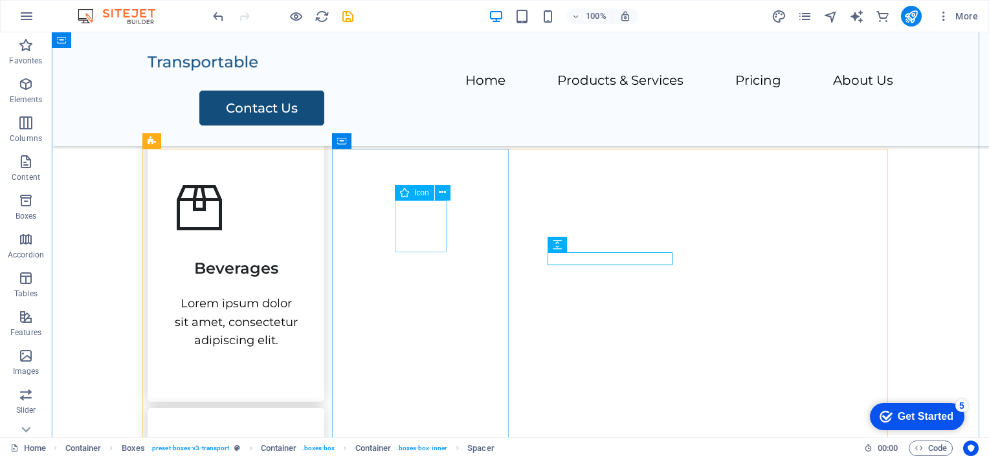
click at [443, 190] on icon at bounding box center [442, 193] width 7 height 14
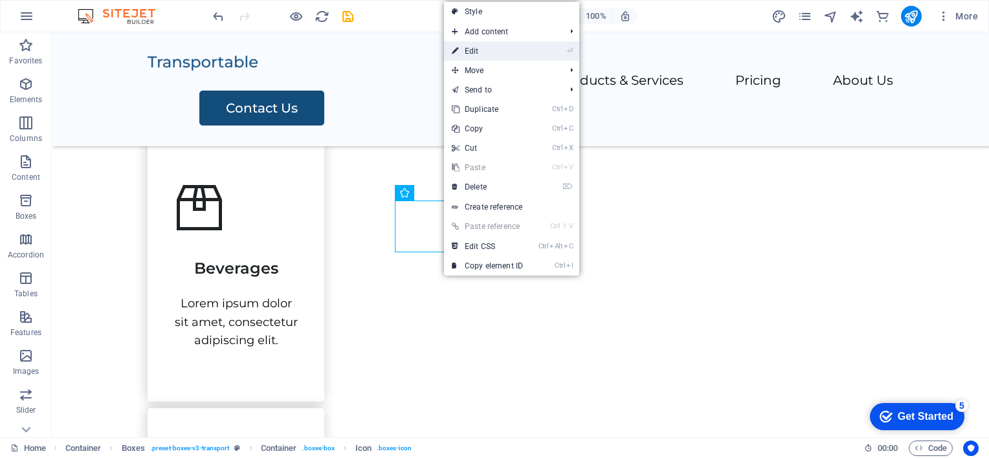
click at [476, 49] on link "⏎ Edit" at bounding box center [487, 50] width 87 height 19
select select "xMidYMid"
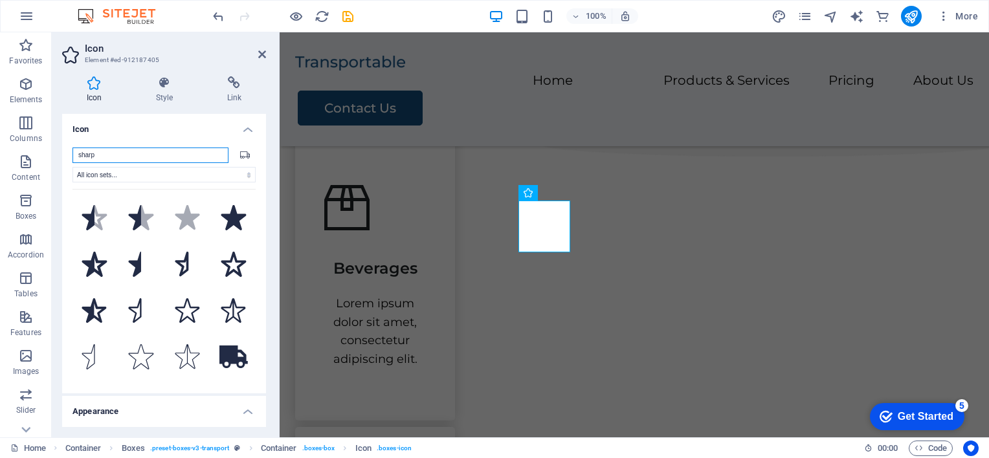
click at [96, 153] on input "sharp" at bounding box center [151, 156] width 156 height 16
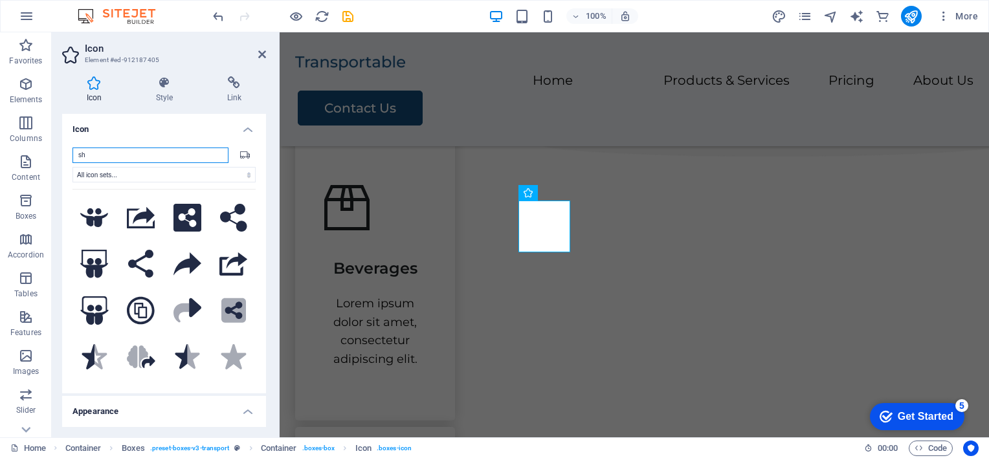
type input "s"
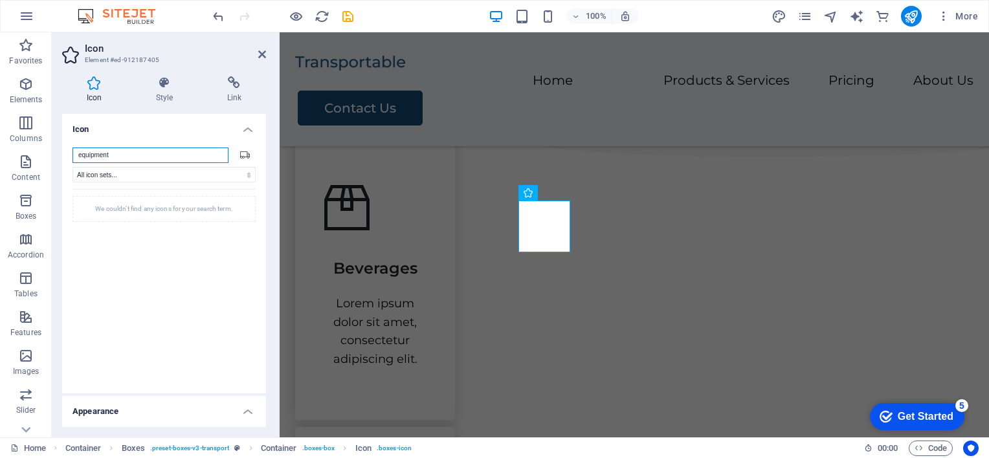
click at [120, 159] on input "equipment" at bounding box center [151, 156] width 156 height 16
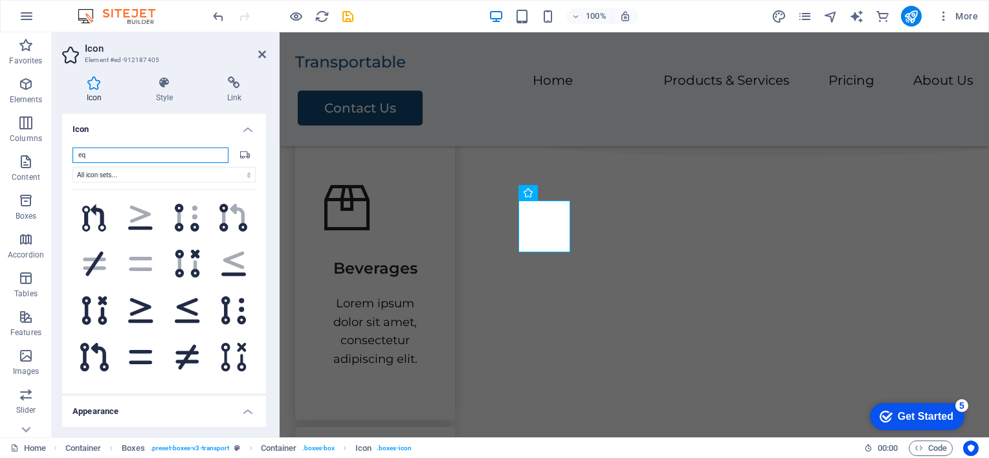
type input "e"
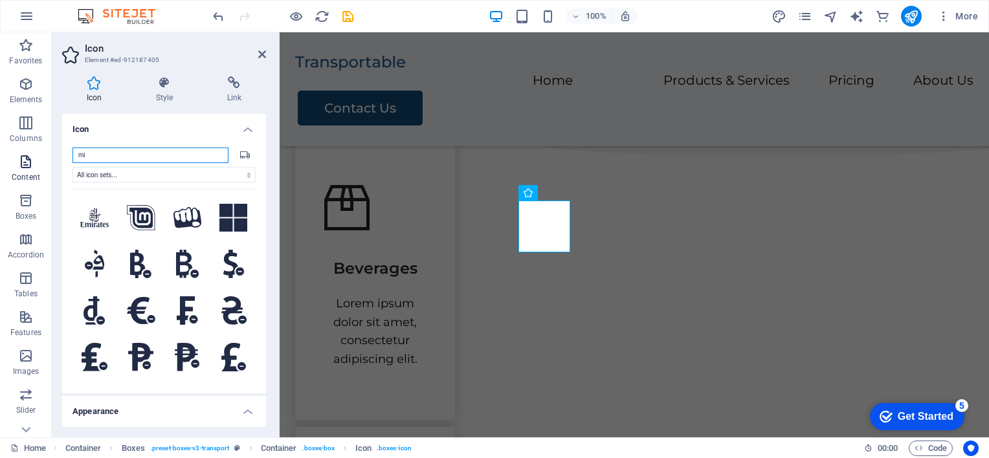
type input "m"
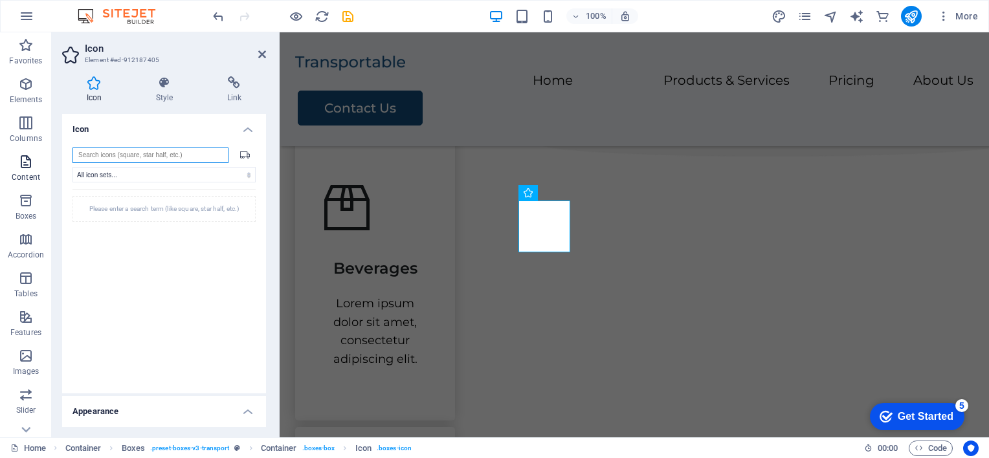
type input "l"
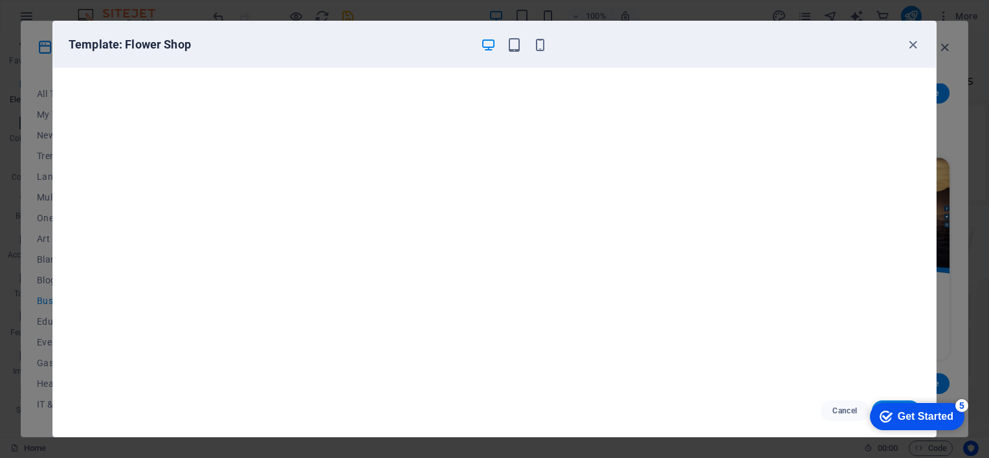
scroll to position [3, 0]
click at [912, 41] on icon "button" at bounding box center [913, 45] width 15 height 15
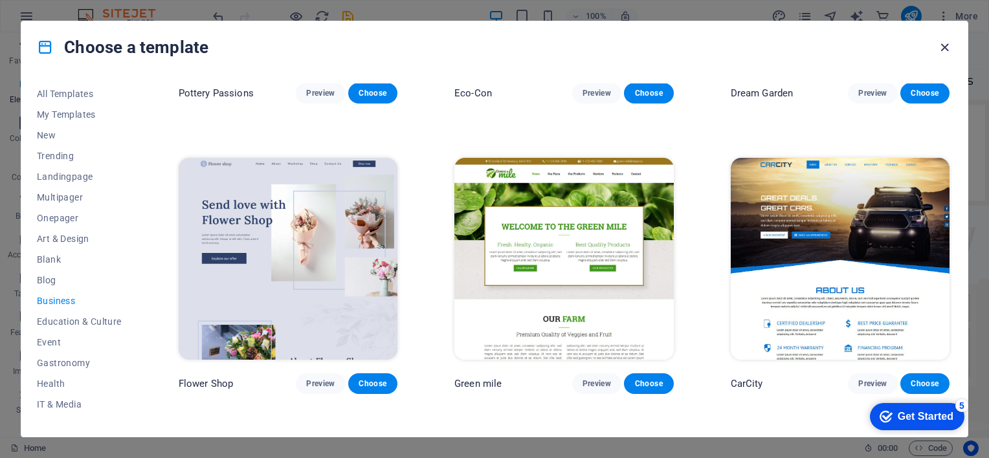
click at [945, 47] on icon "button" at bounding box center [945, 47] width 15 height 15
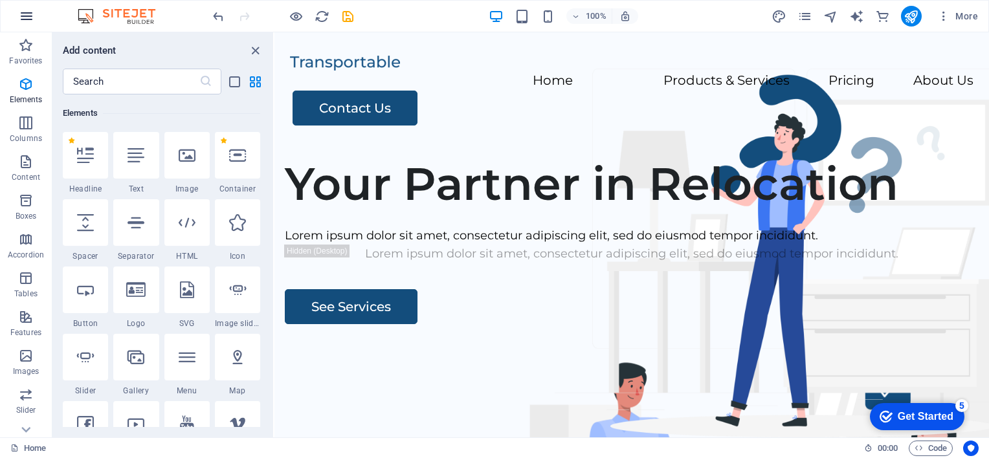
click at [26, 13] on icon "button" at bounding box center [27, 16] width 16 height 16
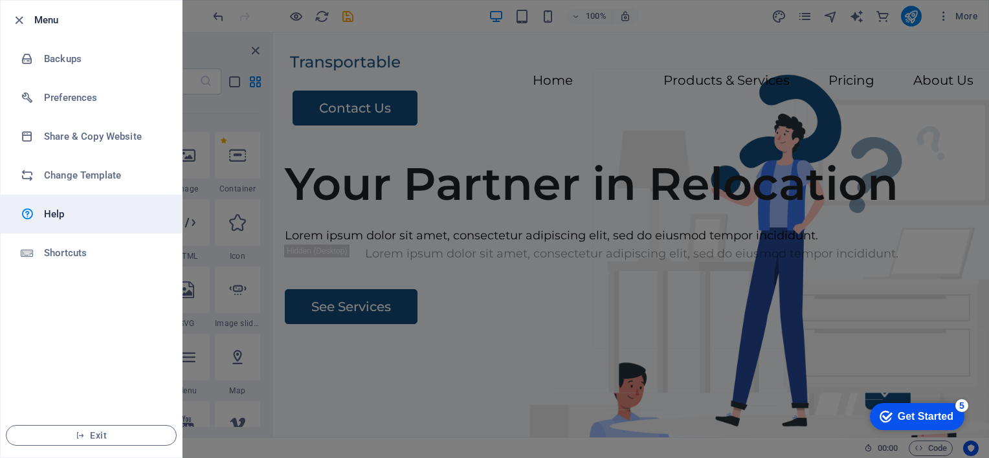
click at [57, 214] on h6 "Help" at bounding box center [104, 215] width 120 height 16
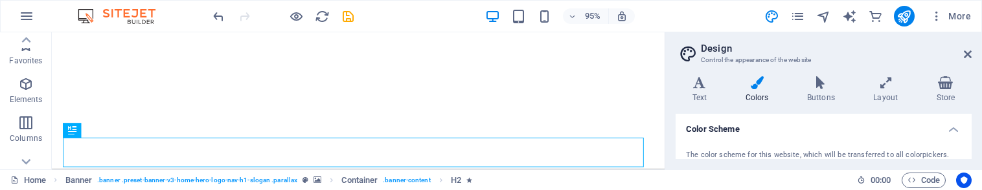
scroll to position [216, 0]
